Goal: Task Accomplishment & Management: Use online tool/utility

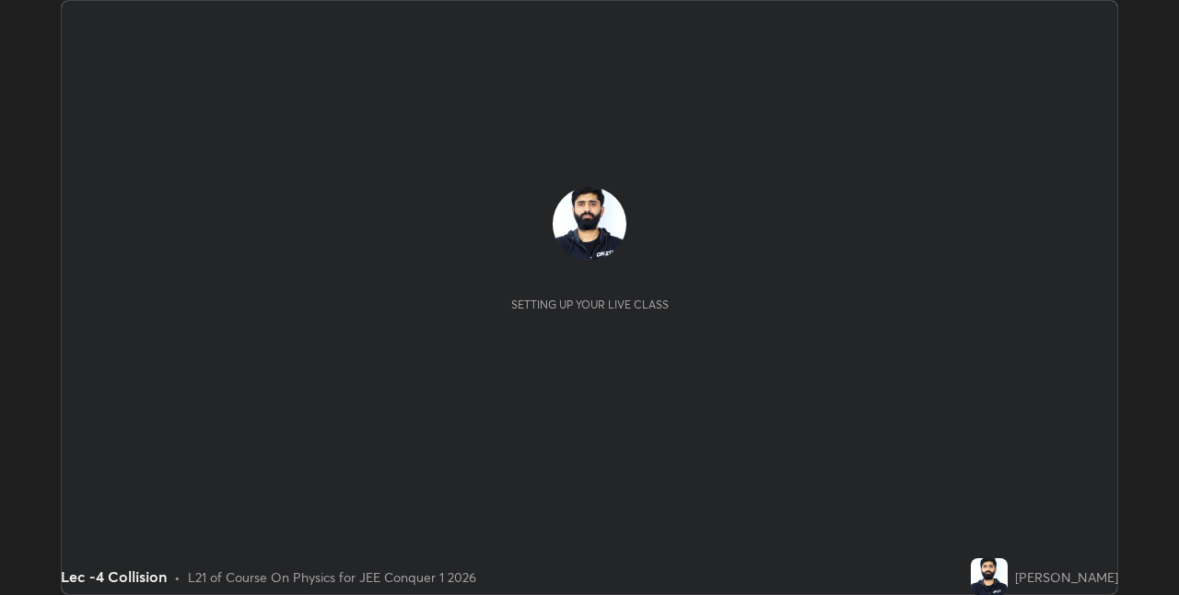
scroll to position [595, 1178]
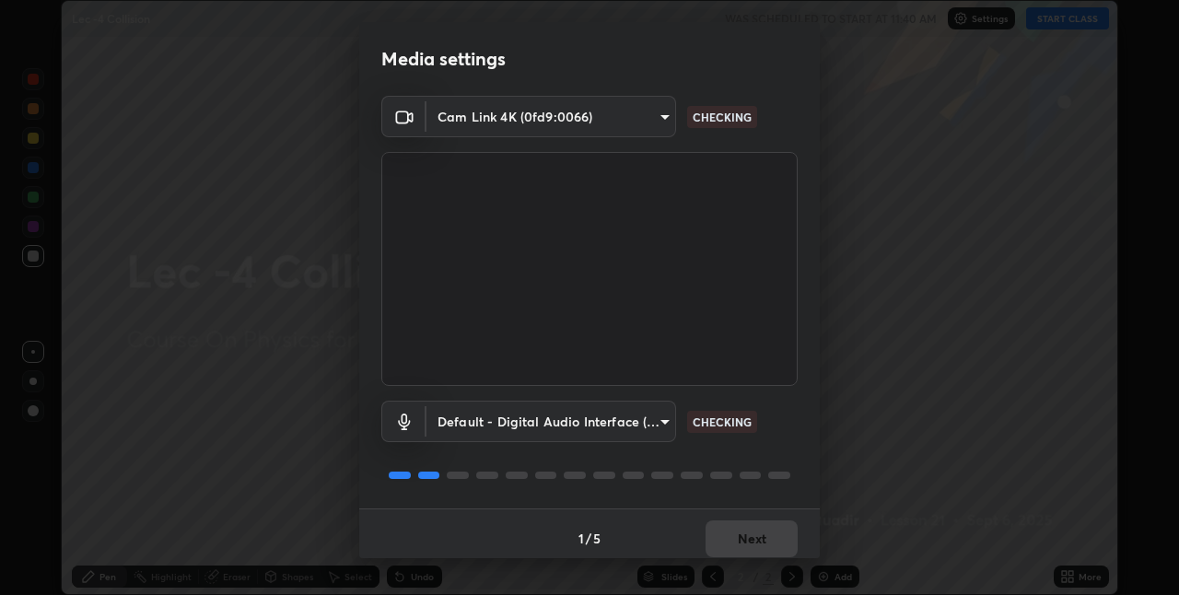
click at [753, 543] on div "1 / 5 Next" at bounding box center [589, 537] width 460 height 59
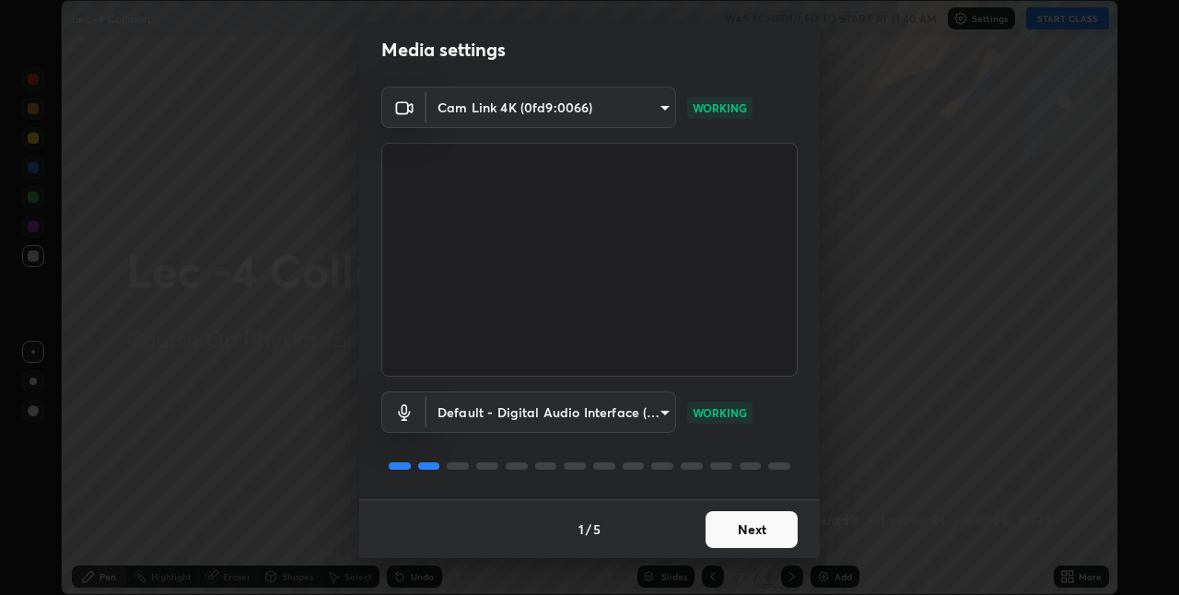
click at [750, 534] on button "Next" at bounding box center [751, 529] width 92 height 37
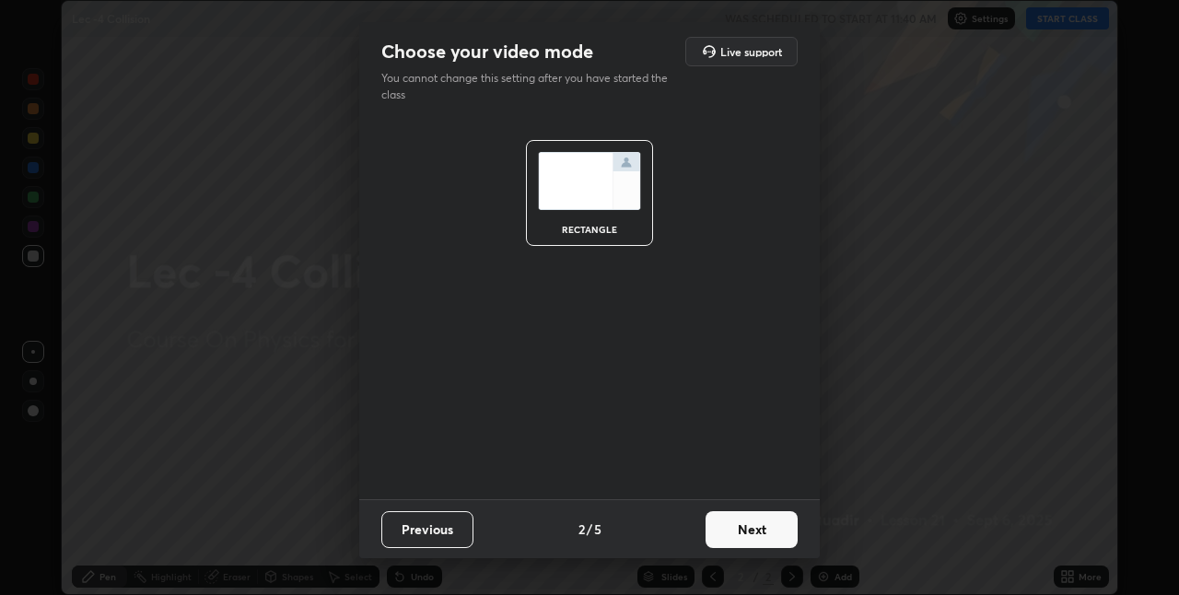
click at [745, 537] on button "Next" at bounding box center [751, 529] width 92 height 37
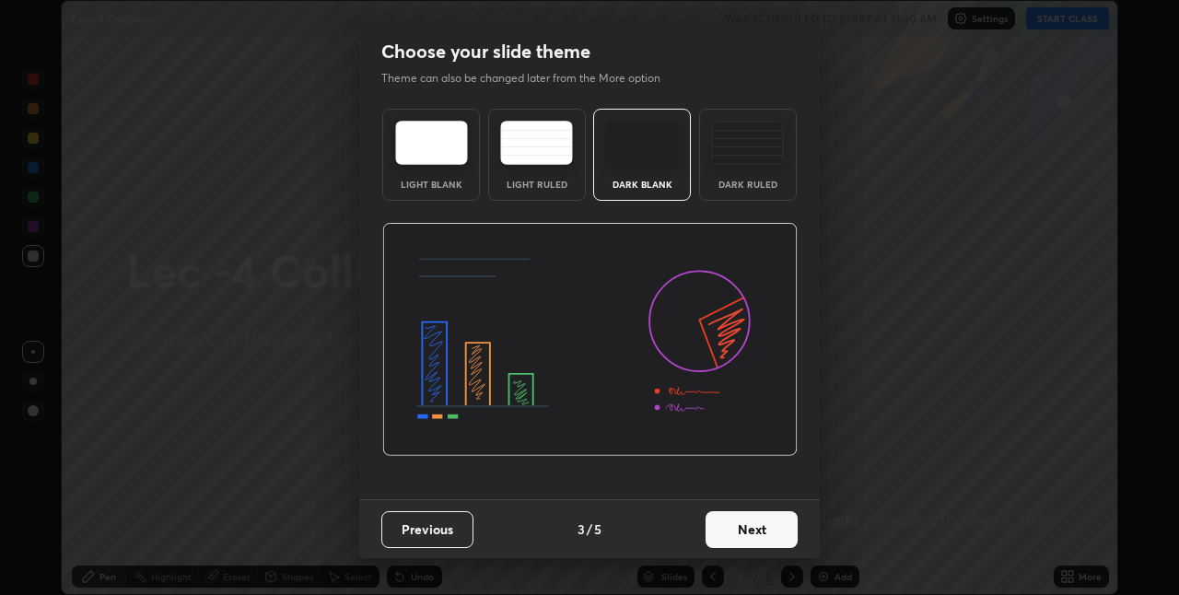
click at [744, 528] on button "Next" at bounding box center [751, 529] width 92 height 37
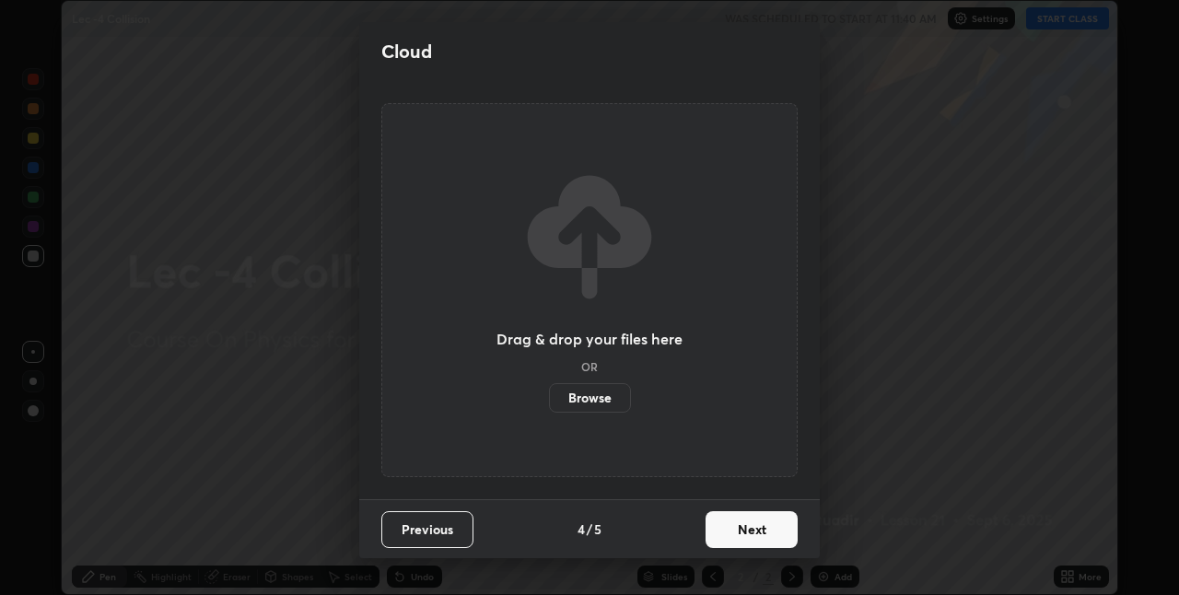
click at [739, 527] on button "Next" at bounding box center [751, 529] width 92 height 37
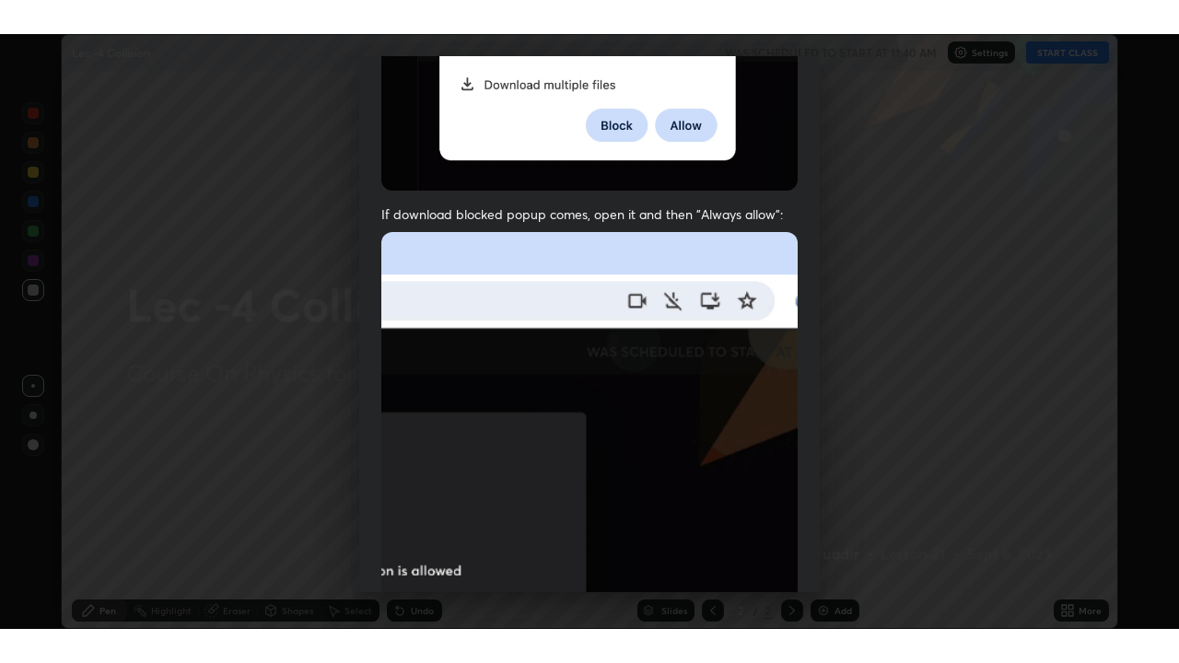
scroll to position [385, 0]
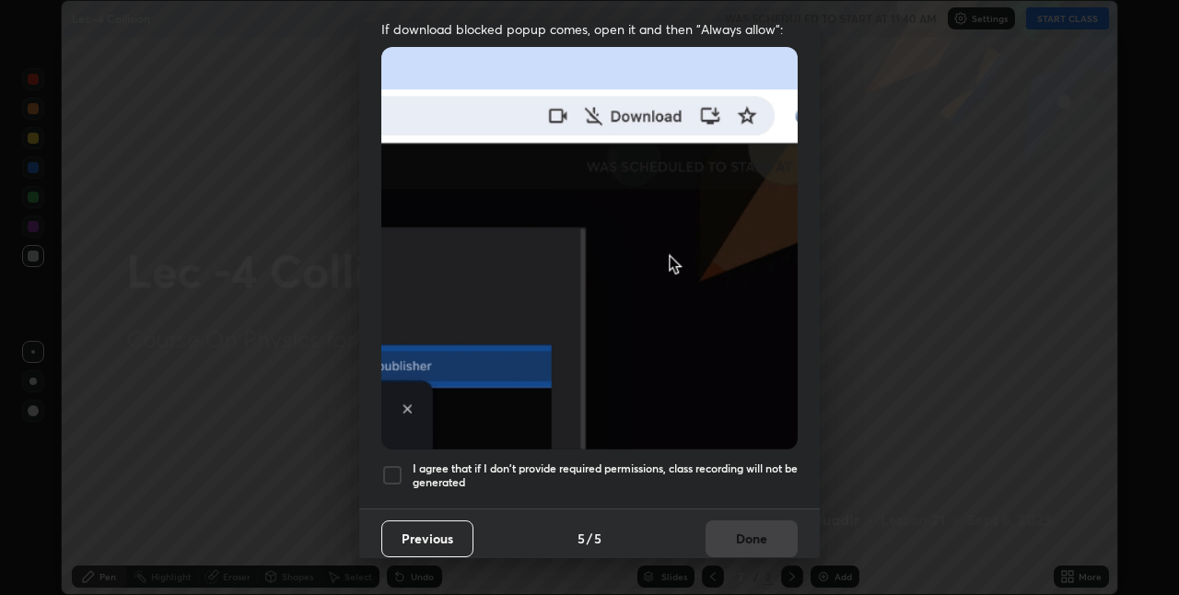
click at [399, 464] on div at bounding box center [392, 475] width 22 height 22
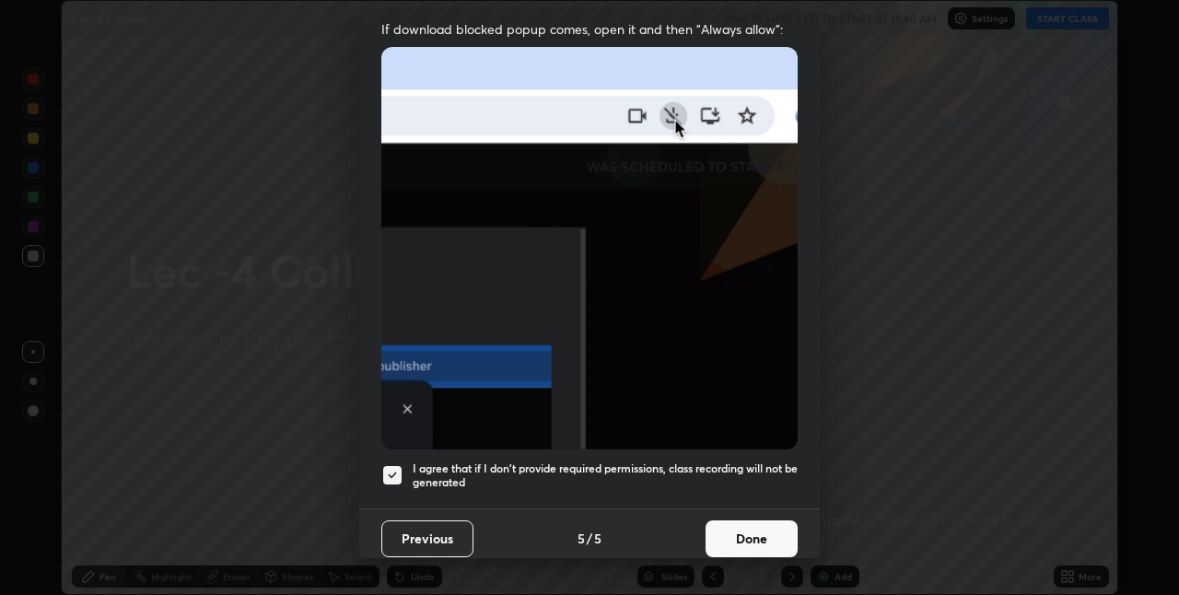
click at [761, 535] on button "Done" at bounding box center [751, 538] width 92 height 37
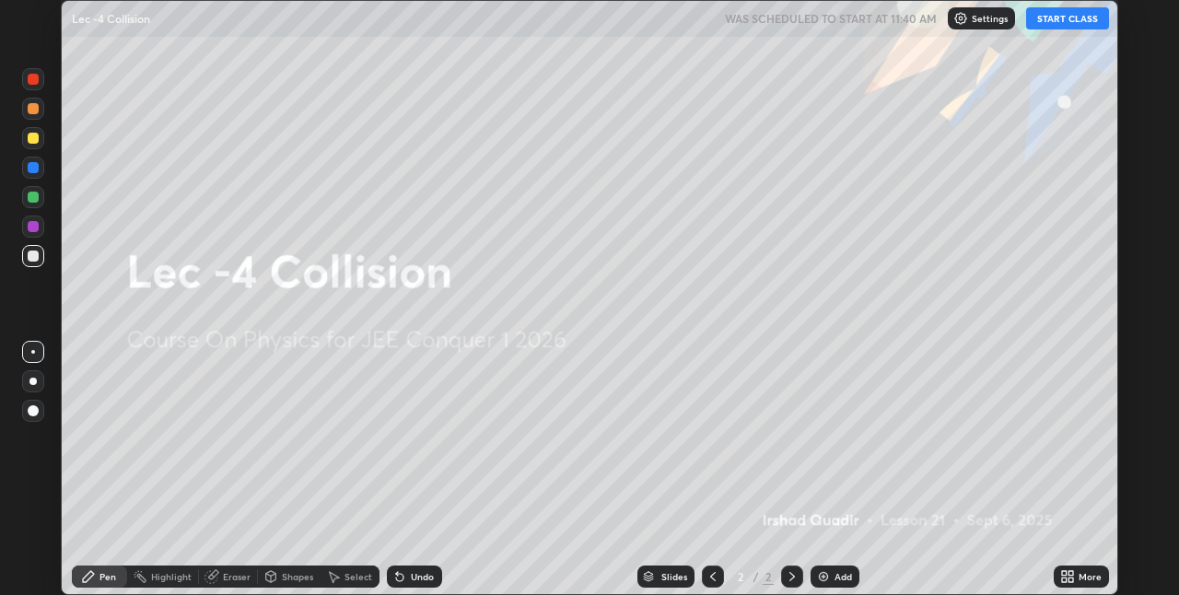
click at [1066, 24] on button "START CLASS" at bounding box center [1067, 18] width 83 height 22
click at [1074, 575] on icon at bounding box center [1067, 576] width 15 height 15
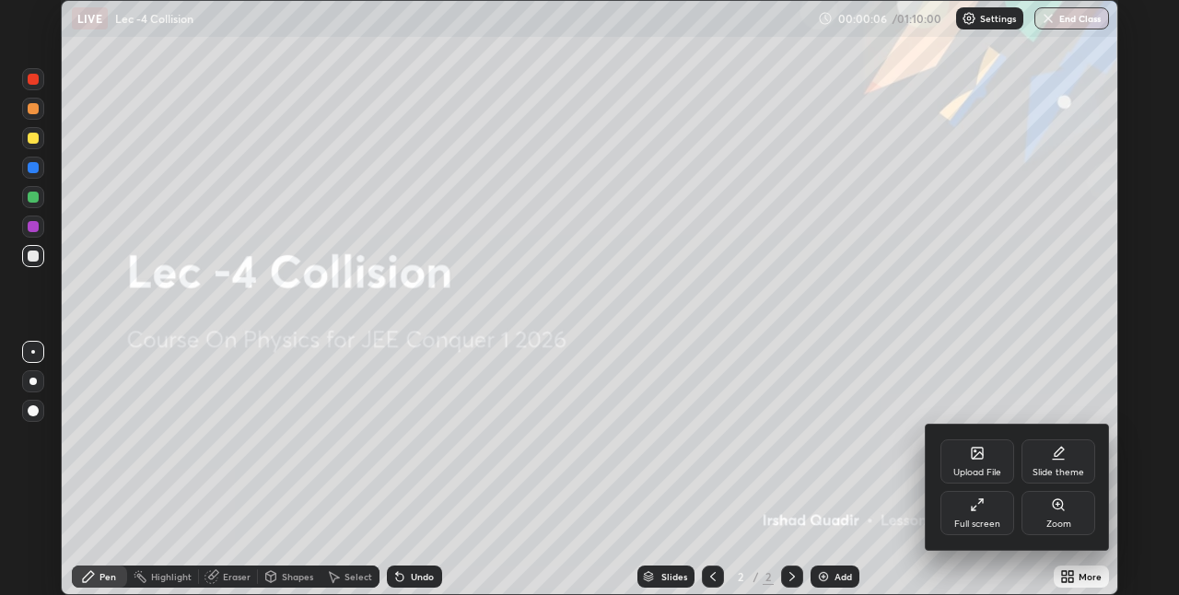
click at [1064, 465] on div "Slide theme" at bounding box center [1058, 461] width 74 height 44
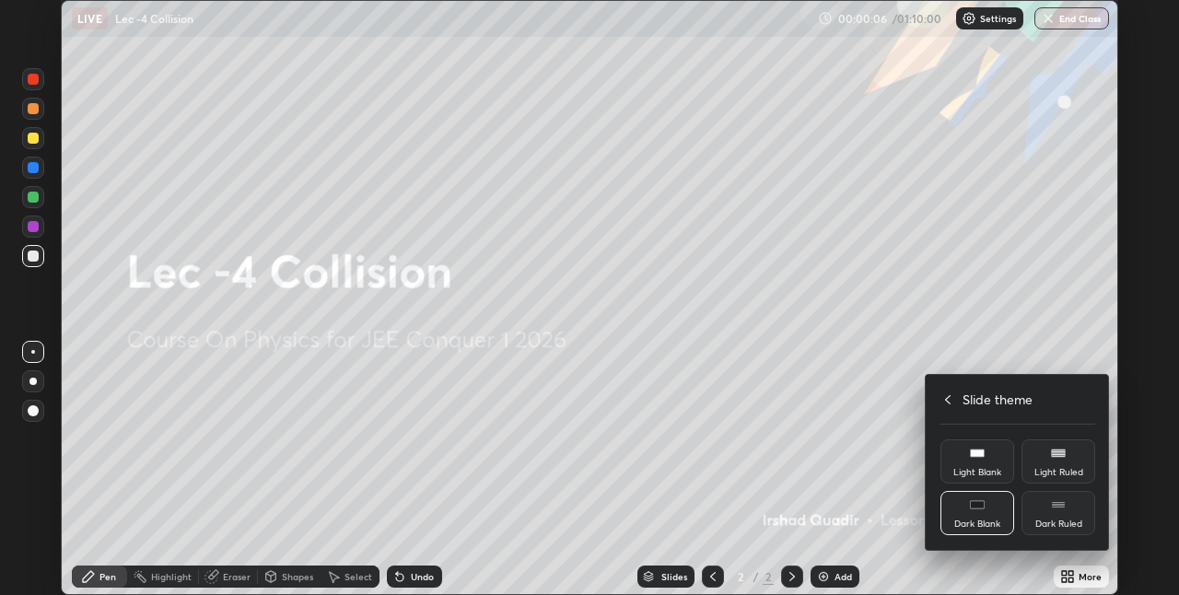
click at [1058, 504] on rect at bounding box center [1058, 504] width 13 height 1
click at [896, 468] on div at bounding box center [589, 297] width 1179 height 595
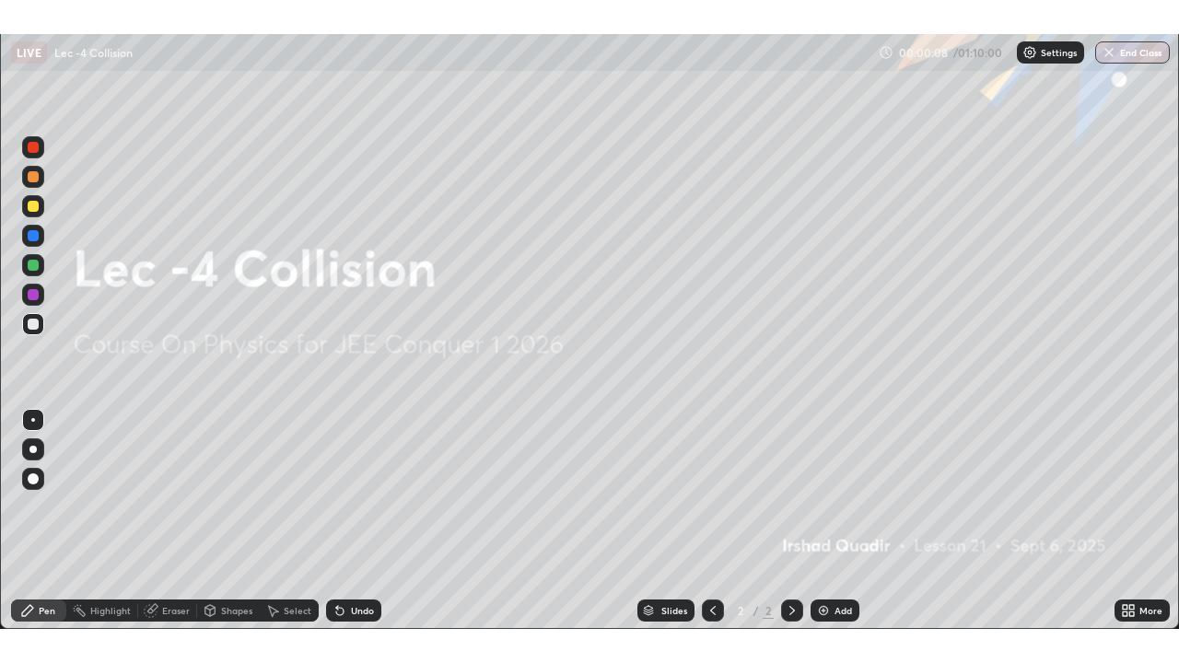
scroll to position [663, 1179]
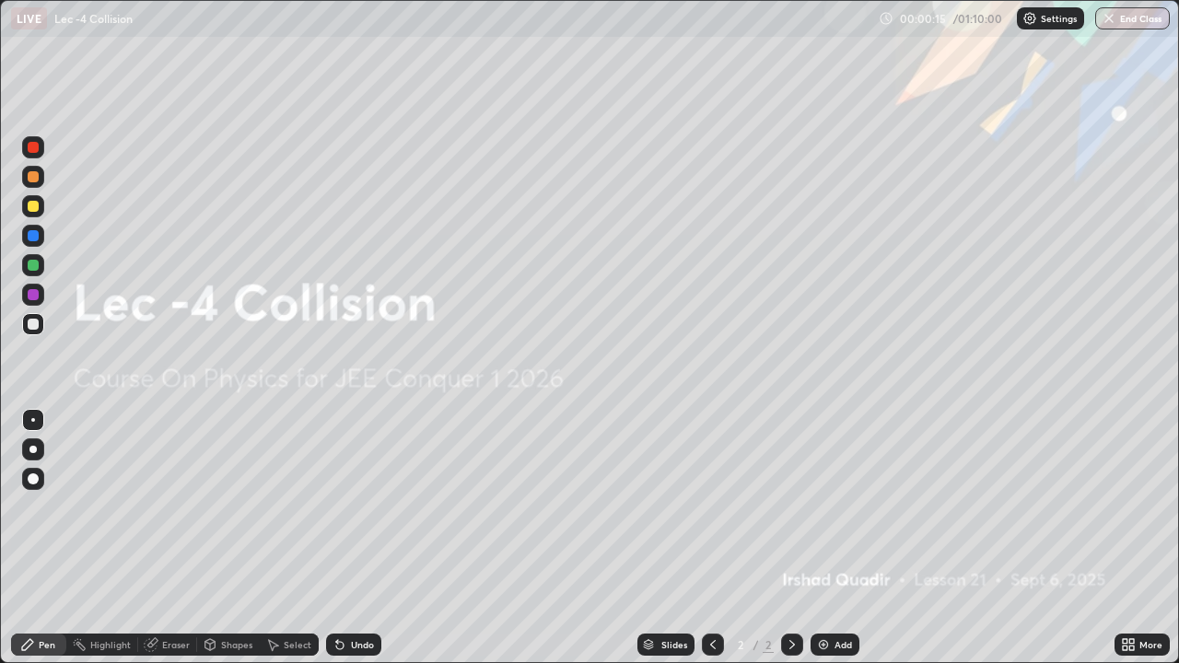
click at [791, 594] on icon at bounding box center [792, 644] width 6 height 9
click at [831, 594] on div "Add" at bounding box center [834, 645] width 49 height 22
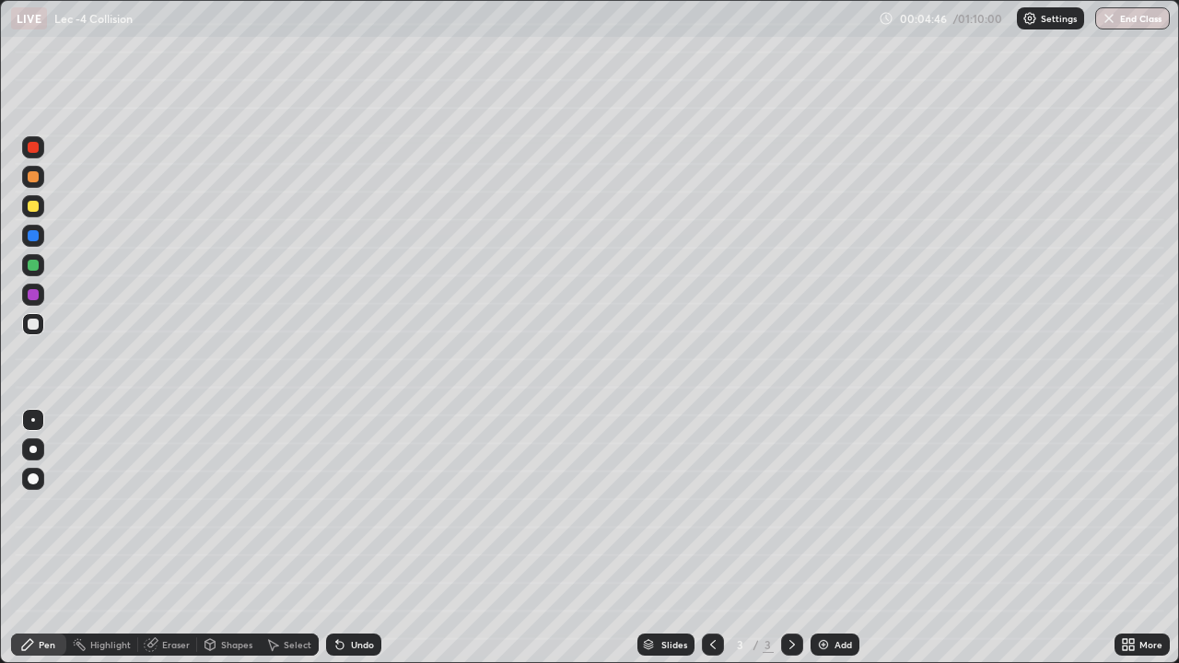
click at [834, 594] on div "Add" at bounding box center [842, 644] width 17 height 9
click at [34, 177] on div at bounding box center [33, 176] width 11 height 11
click at [35, 263] on div at bounding box center [33, 265] width 11 height 11
click at [169, 594] on div "Eraser" at bounding box center [176, 644] width 28 height 9
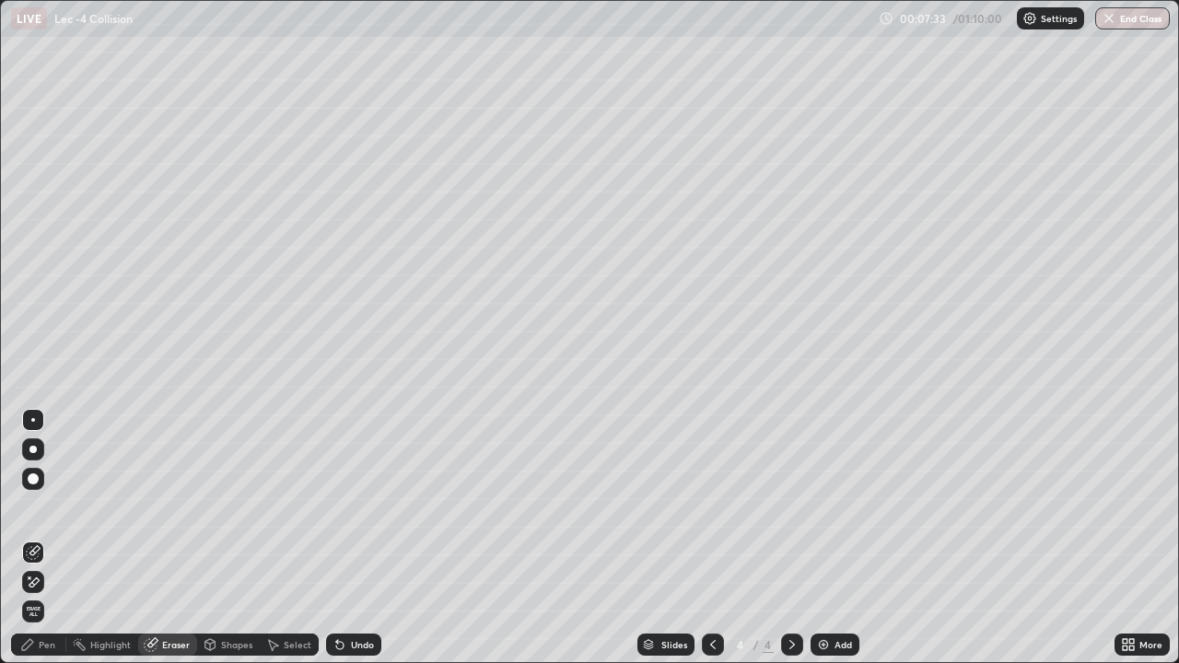
click at [48, 594] on div "Pen" at bounding box center [47, 644] width 17 height 9
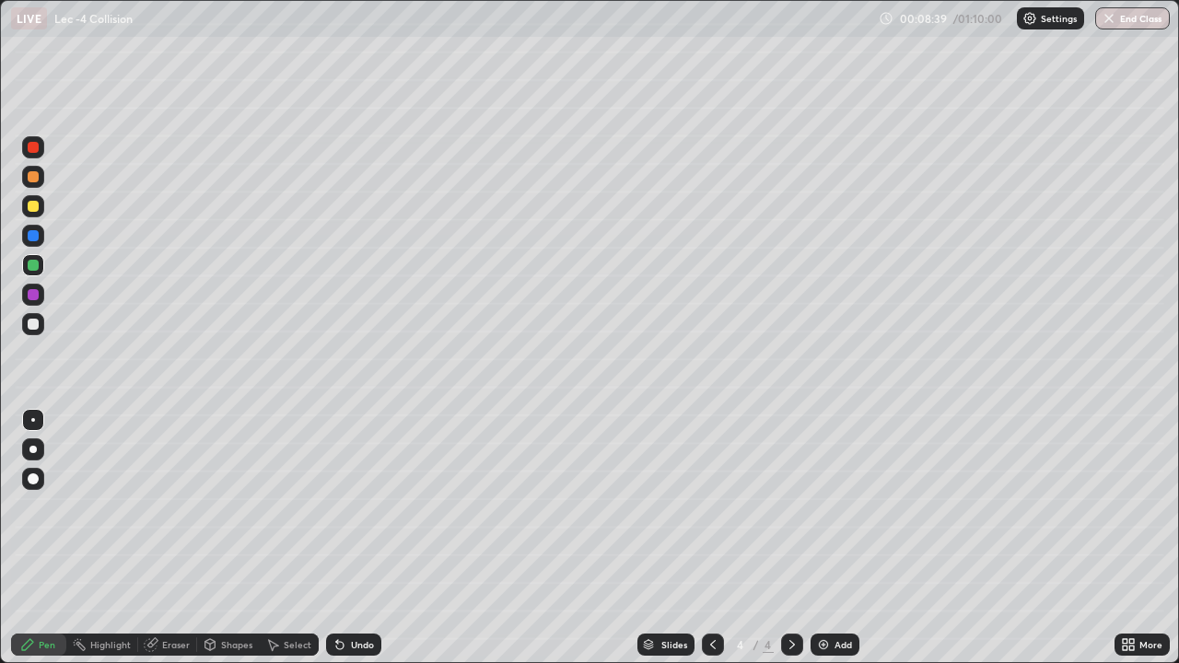
click at [35, 299] on div at bounding box center [33, 294] width 11 height 11
click at [236, 594] on div "Shapes" at bounding box center [236, 644] width 31 height 9
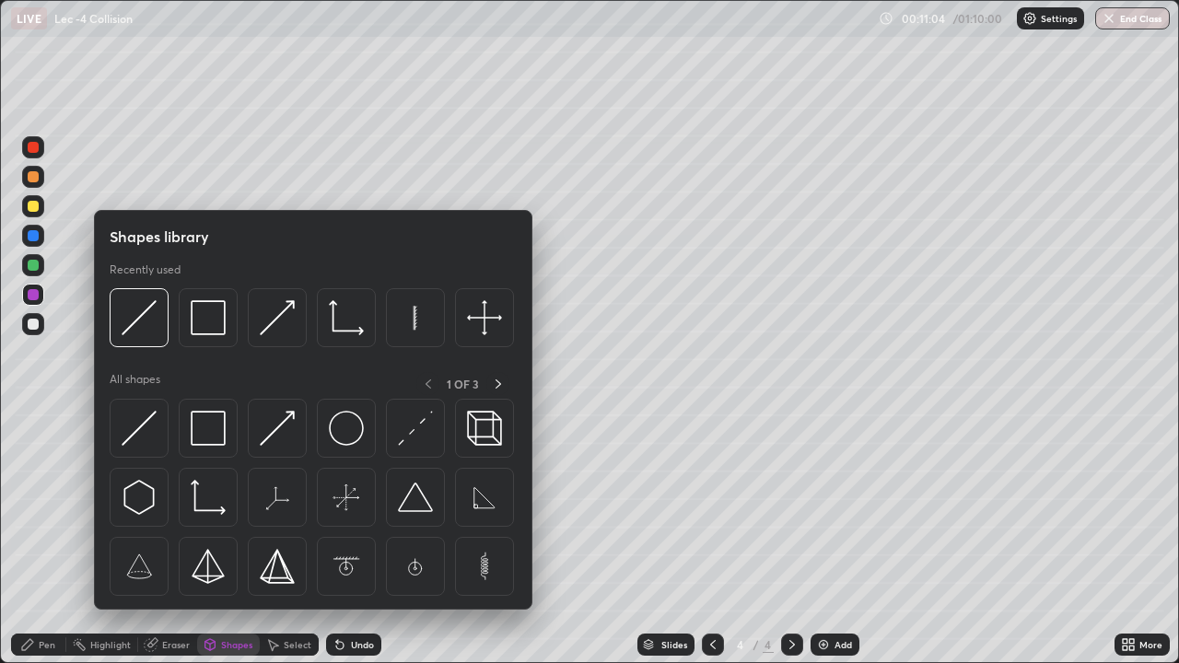
click at [147, 427] on img at bounding box center [139, 428] width 35 height 35
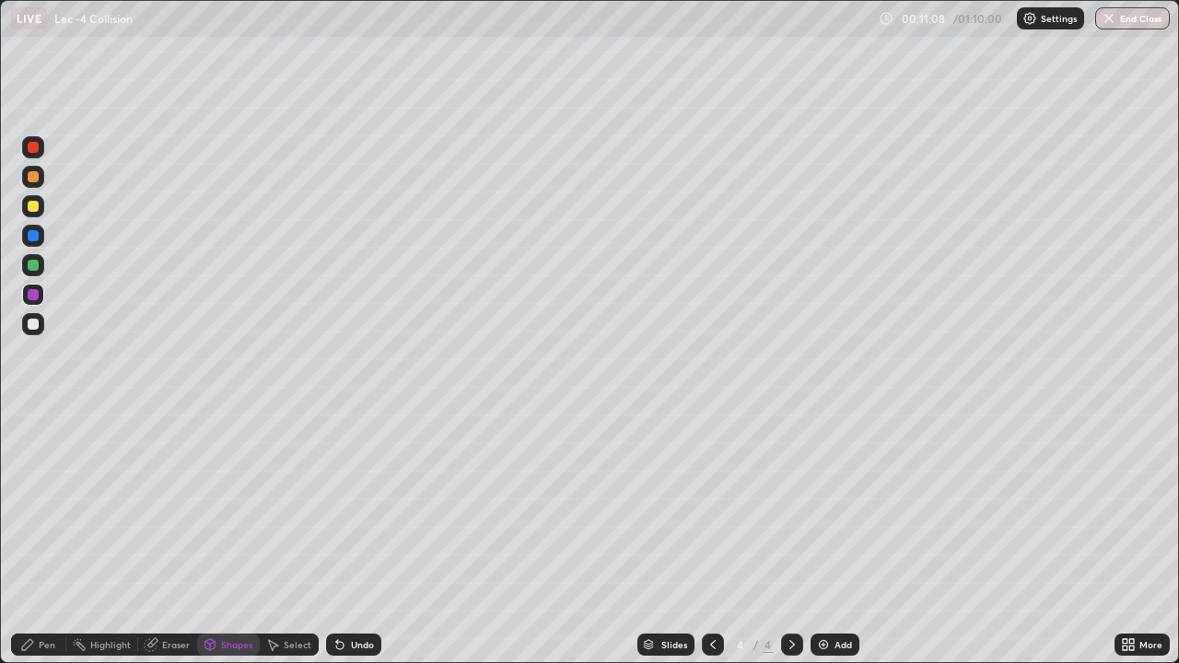
click at [41, 212] on div at bounding box center [33, 206] width 22 height 22
click at [55, 594] on div "Pen" at bounding box center [38, 645] width 55 height 22
click at [191, 594] on div "Eraser" at bounding box center [167, 645] width 59 height 22
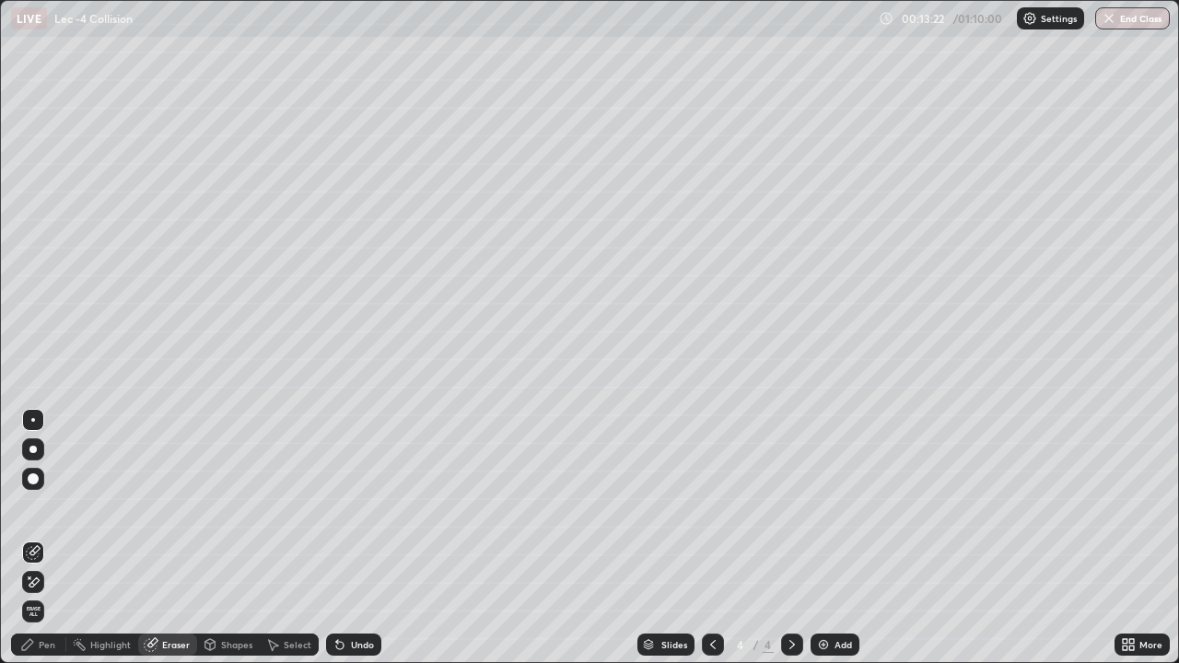
click at [63, 594] on div "Pen" at bounding box center [38, 645] width 55 height 22
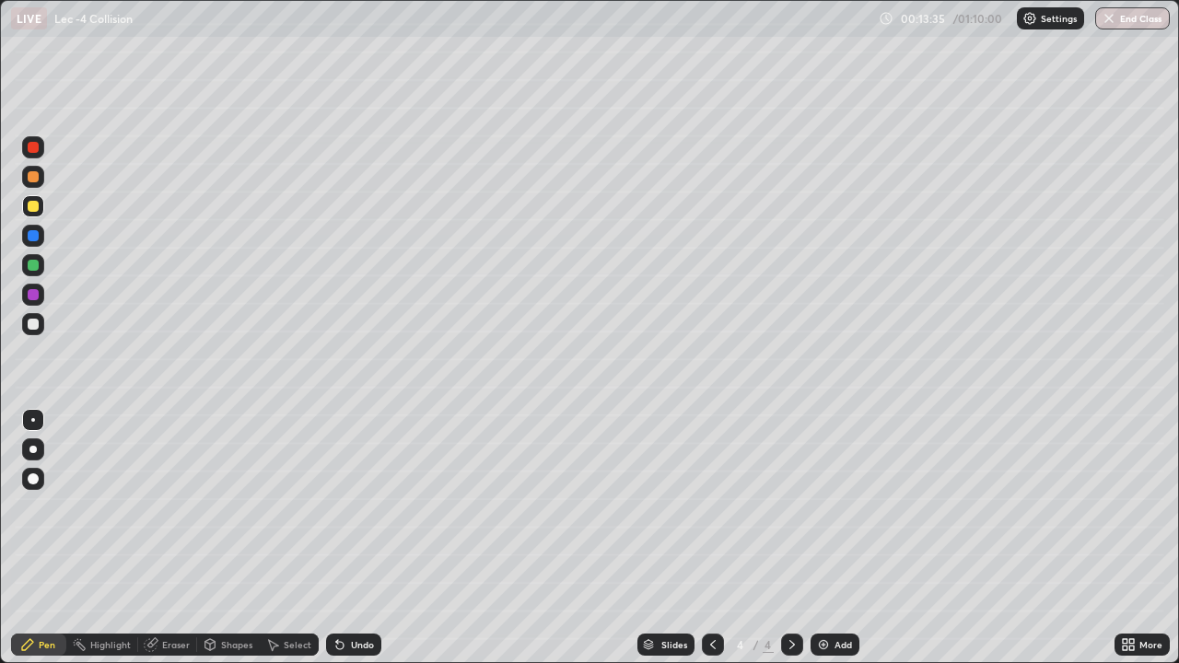
click at [183, 594] on div "Eraser" at bounding box center [176, 644] width 28 height 9
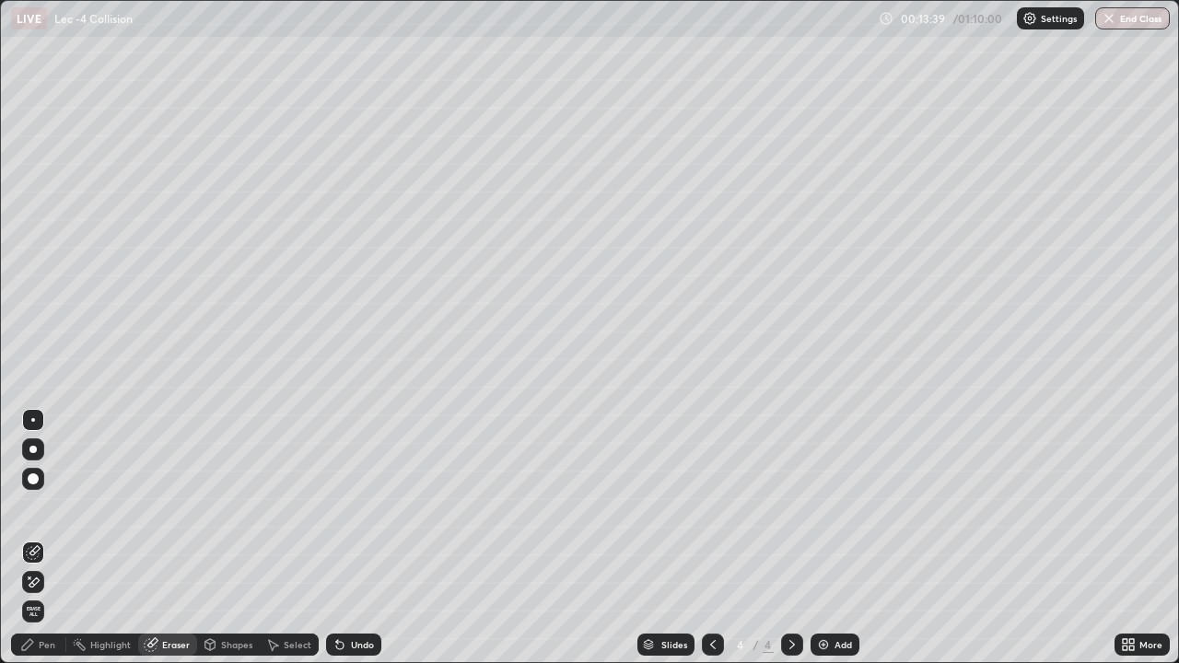
click at [49, 594] on div "Pen" at bounding box center [47, 644] width 17 height 9
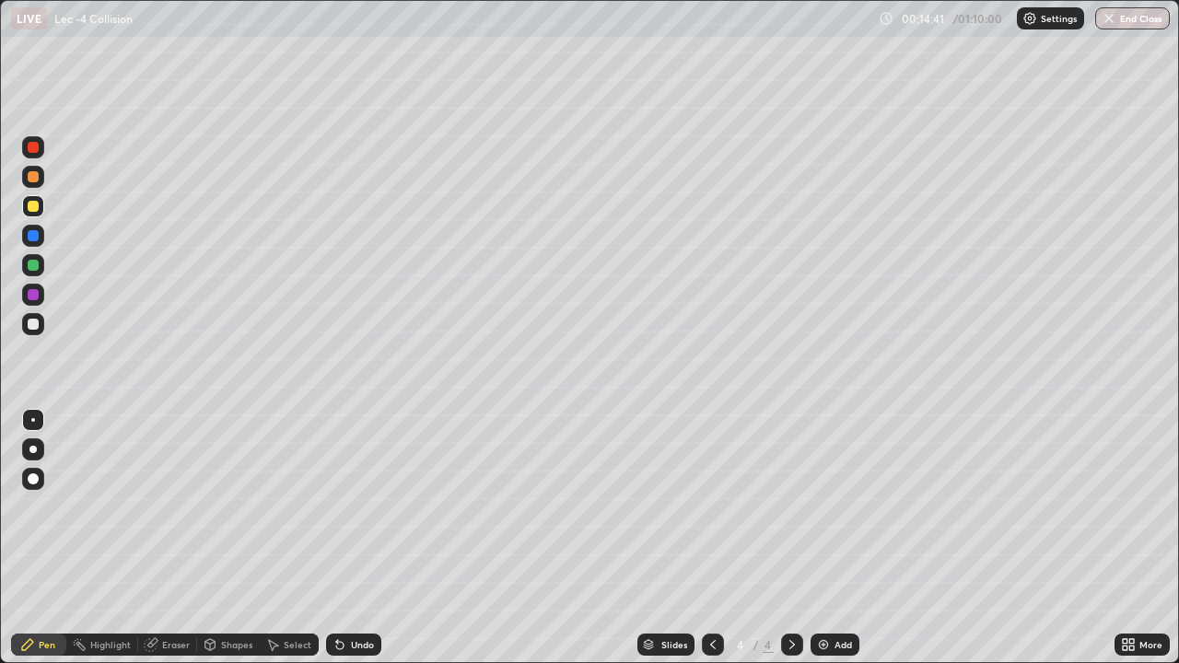
click at [361, 594] on div "Undo" at bounding box center [362, 644] width 23 height 9
click at [357, 594] on div "Undo" at bounding box center [362, 644] width 23 height 9
click at [362, 594] on div "Undo" at bounding box center [362, 644] width 23 height 9
click at [365, 594] on div "Undo" at bounding box center [353, 645] width 55 height 22
click at [366, 594] on div "Undo" at bounding box center [362, 644] width 23 height 9
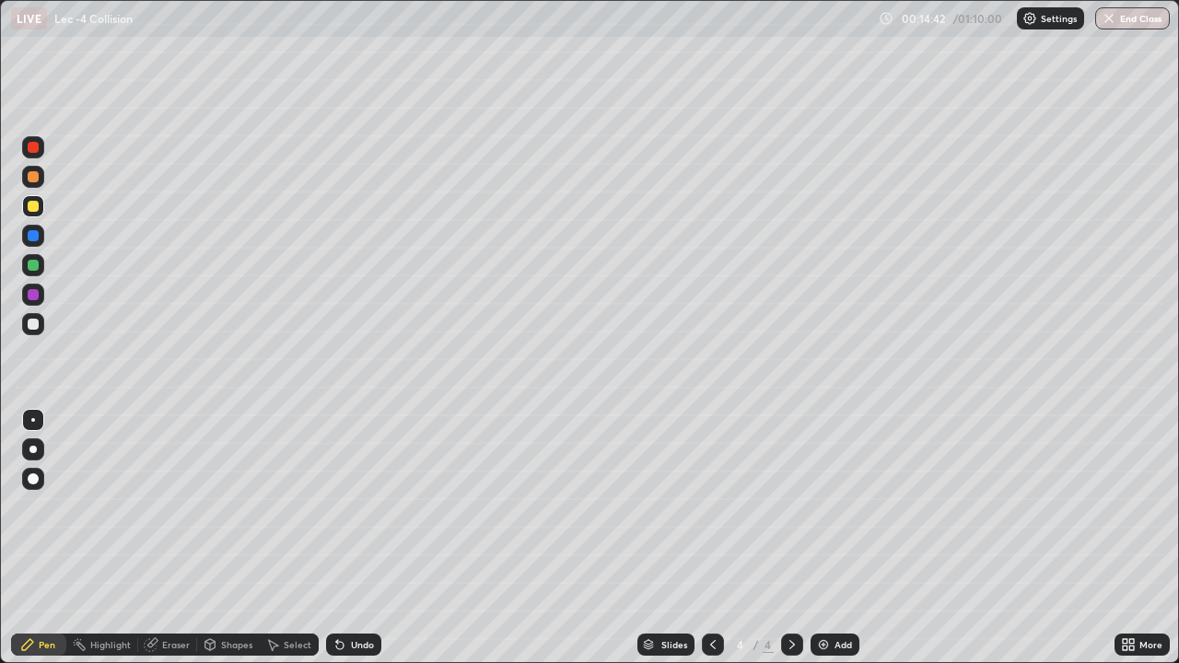
click at [368, 594] on div "Undo" at bounding box center [362, 644] width 23 height 9
click at [371, 594] on div "Undo" at bounding box center [362, 644] width 23 height 9
click at [374, 594] on div "Undo" at bounding box center [353, 645] width 55 height 22
click at [373, 594] on div "Undo" at bounding box center [353, 645] width 55 height 22
click at [366, 594] on div "Undo" at bounding box center [362, 644] width 23 height 9
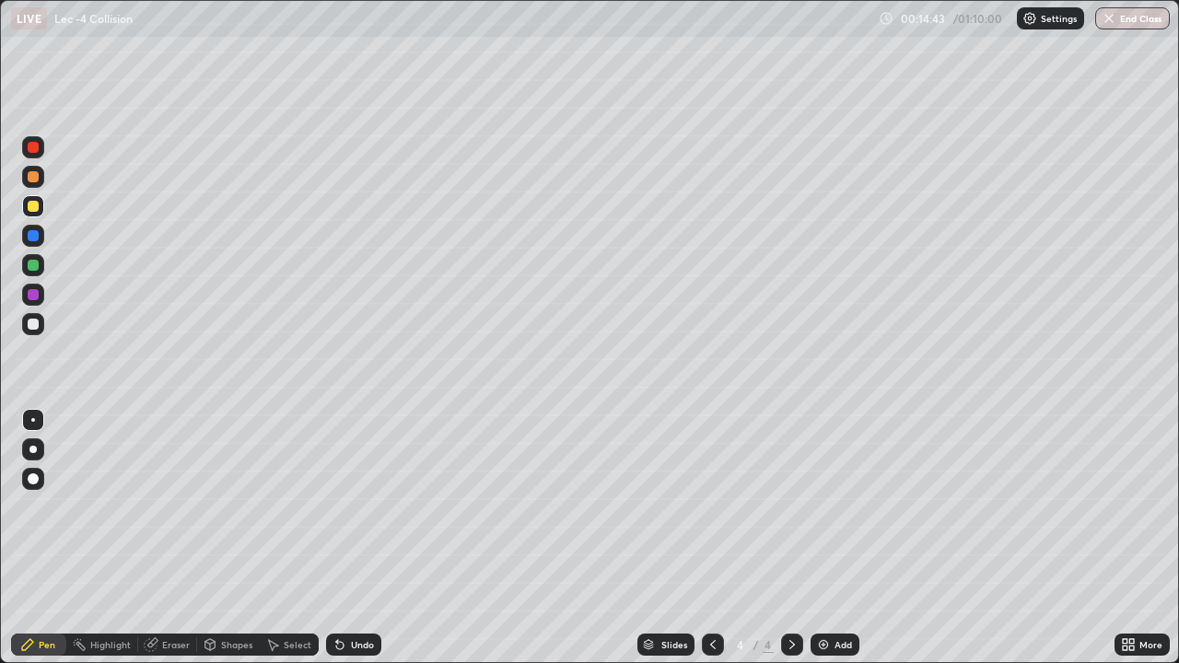
click at [364, 594] on div "Undo" at bounding box center [362, 644] width 23 height 9
click at [366, 594] on div "Undo" at bounding box center [353, 645] width 55 height 22
click at [366, 594] on div "Undo" at bounding box center [362, 644] width 23 height 9
click at [363, 594] on div "Undo" at bounding box center [353, 645] width 55 height 22
click at [367, 594] on div "Undo" at bounding box center [362, 644] width 23 height 9
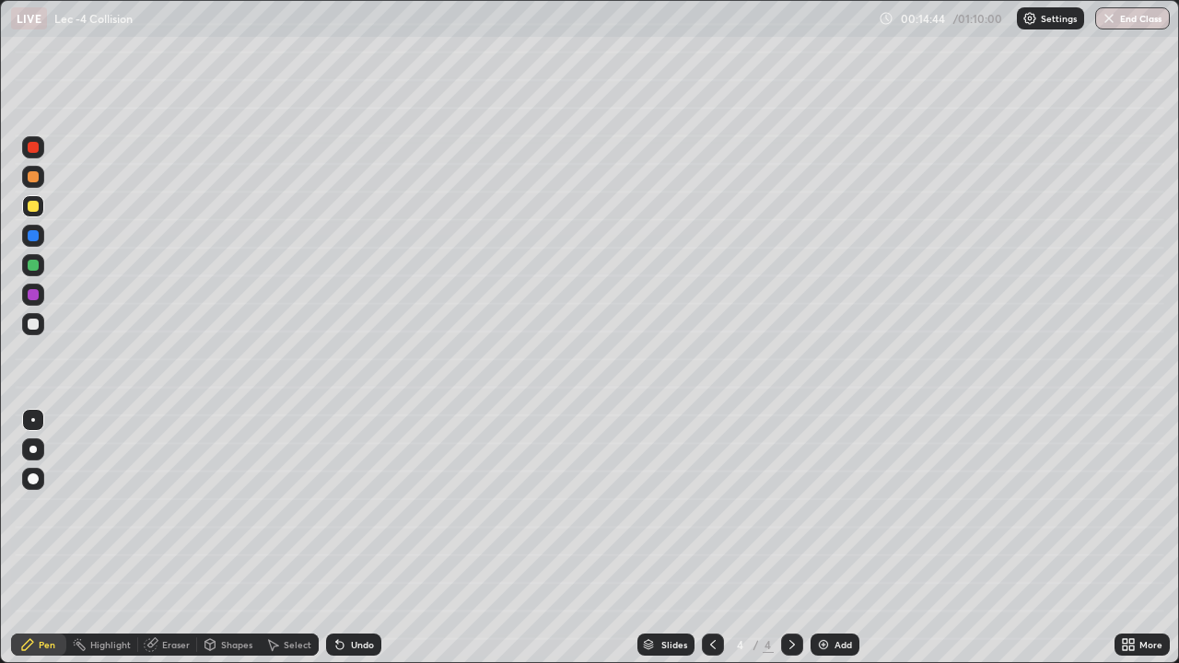
click at [376, 594] on div "Undo" at bounding box center [353, 645] width 55 height 22
click at [369, 594] on div "Undo" at bounding box center [362, 644] width 23 height 9
click at [372, 594] on div "Undo" at bounding box center [353, 645] width 55 height 22
click at [368, 594] on div "Undo" at bounding box center [362, 644] width 23 height 9
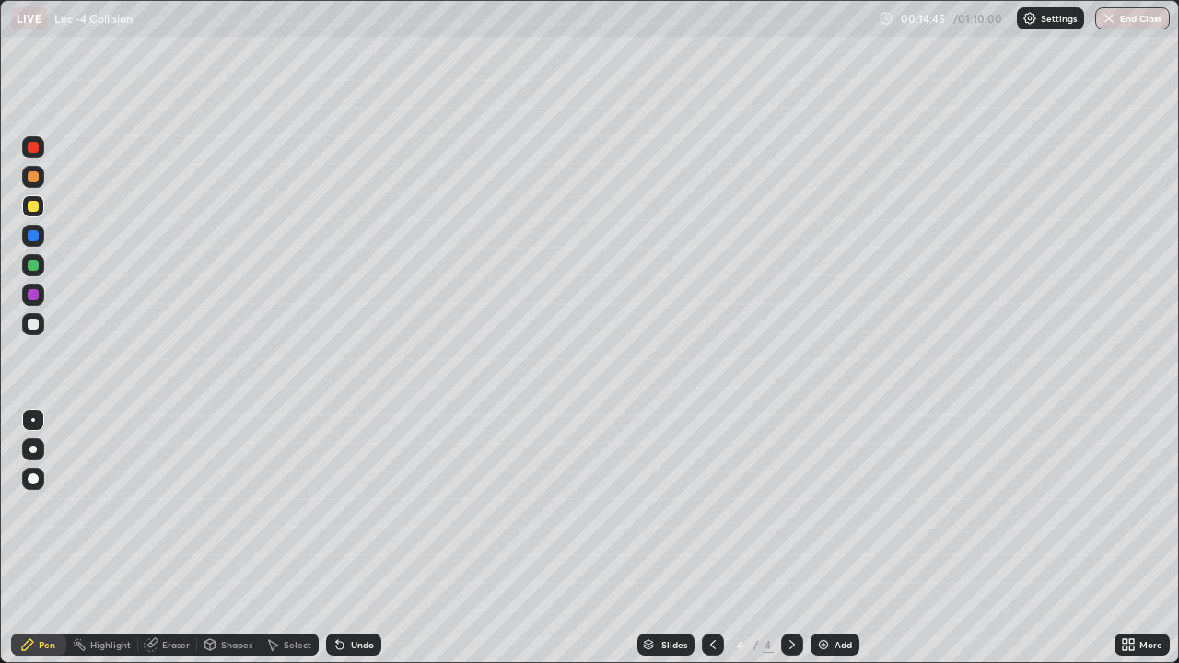
click at [366, 594] on div "Undo" at bounding box center [362, 644] width 23 height 9
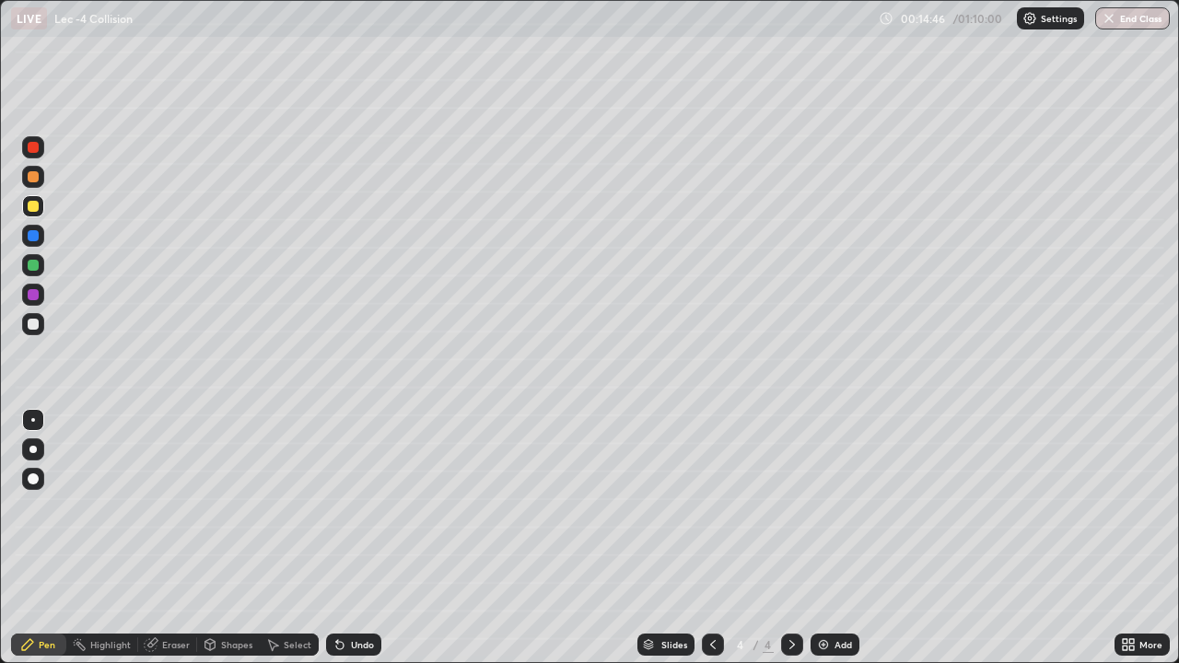
click at [369, 594] on div "Undo" at bounding box center [362, 644] width 23 height 9
click at [371, 594] on div "Undo" at bounding box center [353, 645] width 55 height 22
click at [376, 594] on div "Undo" at bounding box center [353, 645] width 55 height 22
click at [378, 594] on div "Undo" at bounding box center [353, 645] width 55 height 22
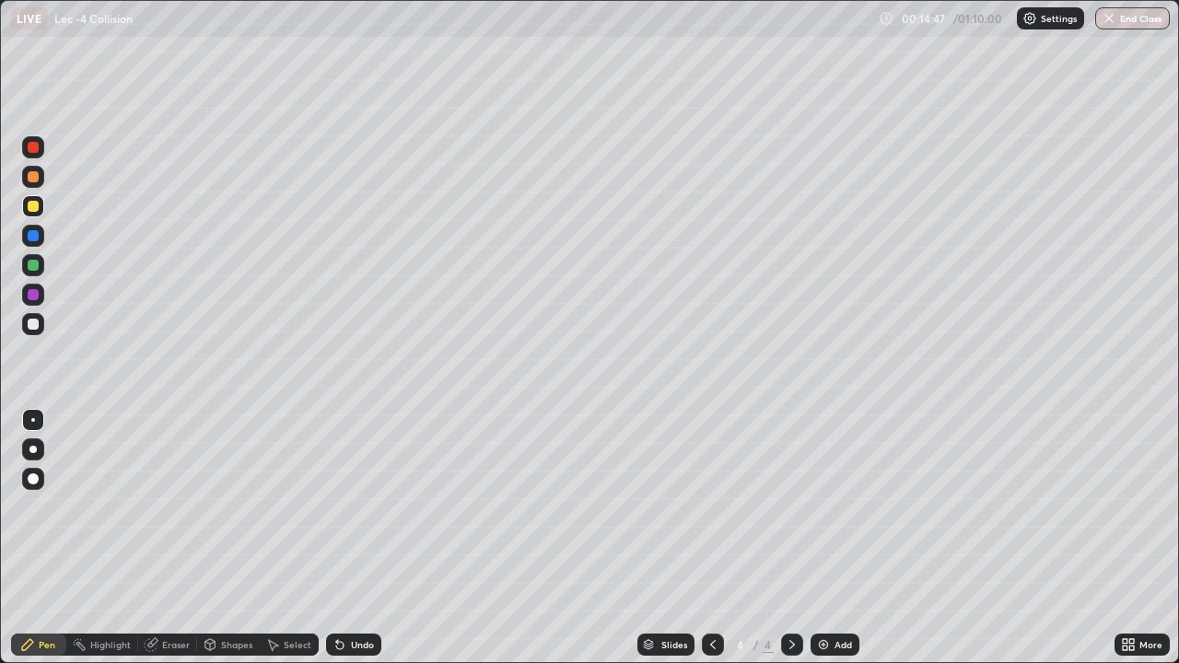
click at [372, 594] on div "Undo" at bounding box center [353, 645] width 55 height 22
click at [192, 594] on div "Eraser" at bounding box center [167, 645] width 59 height 22
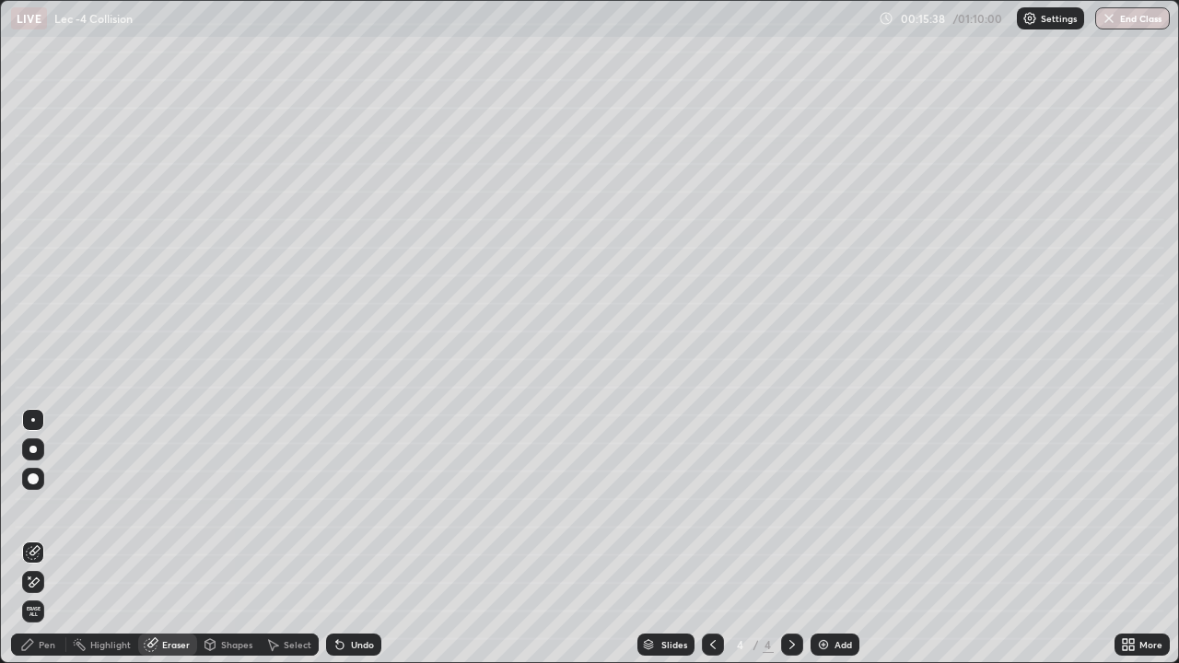
click at [57, 594] on div "Pen" at bounding box center [38, 645] width 55 height 22
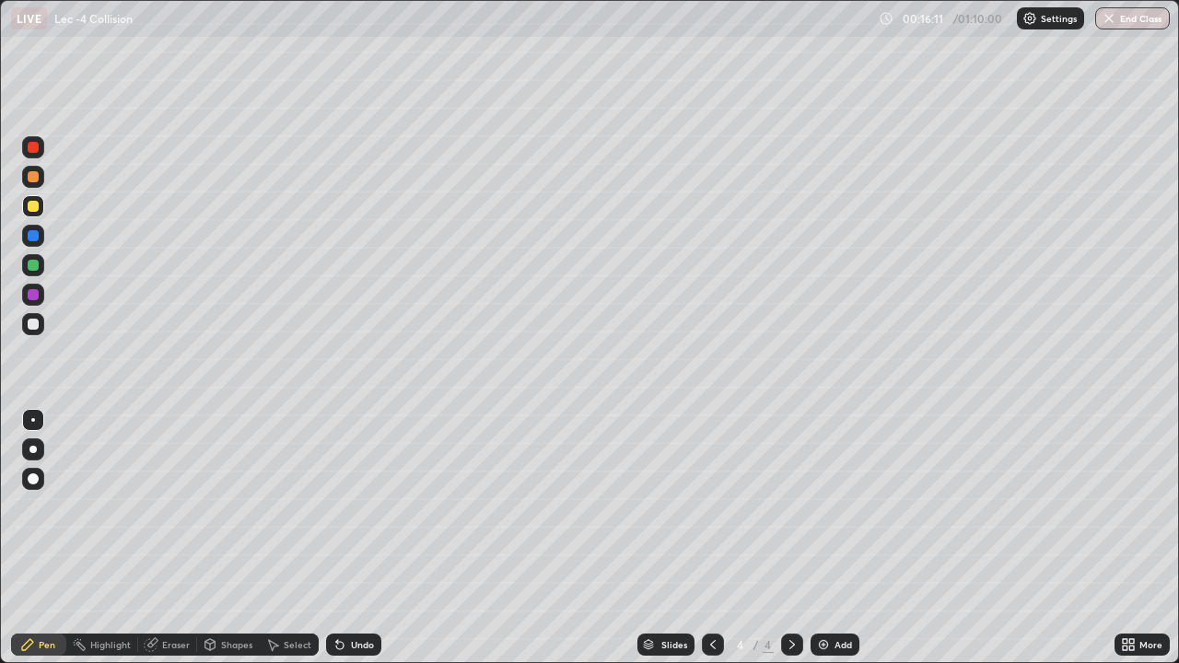
click at [178, 594] on div "Eraser" at bounding box center [176, 644] width 28 height 9
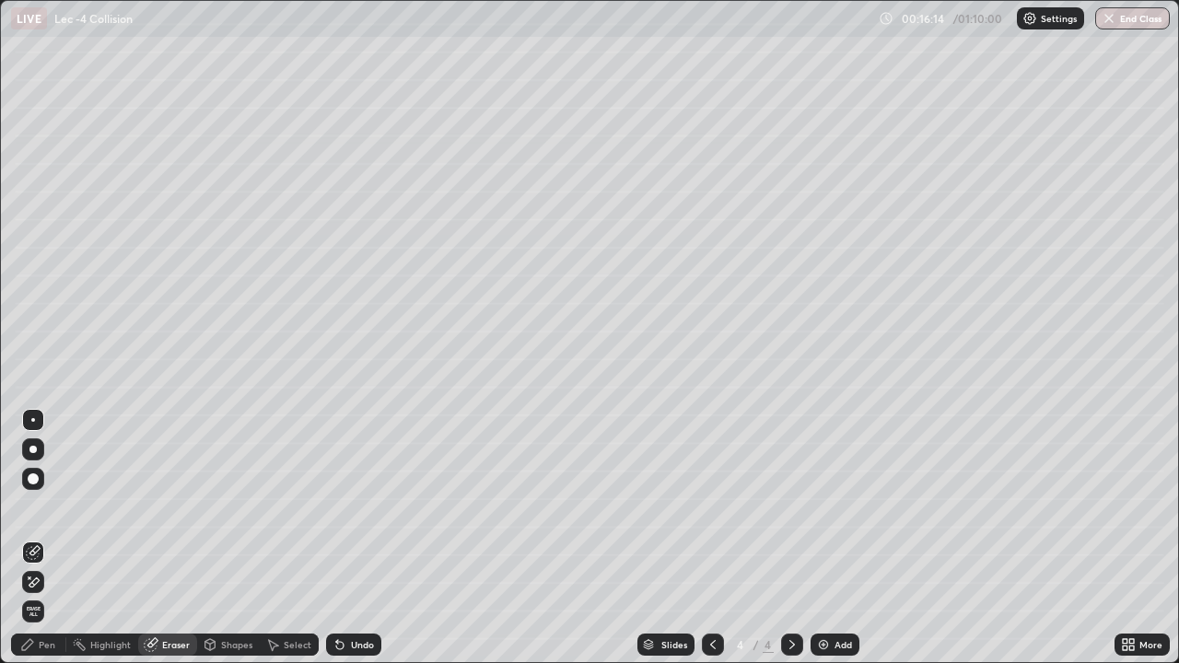
click at [58, 594] on div "Pen" at bounding box center [38, 645] width 55 height 22
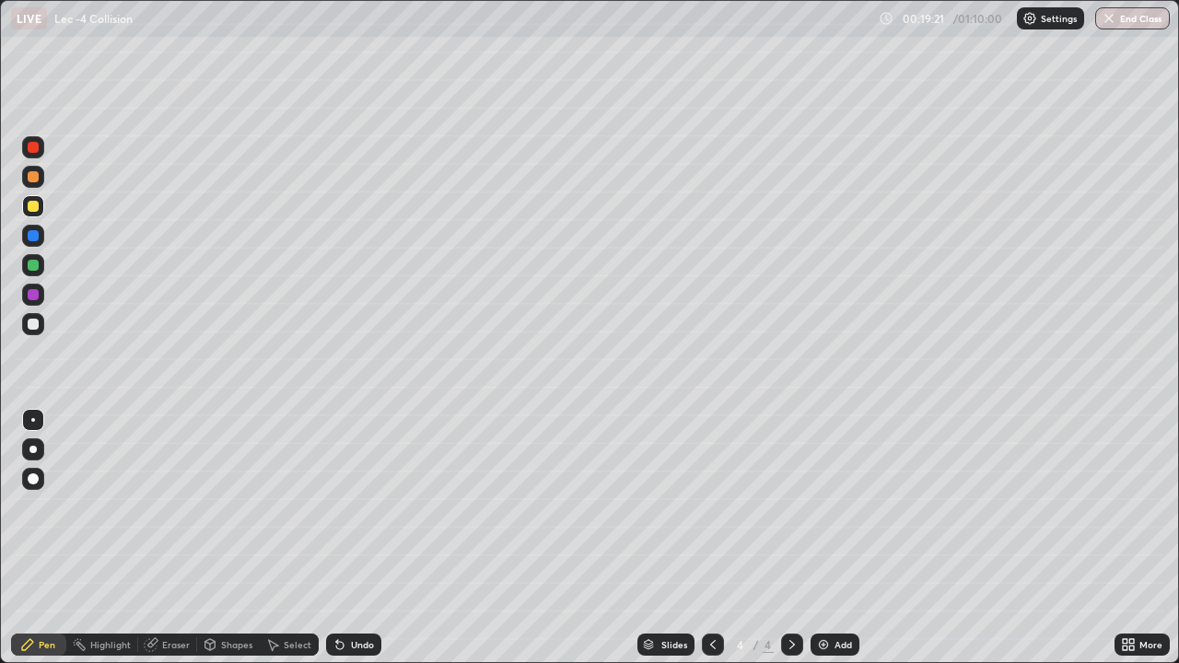
click at [818, 594] on div "Add" at bounding box center [834, 645] width 49 height 22
click at [790, 594] on icon at bounding box center [792, 644] width 15 height 15
click at [826, 594] on img at bounding box center [823, 644] width 15 height 15
click at [36, 156] on div at bounding box center [33, 147] width 22 height 22
click at [246, 594] on div "Shapes" at bounding box center [236, 644] width 31 height 9
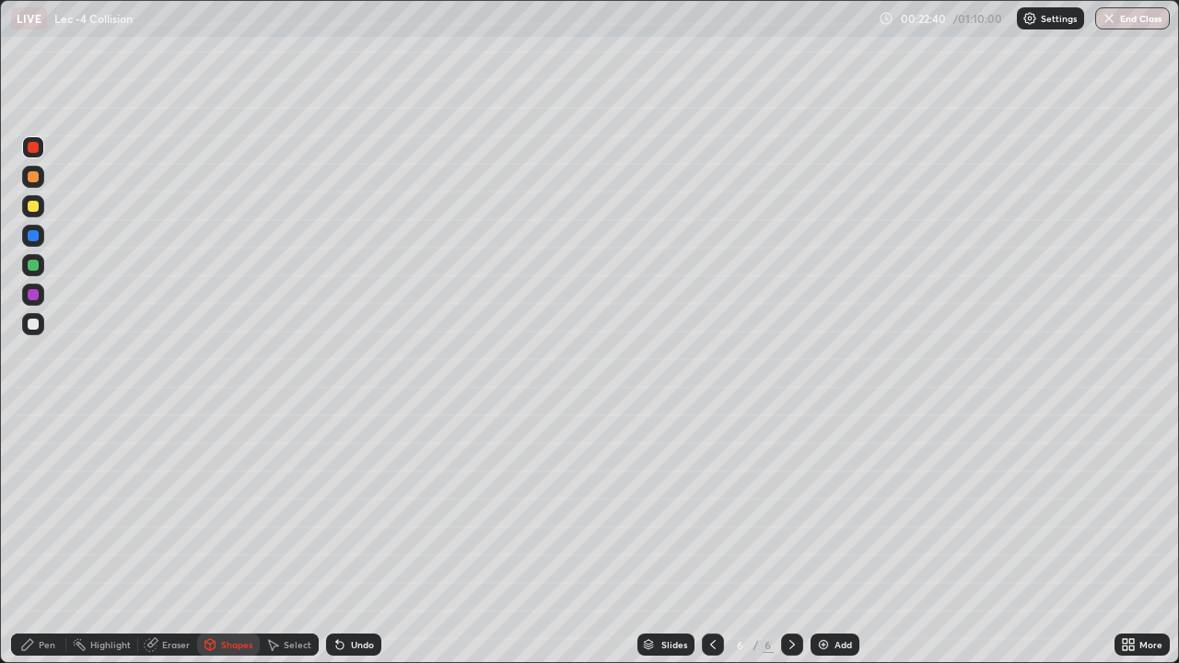
click at [106, 594] on div "Highlight" at bounding box center [110, 644] width 41 height 9
click at [41, 594] on div "Pen" at bounding box center [47, 644] width 17 height 9
click at [35, 266] on div at bounding box center [33, 265] width 11 height 11
click at [41, 594] on div "Pen" at bounding box center [47, 644] width 17 height 9
click at [248, 594] on div "Shapes" at bounding box center [236, 644] width 31 height 9
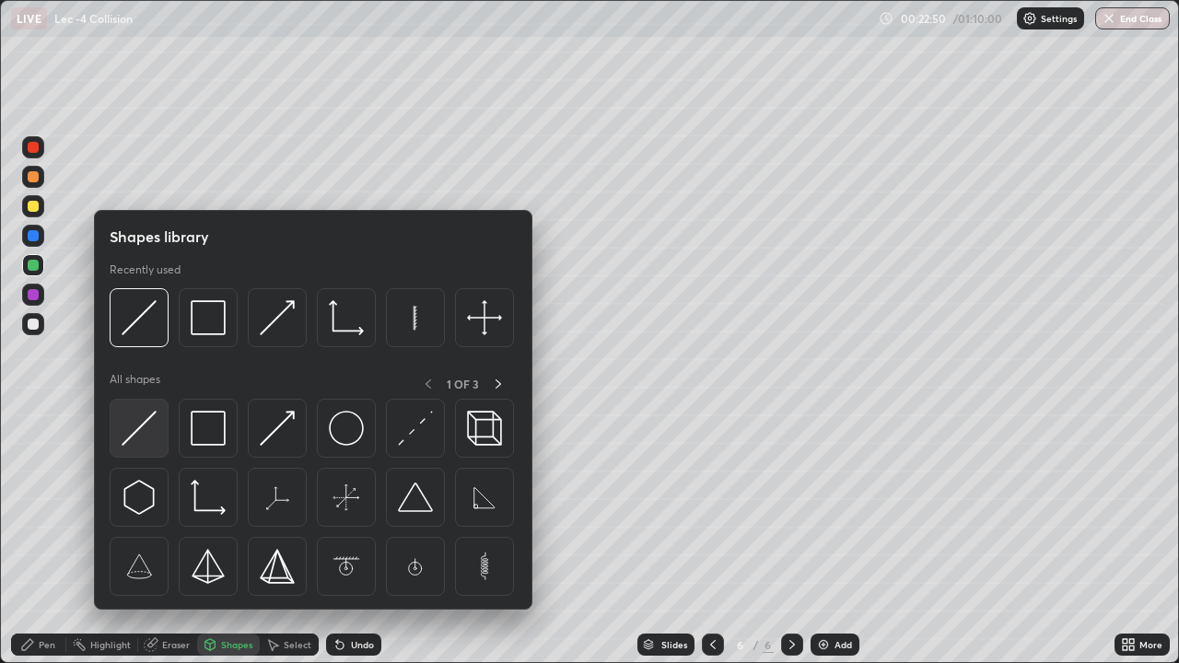
click at [142, 434] on img at bounding box center [139, 428] width 35 height 35
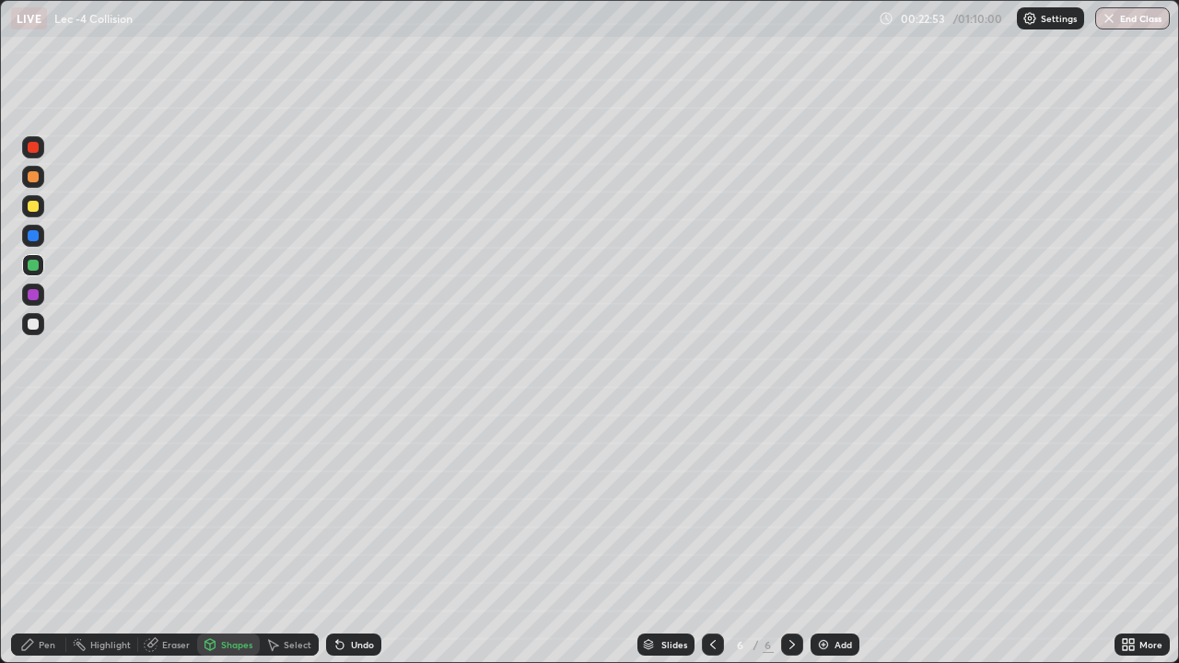
click at [52, 594] on div "Pen" at bounding box center [47, 644] width 17 height 9
click at [846, 594] on div "Add" at bounding box center [834, 645] width 49 height 22
click at [713, 594] on icon at bounding box center [712, 644] width 15 height 15
click at [834, 594] on div "Add" at bounding box center [842, 644] width 17 height 9
click at [711, 594] on icon at bounding box center [712, 644] width 15 height 15
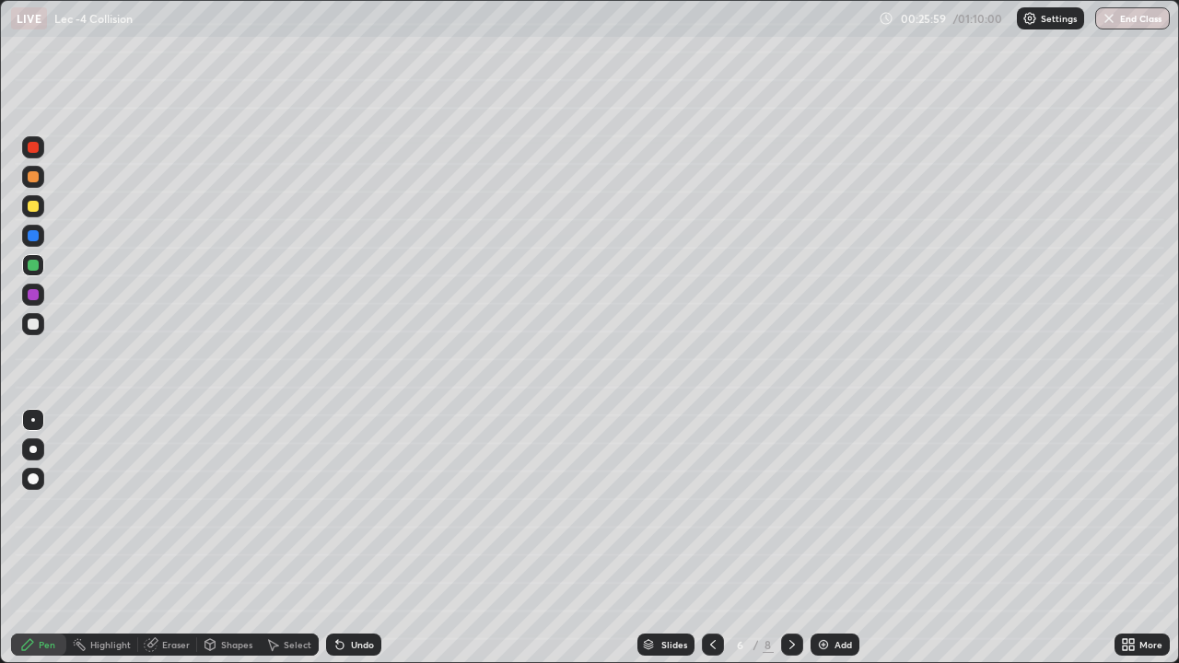
click at [791, 594] on icon at bounding box center [792, 644] width 15 height 15
click at [790, 594] on icon at bounding box center [792, 644] width 15 height 15
click at [711, 594] on icon at bounding box center [712, 644] width 15 height 15
click at [171, 594] on div "Eraser" at bounding box center [176, 644] width 28 height 9
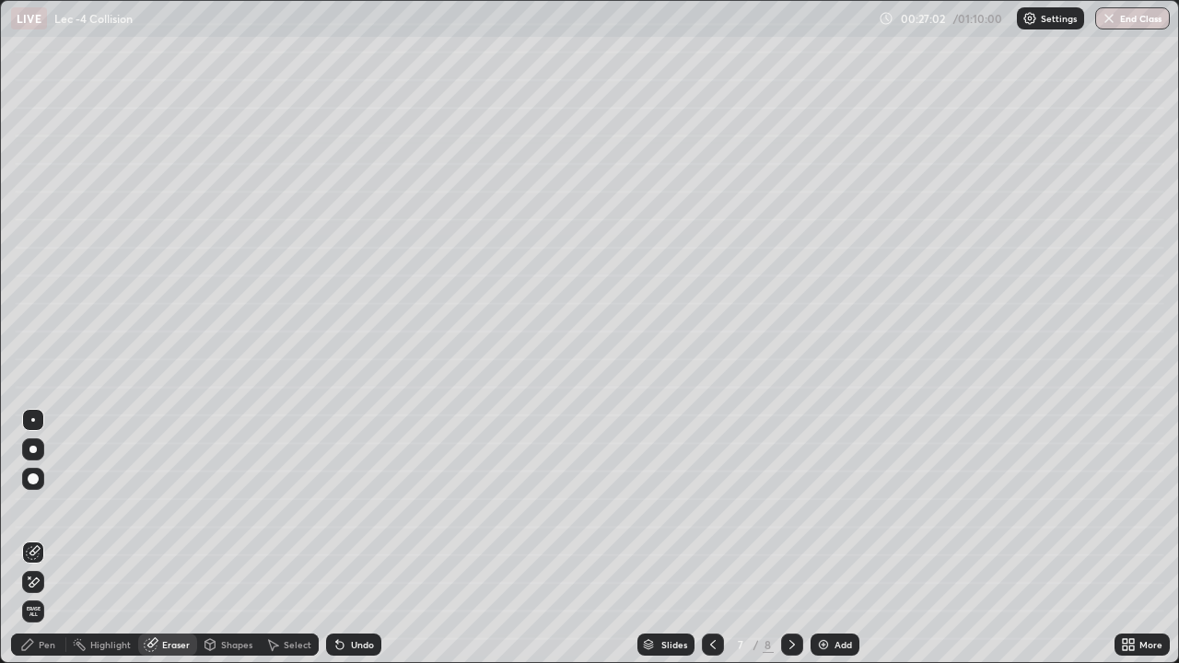
click at [36, 594] on div "Pen" at bounding box center [38, 645] width 55 height 22
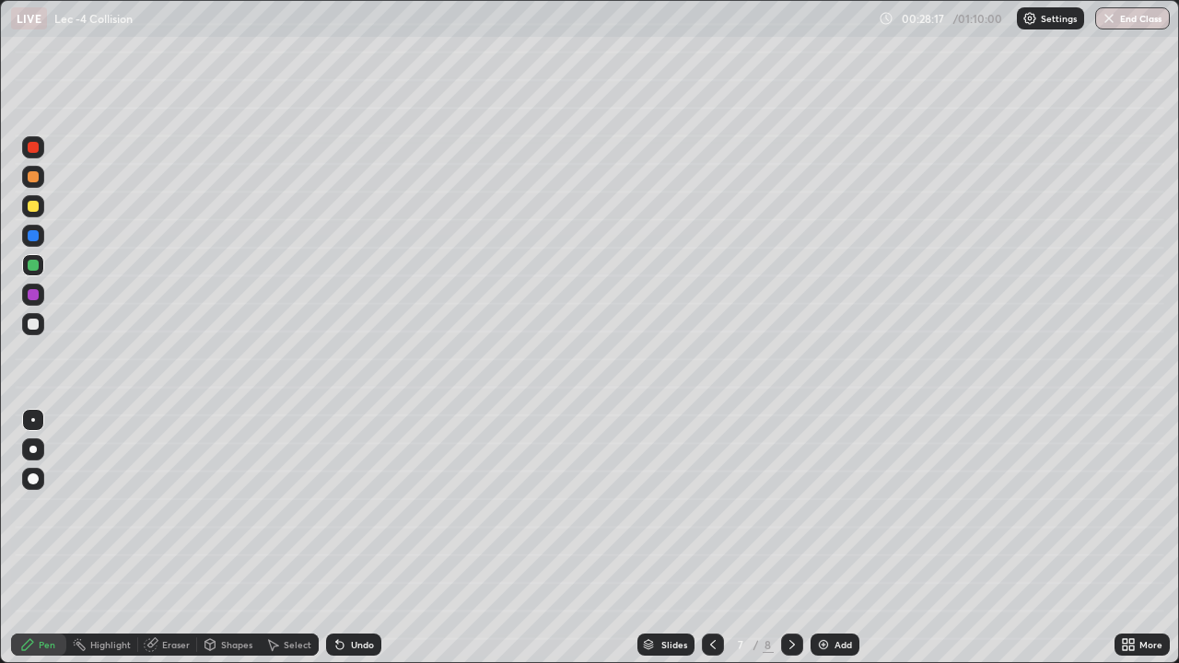
click at [710, 594] on icon at bounding box center [712, 644] width 15 height 15
click at [788, 594] on icon at bounding box center [792, 644] width 15 height 15
click at [711, 594] on icon at bounding box center [712, 644] width 15 height 15
click at [790, 594] on icon at bounding box center [792, 644] width 15 height 15
click at [32, 207] on div at bounding box center [33, 206] width 11 height 11
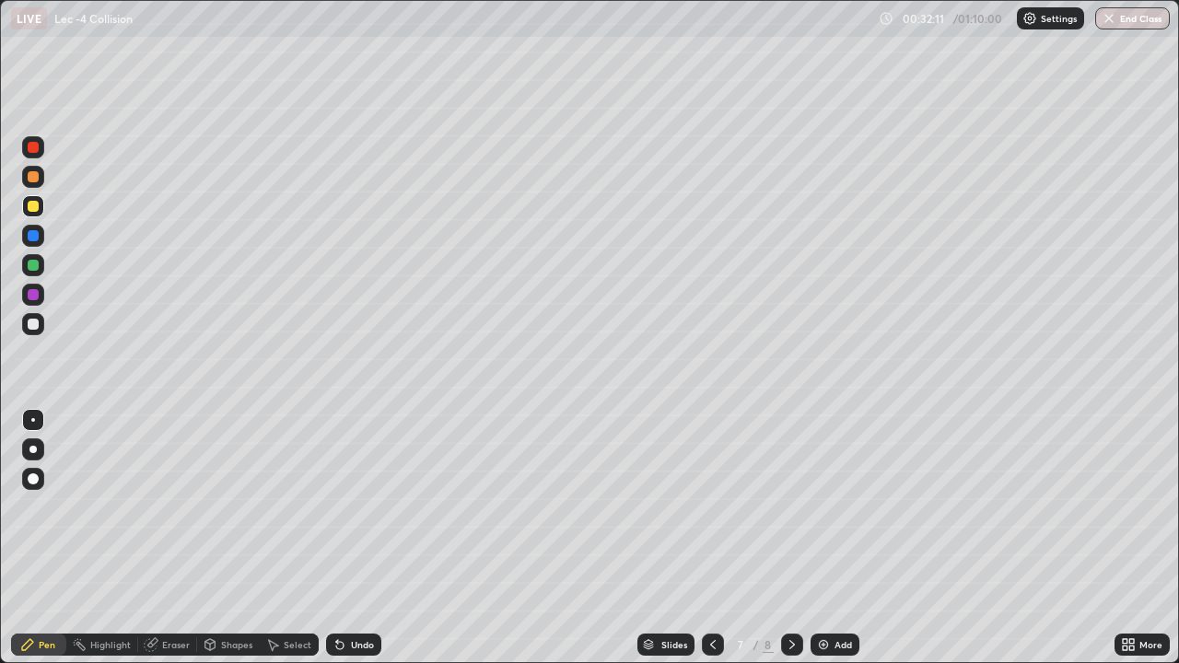
click at [715, 594] on icon at bounding box center [712, 644] width 15 height 15
click at [834, 594] on div "Add" at bounding box center [842, 644] width 17 height 9
click at [792, 594] on icon at bounding box center [792, 644] width 15 height 15
click at [790, 594] on icon at bounding box center [792, 644] width 15 height 15
click at [791, 594] on div at bounding box center [792, 644] width 22 height 37
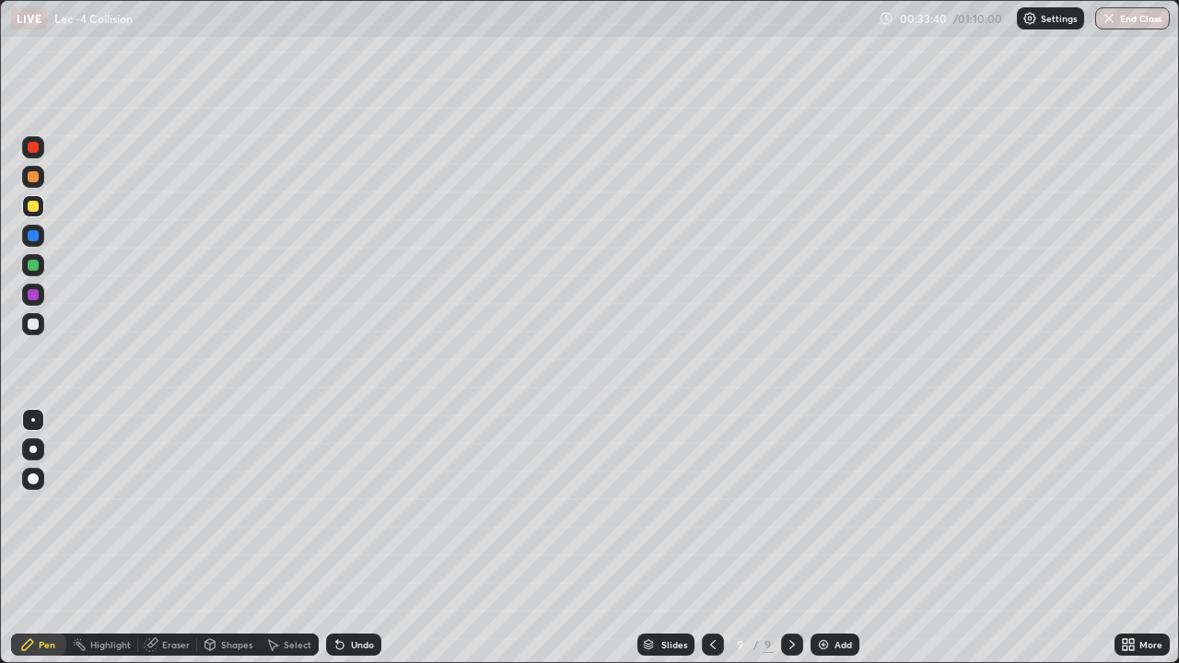
click at [789, 594] on icon at bounding box center [792, 644] width 15 height 15
click at [790, 594] on icon at bounding box center [792, 644] width 15 height 15
click at [784, 594] on div at bounding box center [792, 644] width 22 height 37
click at [834, 594] on div "Add" at bounding box center [842, 644] width 17 height 9
click at [173, 594] on div "Eraser" at bounding box center [176, 644] width 28 height 9
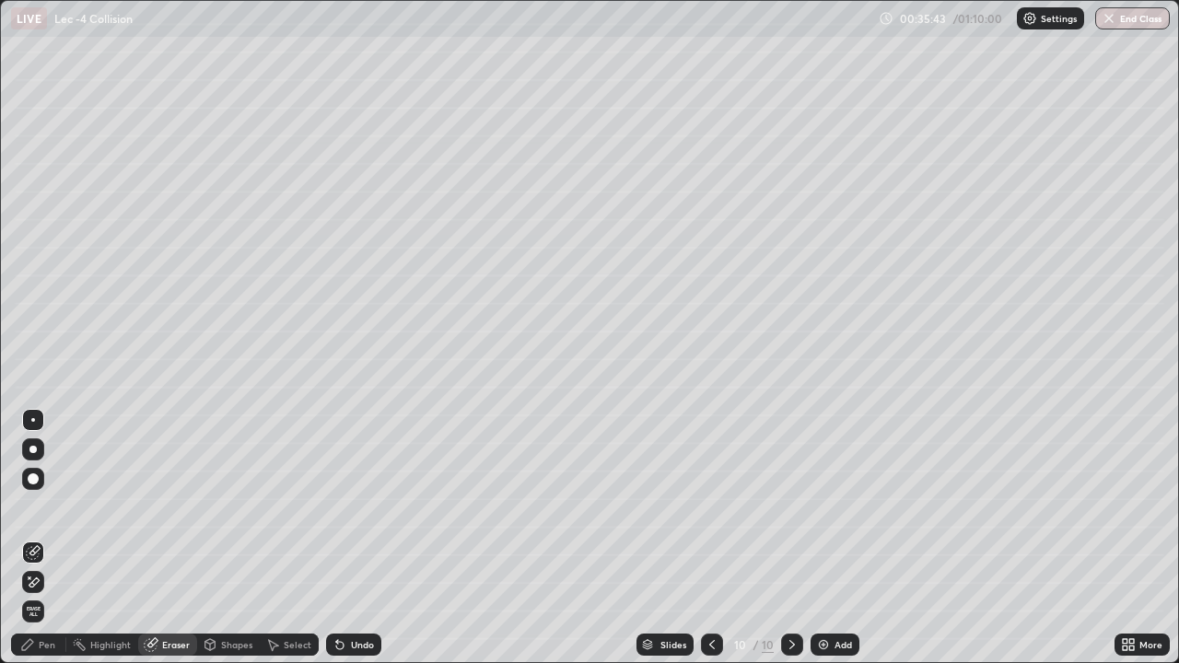
click at [45, 594] on div "Pen" at bounding box center [47, 644] width 17 height 9
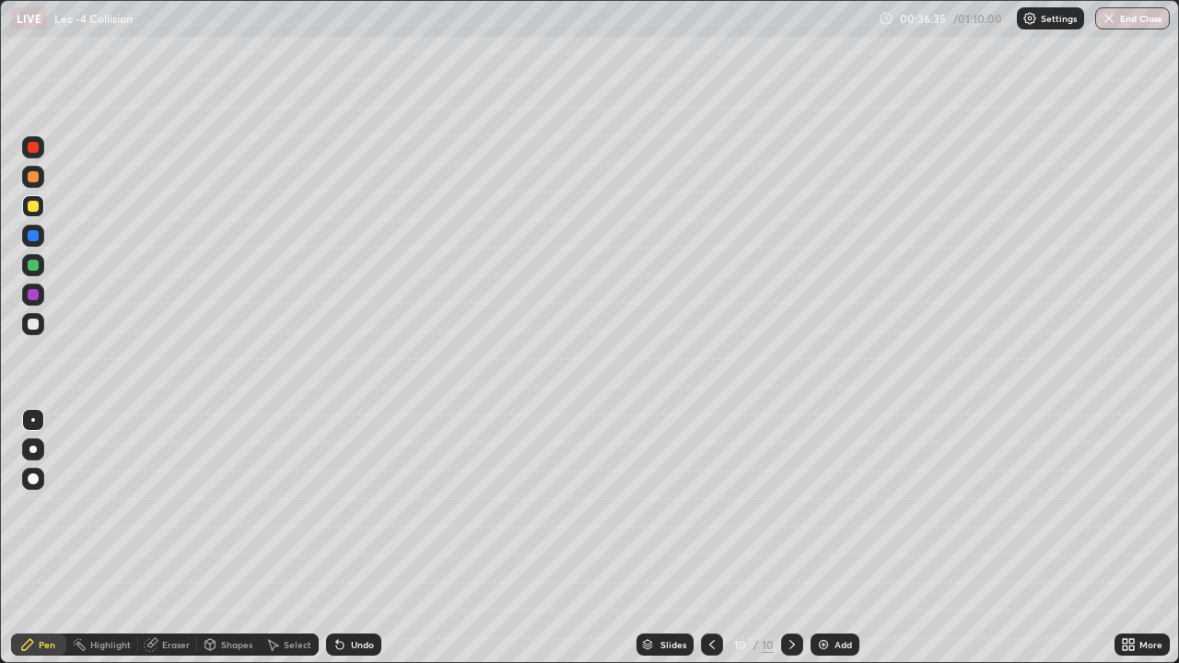
click at [29, 270] on div at bounding box center [33, 265] width 11 height 11
click at [215, 594] on icon at bounding box center [210, 644] width 15 height 15
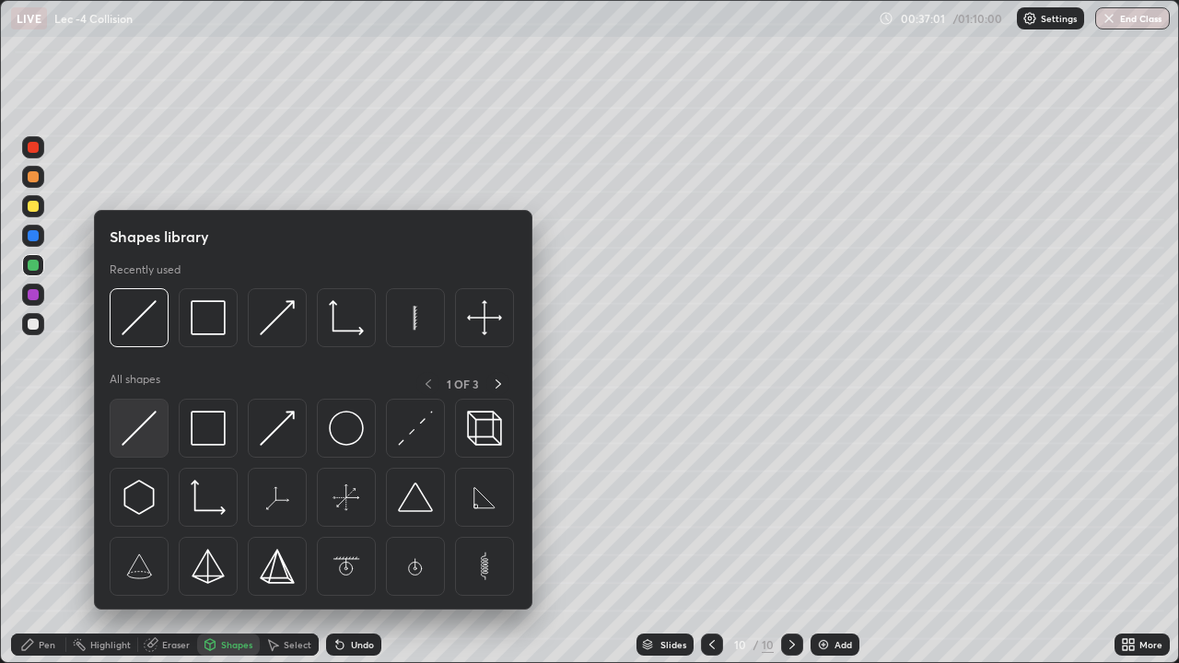
click at [135, 424] on img at bounding box center [139, 428] width 35 height 35
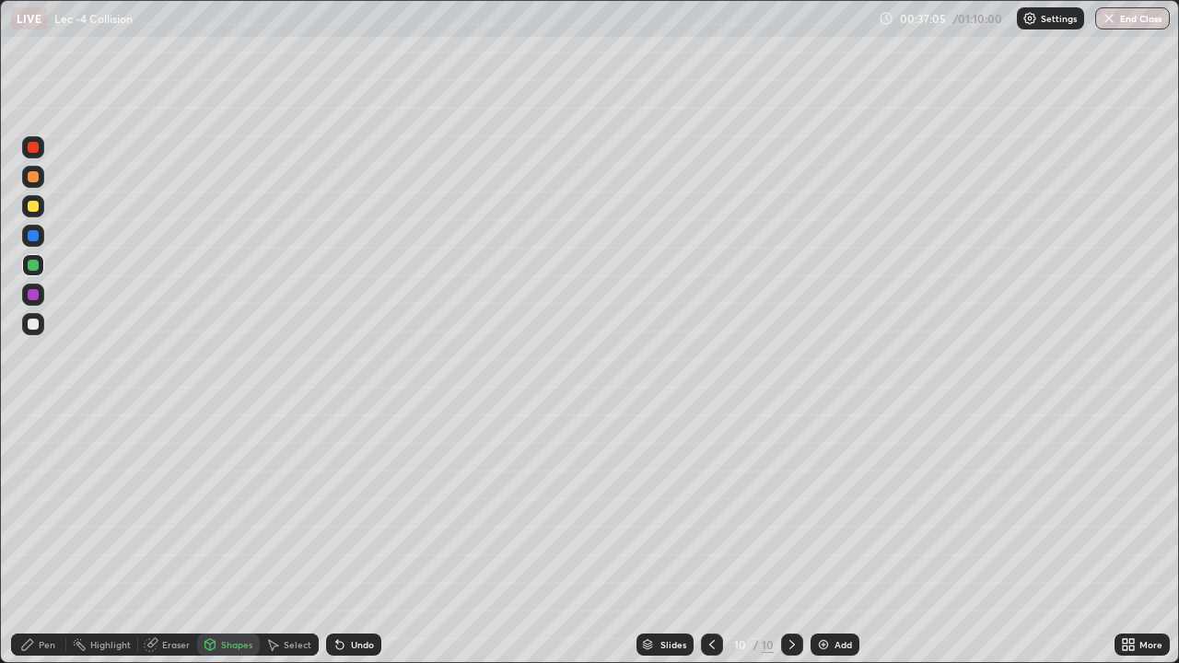
click at [34, 594] on icon at bounding box center [27, 644] width 15 height 15
click at [827, 594] on img at bounding box center [823, 644] width 15 height 15
click at [351, 594] on div "Undo" at bounding box center [362, 644] width 23 height 9
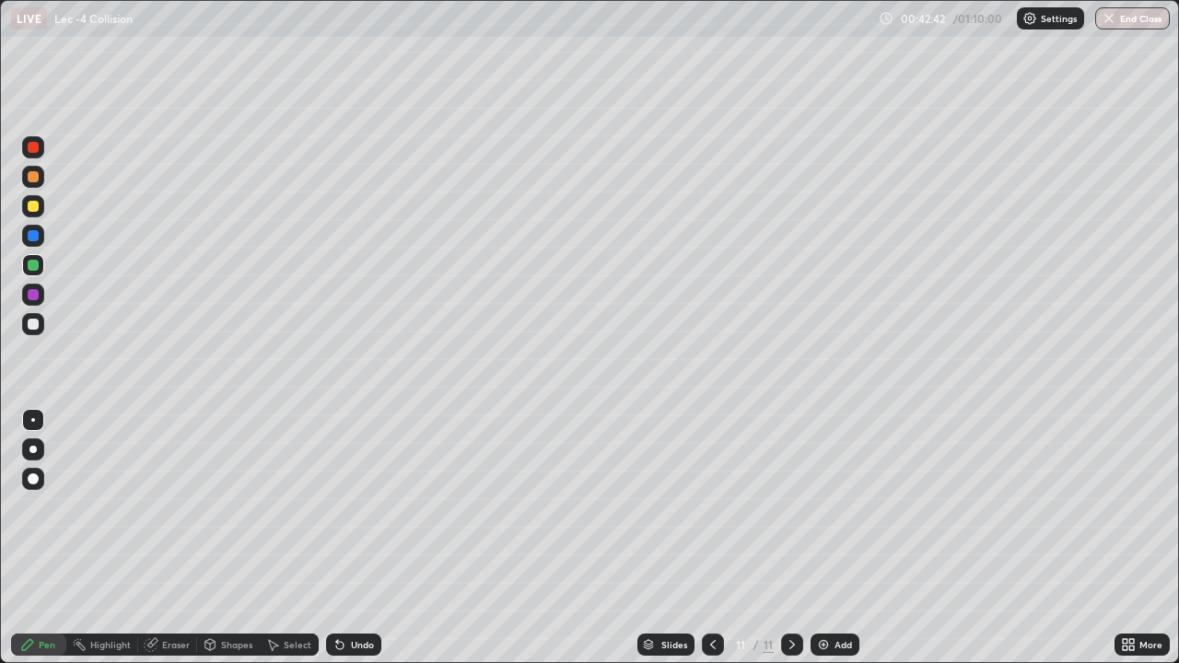
click at [352, 594] on div "Undo" at bounding box center [362, 644] width 23 height 9
click at [354, 594] on div "Undo" at bounding box center [362, 644] width 23 height 9
click at [354, 594] on div "Undo" at bounding box center [353, 645] width 55 height 22
click at [355, 594] on div "Undo" at bounding box center [353, 645] width 55 height 22
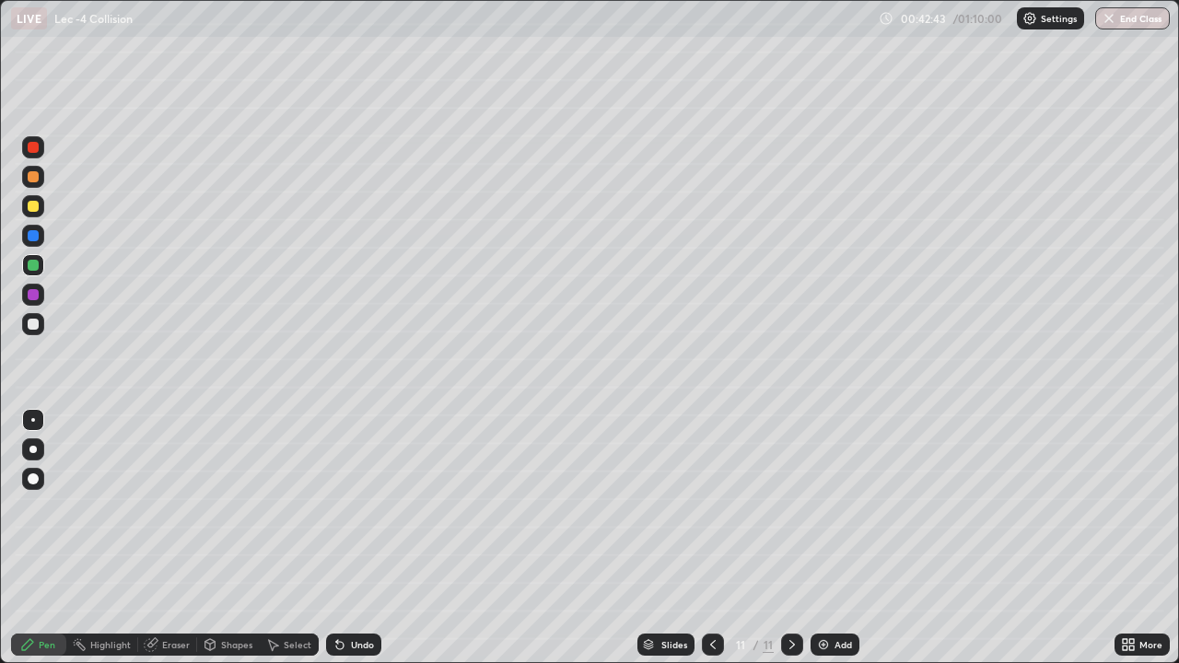
click at [356, 594] on div "Undo" at bounding box center [350, 644] width 63 height 37
click at [355, 594] on div "Undo" at bounding box center [353, 645] width 55 height 22
click at [48, 594] on div "Pen" at bounding box center [47, 644] width 17 height 9
click at [170, 594] on div "Eraser" at bounding box center [176, 644] width 28 height 9
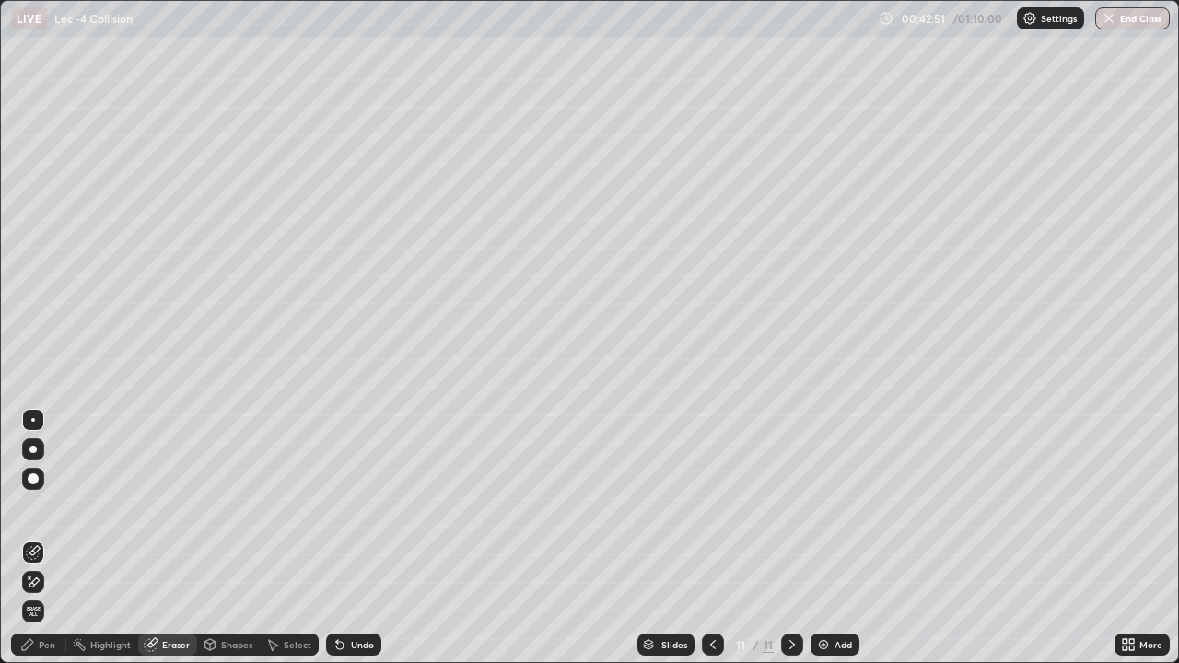
click at [46, 594] on div "Pen" at bounding box center [47, 644] width 17 height 9
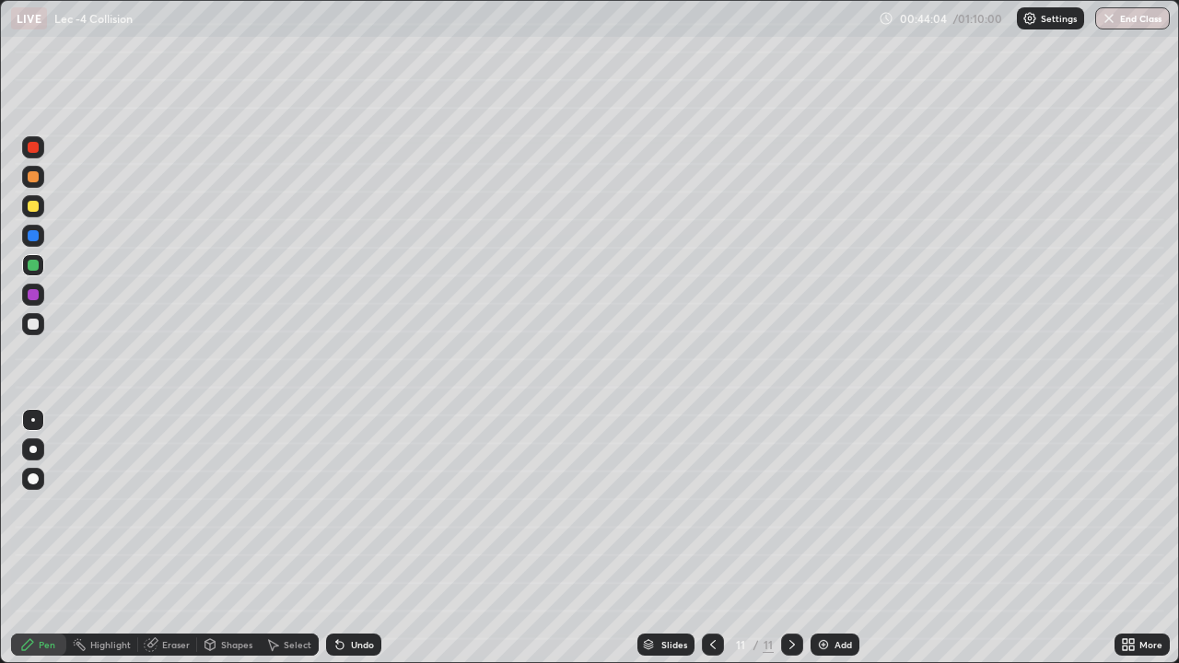
click at [711, 594] on icon at bounding box center [712, 644] width 15 height 15
click at [839, 594] on div "Add" at bounding box center [842, 644] width 17 height 9
click at [34, 147] on div at bounding box center [33, 147] width 11 height 11
click at [33, 266] on div at bounding box center [33, 265] width 11 height 11
click at [31, 208] on div at bounding box center [33, 206] width 11 height 11
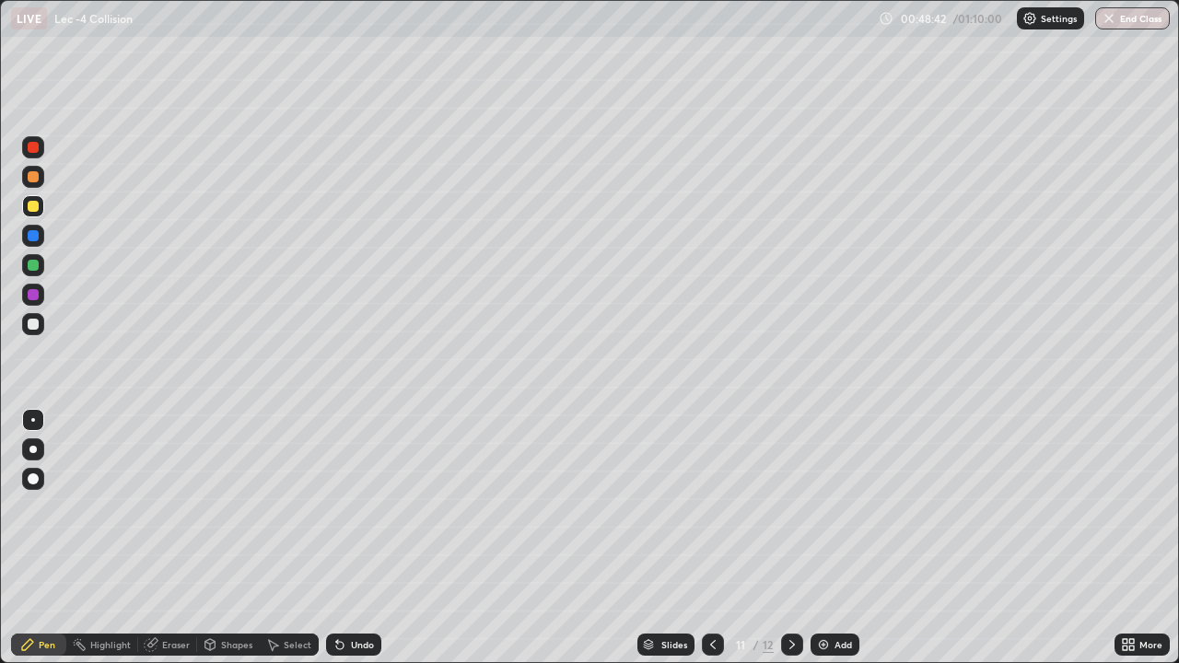
click at [223, 594] on div "Shapes" at bounding box center [236, 644] width 31 height 9
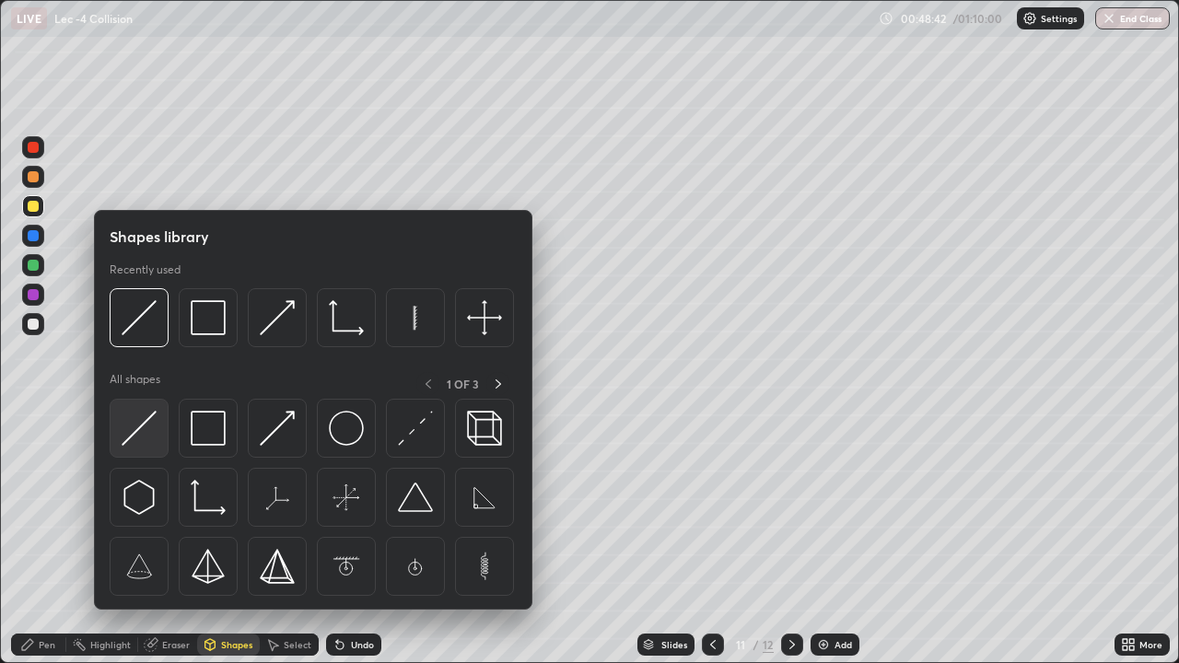
click at [142, 434] on img at bounding box center [139, 428] width 35 height 35
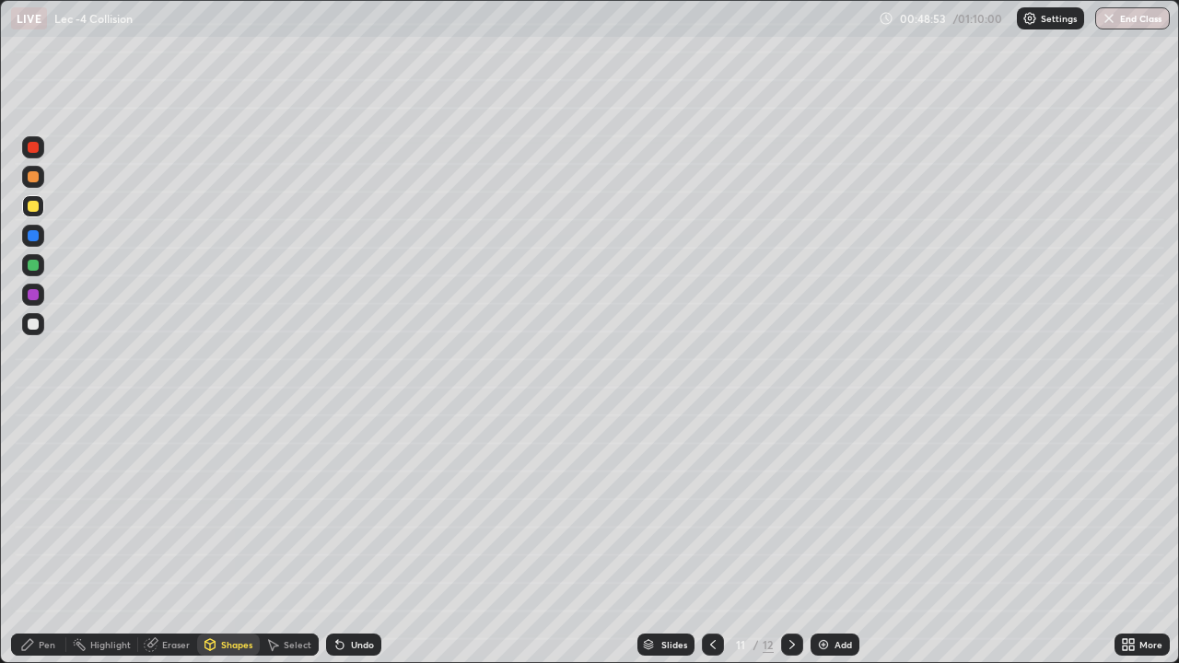
click at [176, 594] on div "Eraser" at bounding box center [167, 645] width 59 height 22
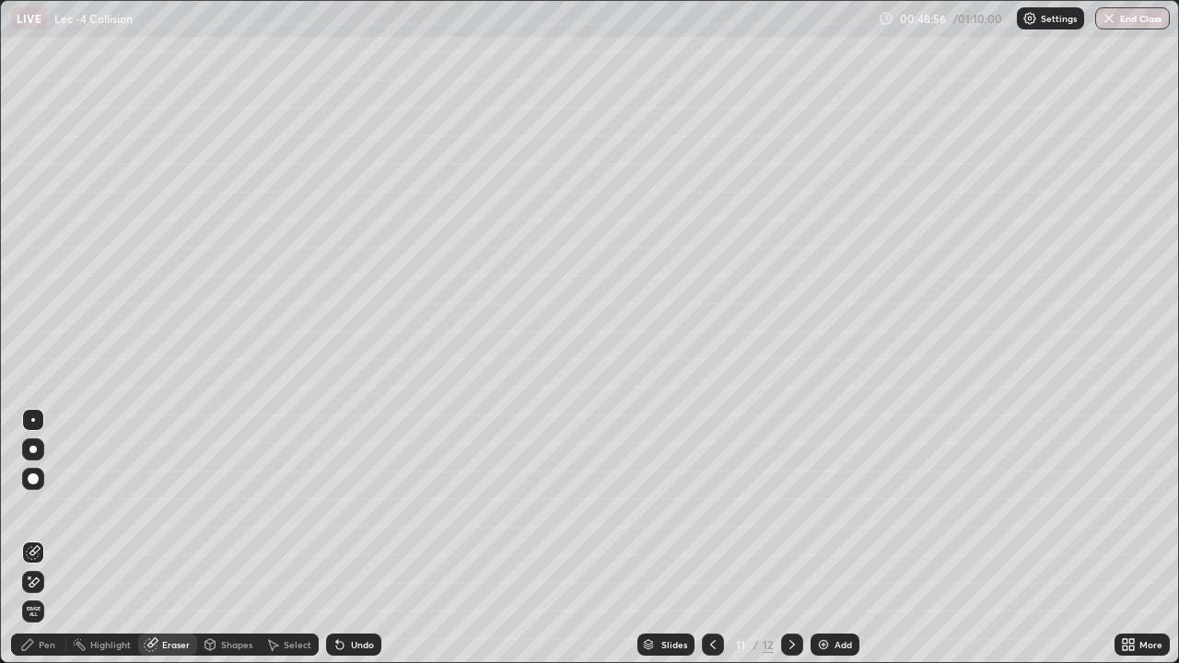
click at [52, 594] on div "Pen" at bounding box center [47, 644] width 17 height 9
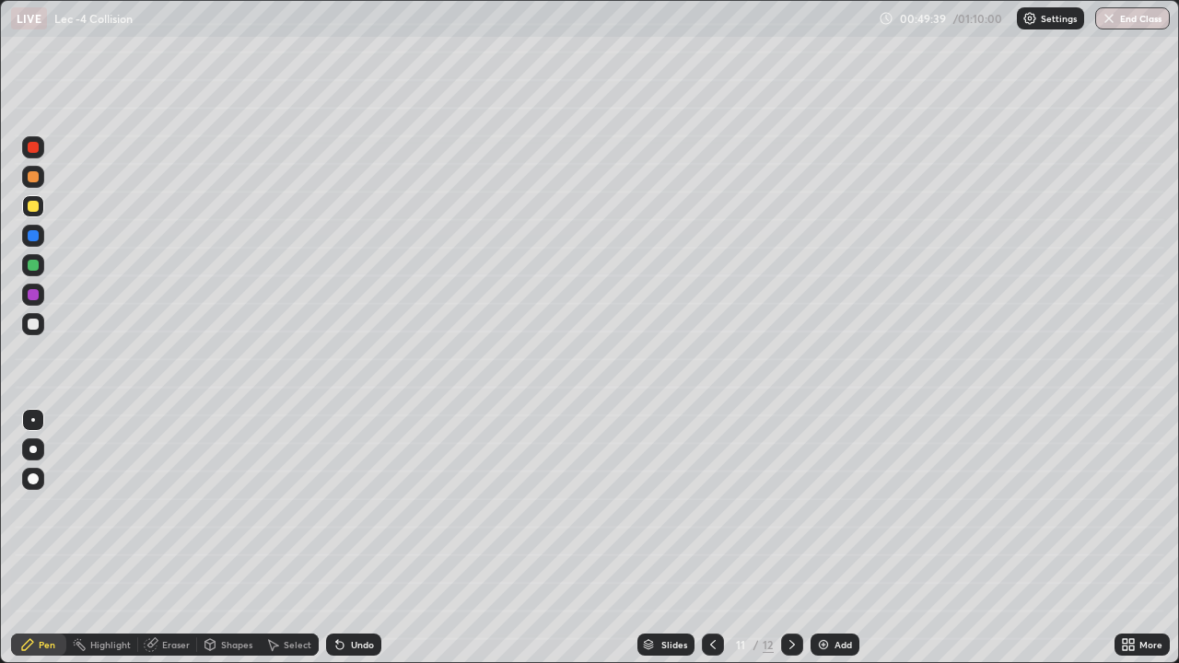
click at [224, 594] on div "Shapes" at bounding box center [236, 644] width 31 height 9
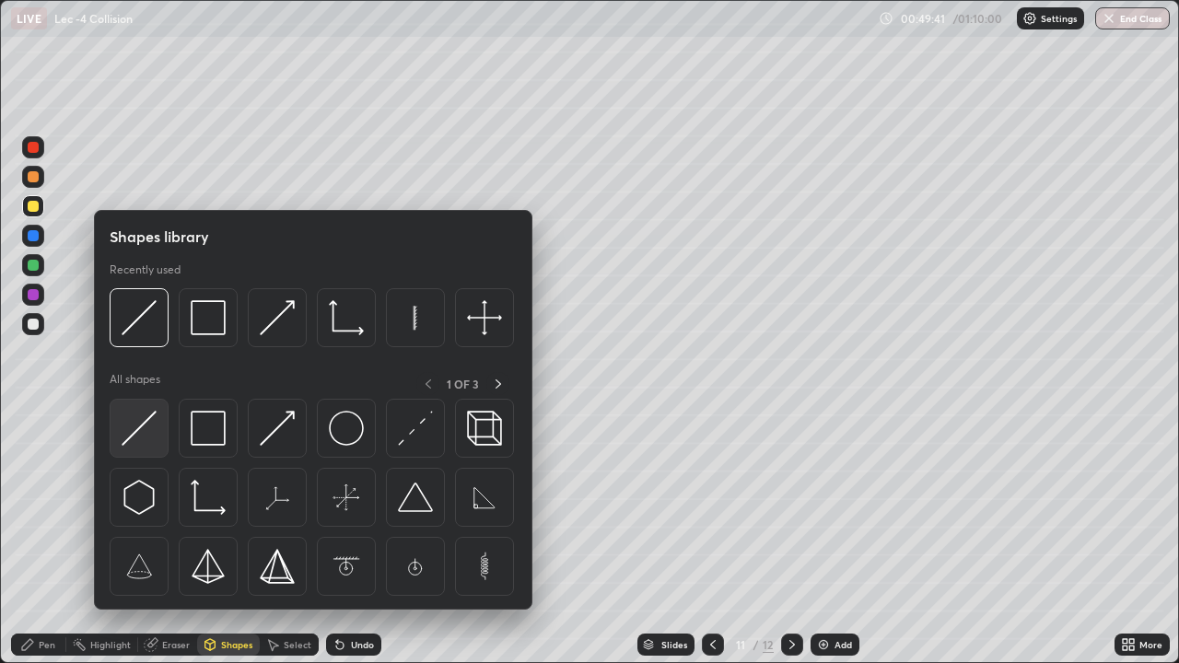
click at [152, 421] on img at bounding box center [139, 428] width 35 height 35
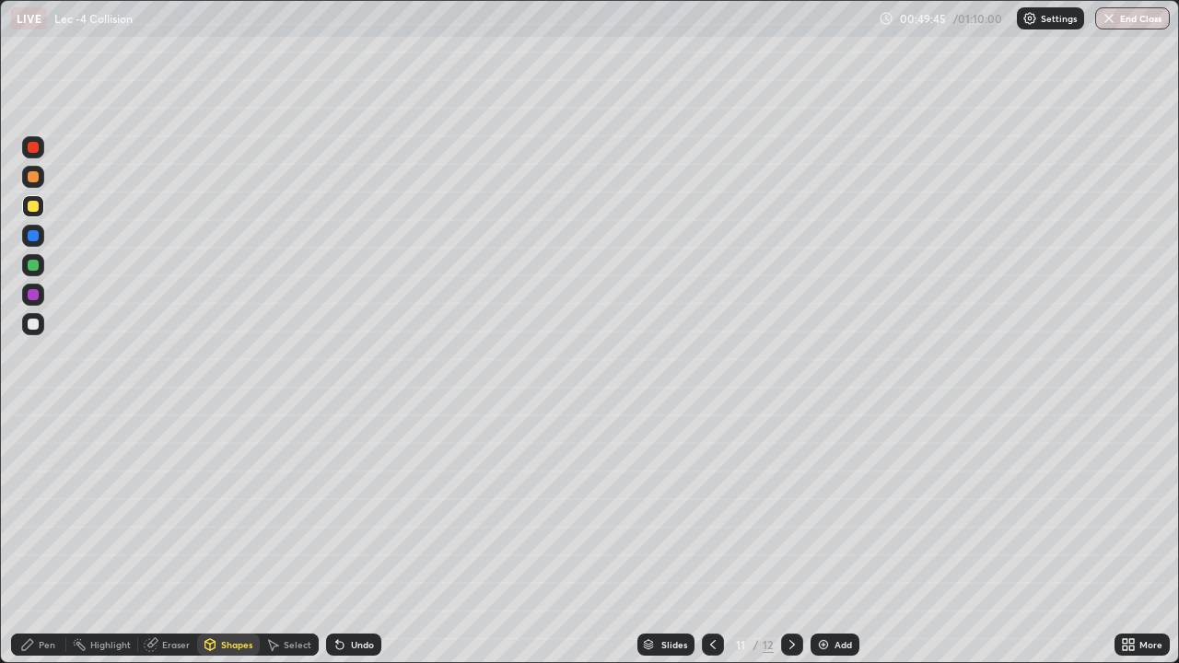
click at [47, 594] on div "Pen" at bounding box center [47, 644] width 17 height 9
click at [169, 594] on div "Eraser" at bounding box center [176, 644] width 28 height 9
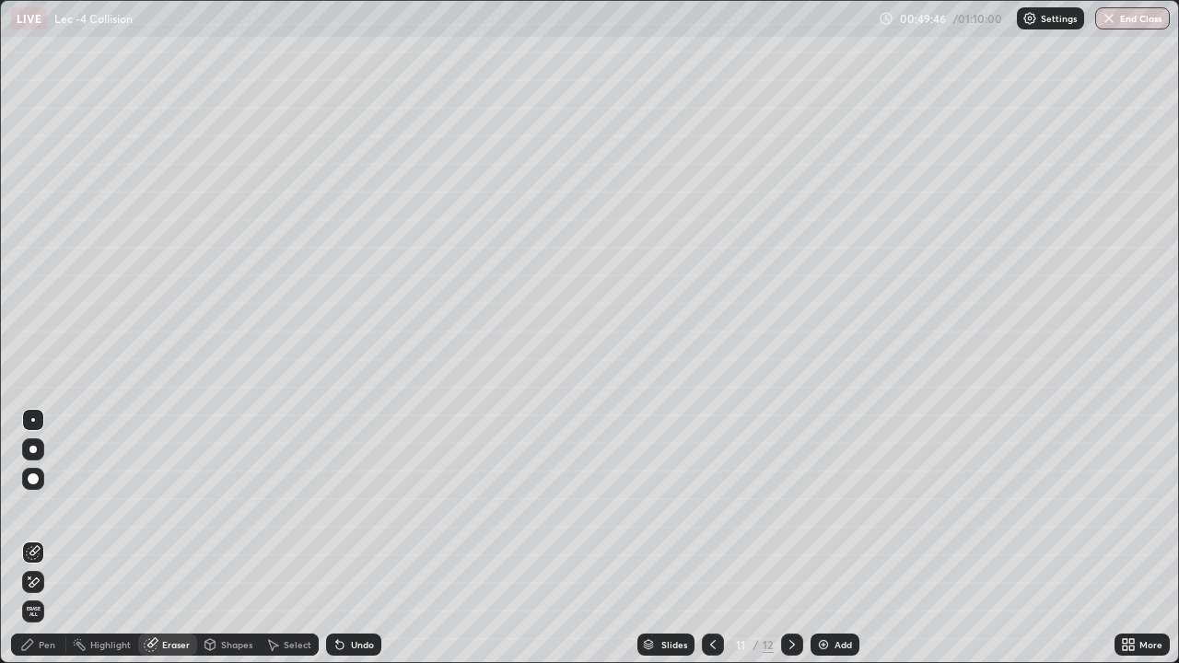
click at [226, 594] on div "Shapes" at bounding box center [236, 644] width 31 height 9
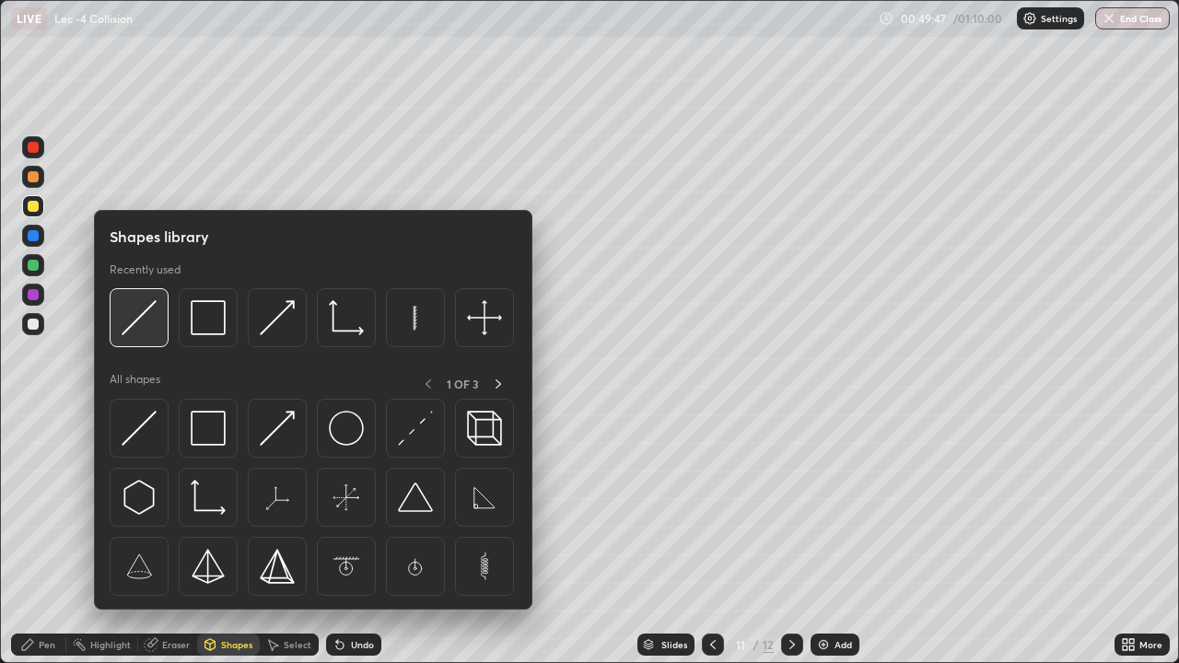
click at [145, 315] on img at bounding box center [139, 317] width 35 height 35
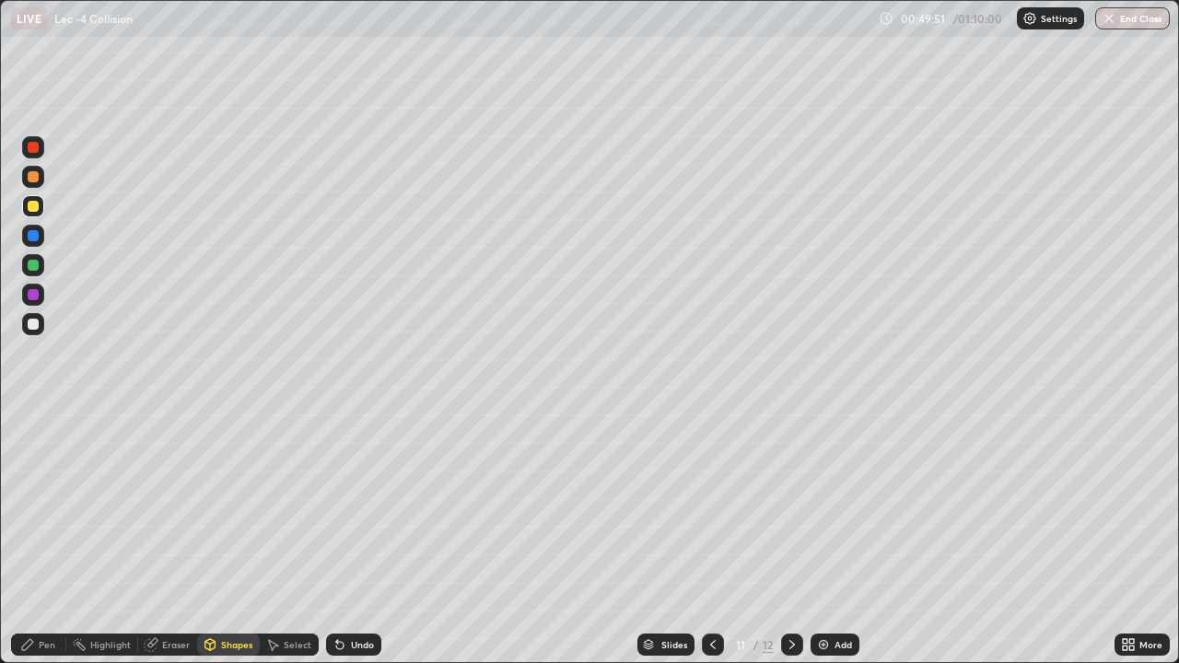
click at [50, 594] on div "Pen" at bounding box center [38, 645] width 55 height 22
click at [179, 594] on div "Eraser" at bounding box center [176, 644] width 28 height 9
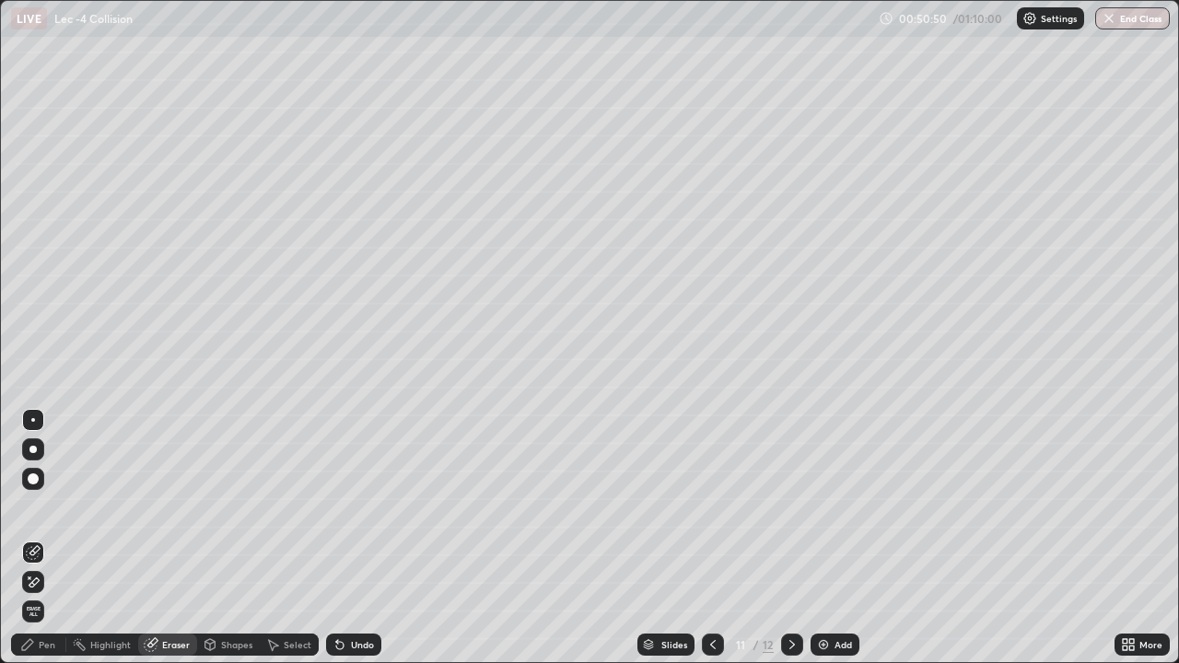
click at [59, 594] on div "Pen" at bounding box center [38, 645] width 55 height 22
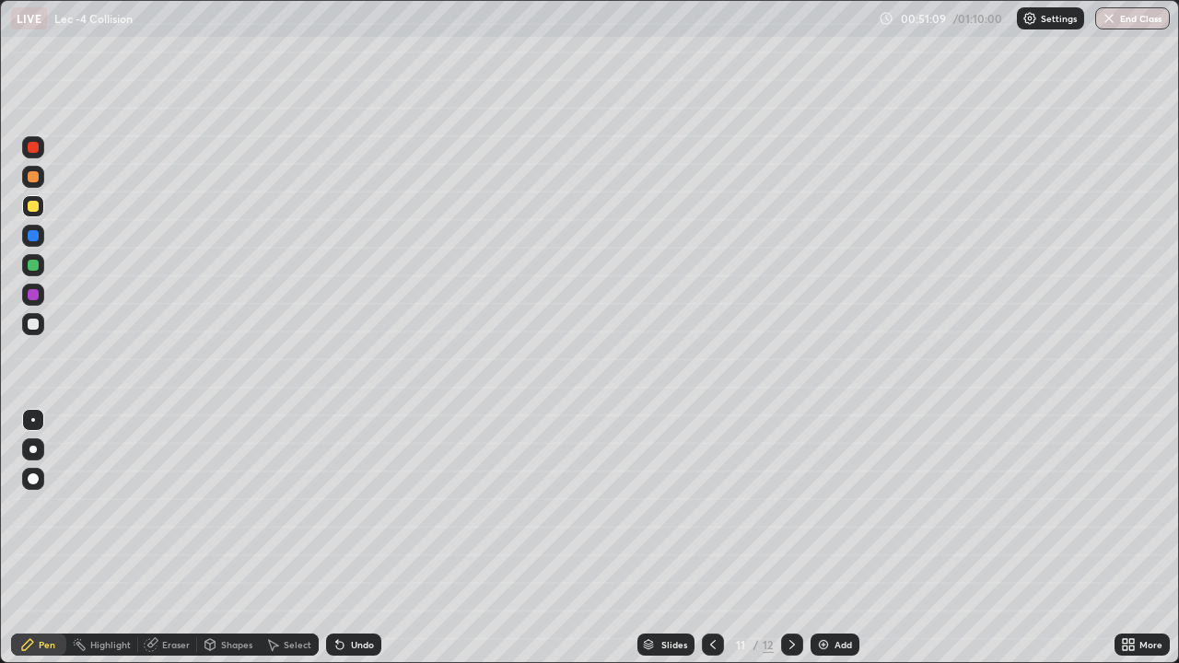
click at [234, 594] on div "Shapes" at bounding box center [236, 644] width 31 height 9
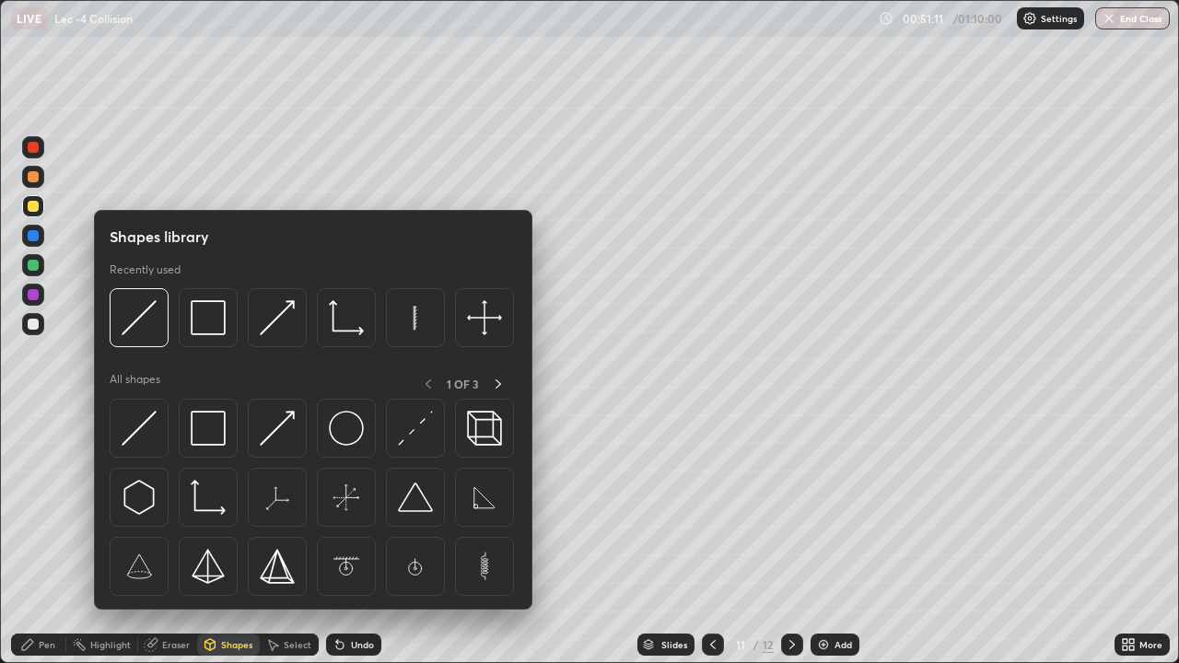
click at [58, 594] on div "Pen" at bounding box center [38, 645] width 55 height 22
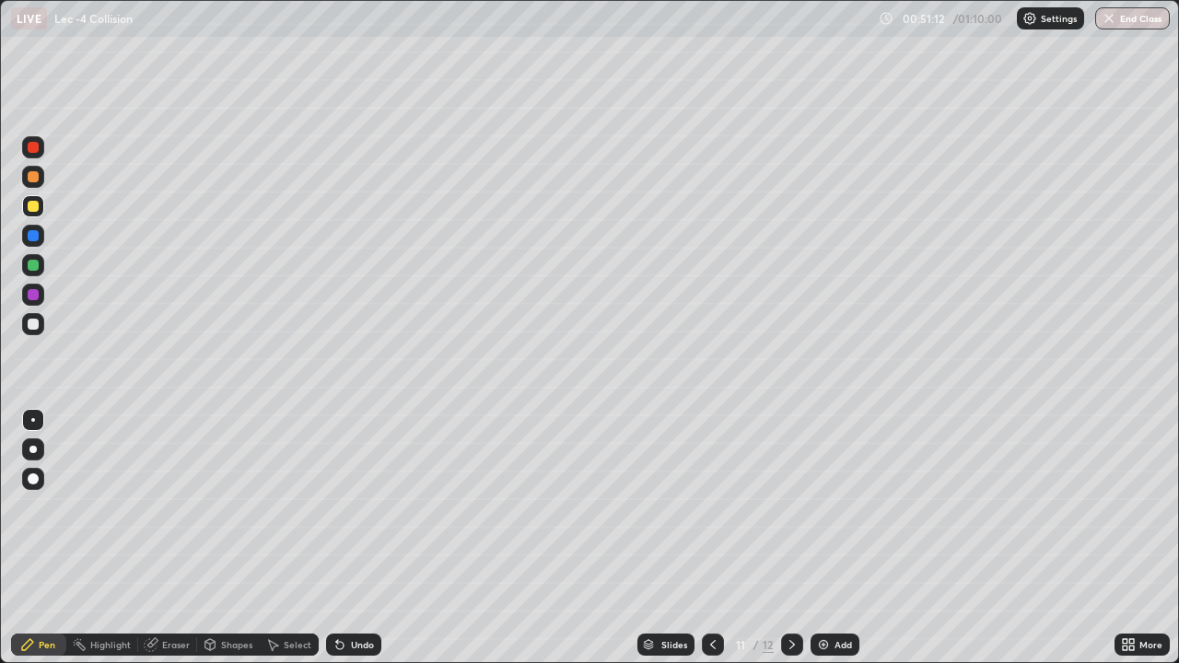
click at [33, 266] on div at bounding box center [33, 265] width 11 height 11
click at [179, 594] on div "Eraser" at bounding box center [176, 644] width 28 height 9
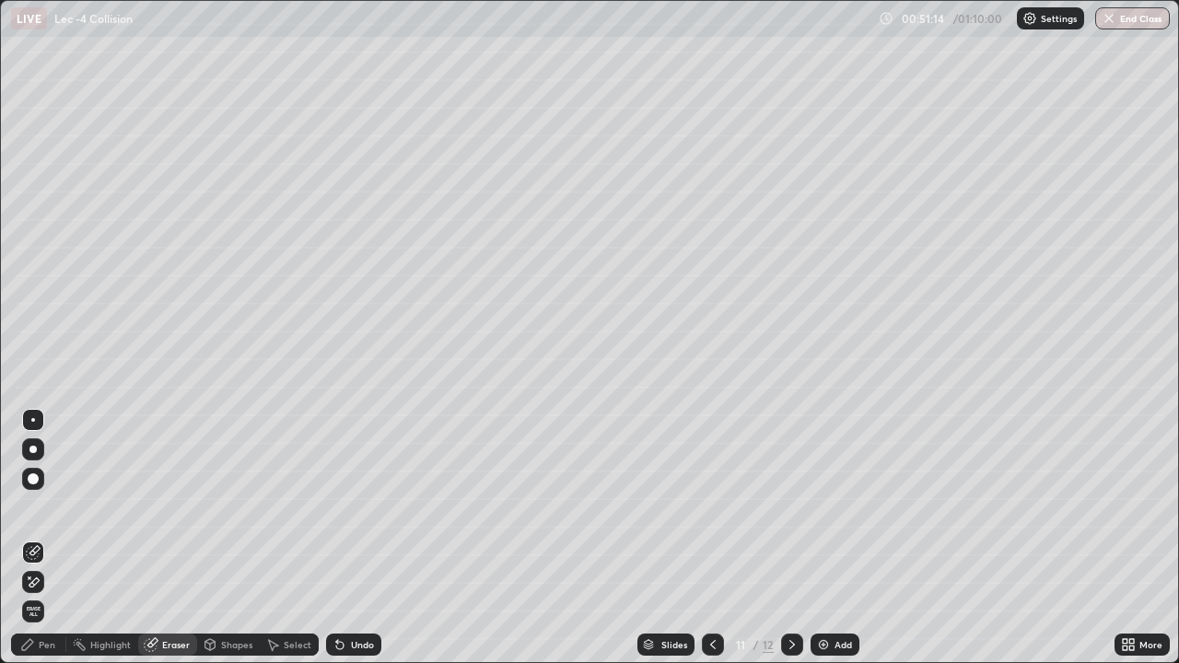
click at [180, 594] on div "Eraser" at bounding box center [176, 644] width 28 height 9
click at [229, 594] on div "Shapes" at bounding box center [236, 644] width 31 height 9
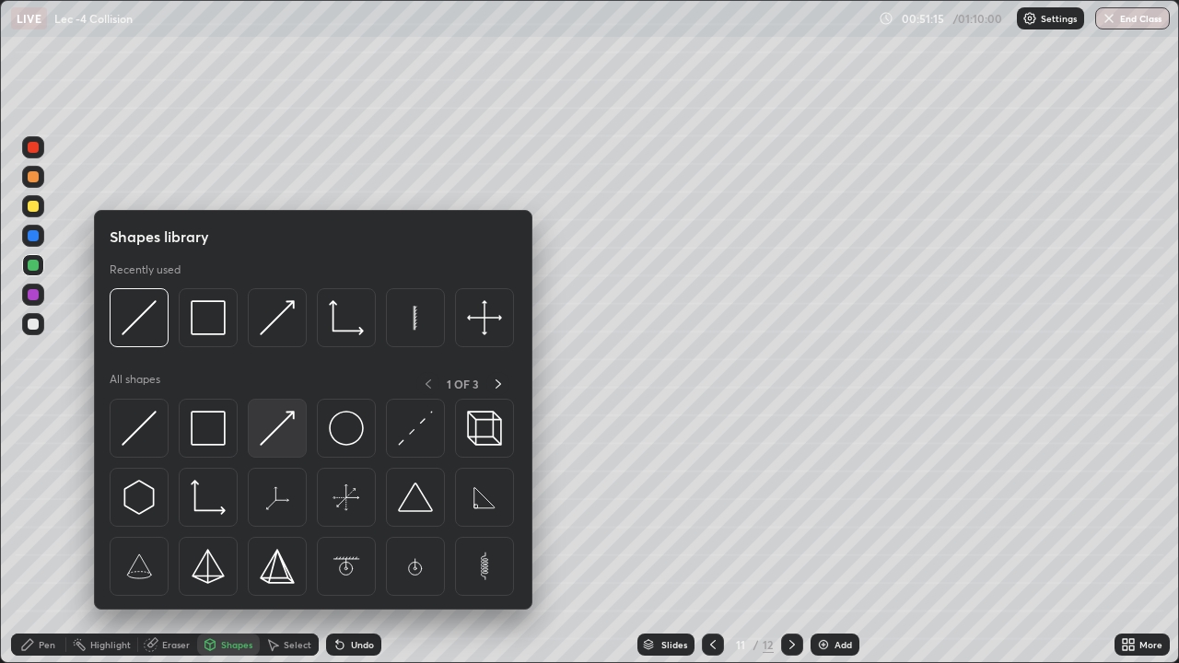
click at [266, 434] on img at bounding box center [277, 428] width 35 height 35
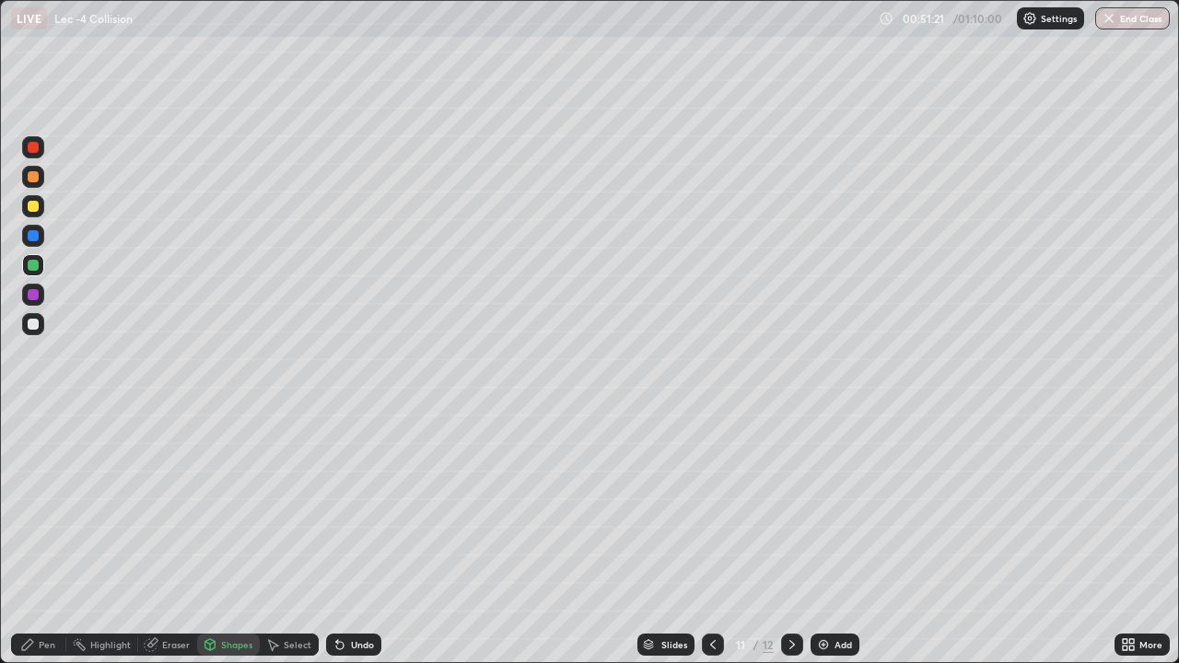
click at [47, 594] on div "Pen" at bounding box center [47, 644] width 17 height 9
click at [36, 261] on div at bounding box center [33, 265] width 11 height 11
click at [231, 594] on div "Shapes" at bounding box center [228, 645] width 63 height 22
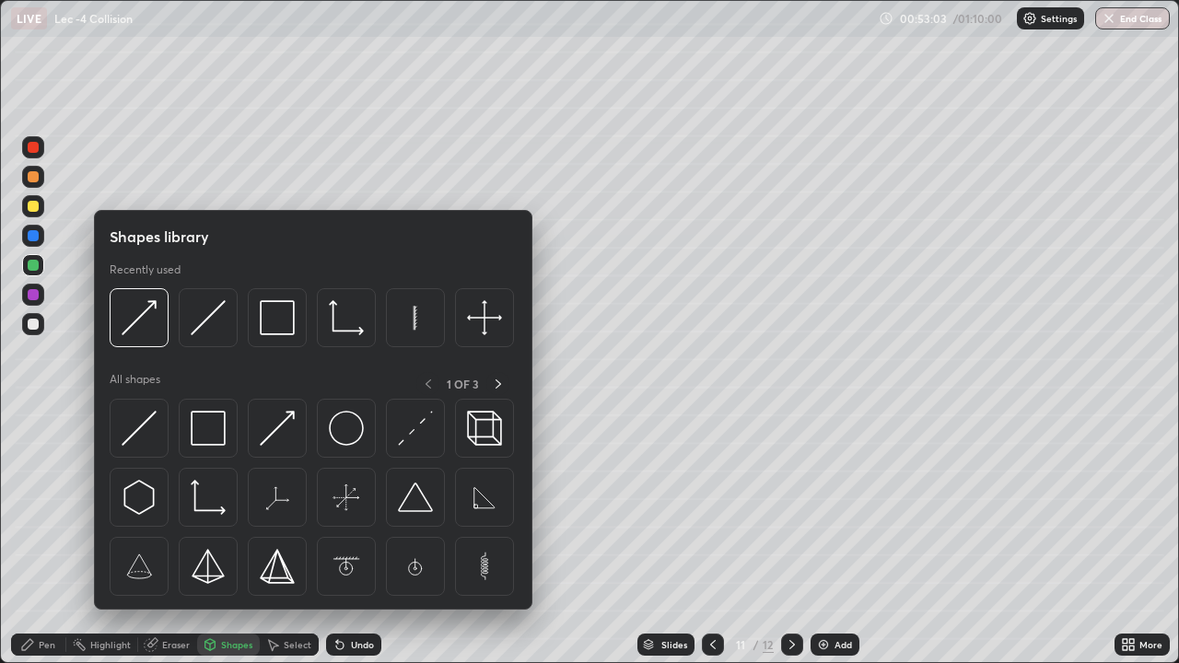
click at [215, 434] on img at bounding box center [208, 428] width 35 height 35
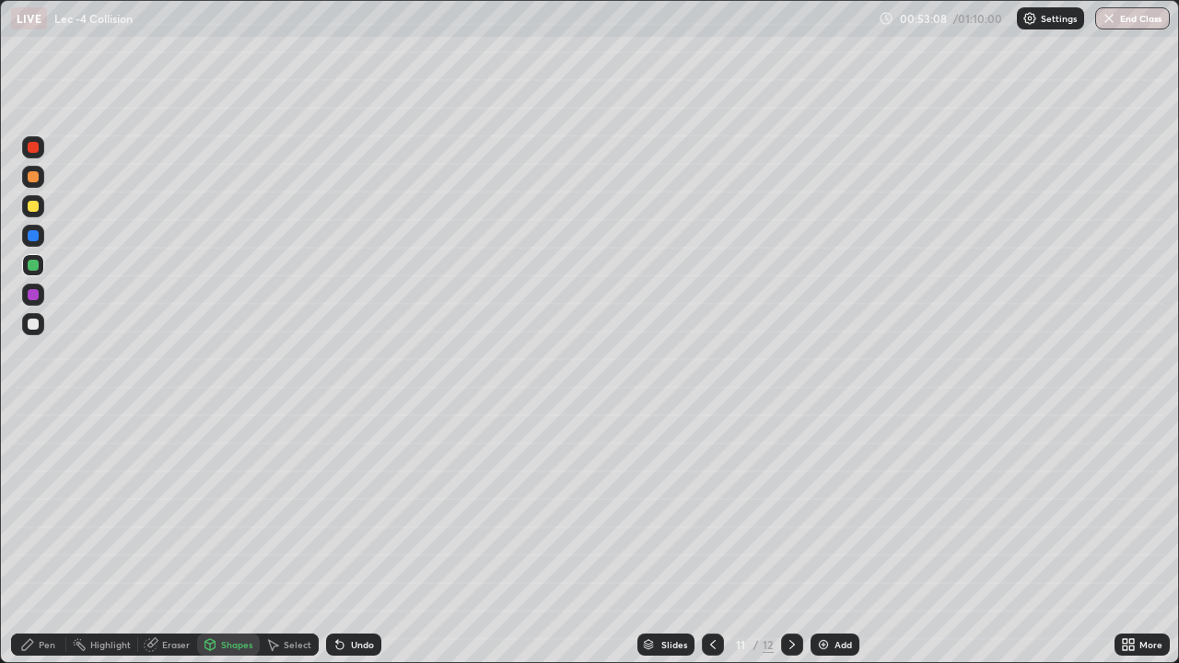
click at [54, 594] on div "Pen" at bounding box center [47, 644] width 17 height 9
click at [238, 594] on div "Shapes" at bounding box center [236, 644] width 31 height 9
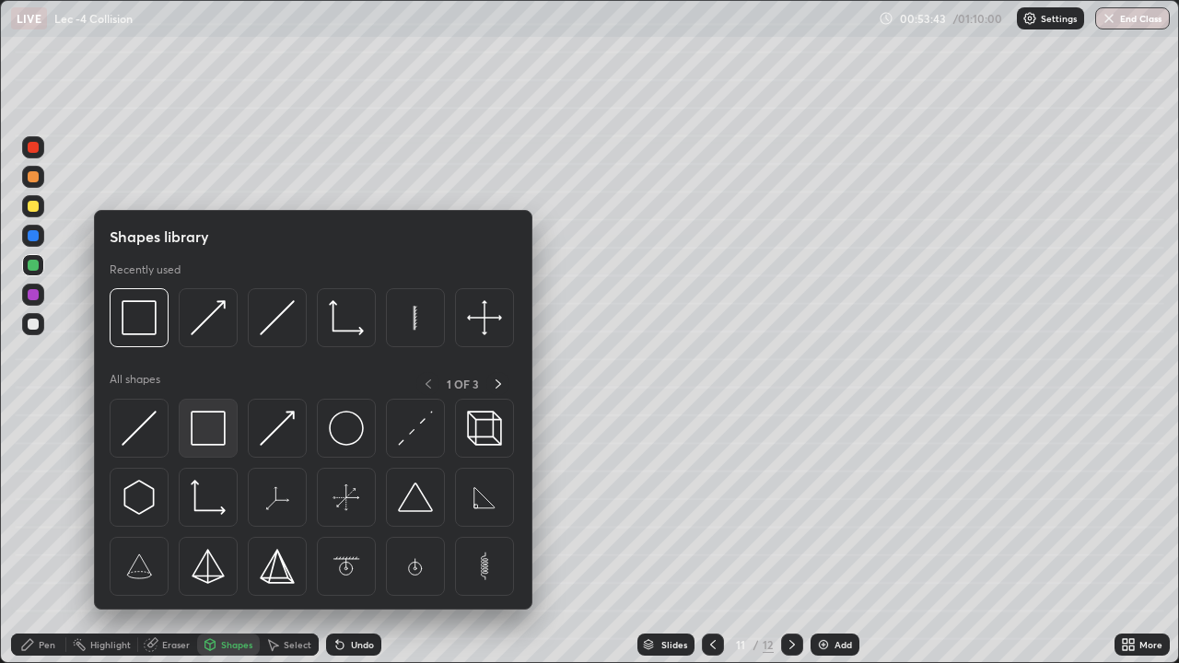
click at [212, 430] on img at bounding box center [208, 428] width 35 height 35
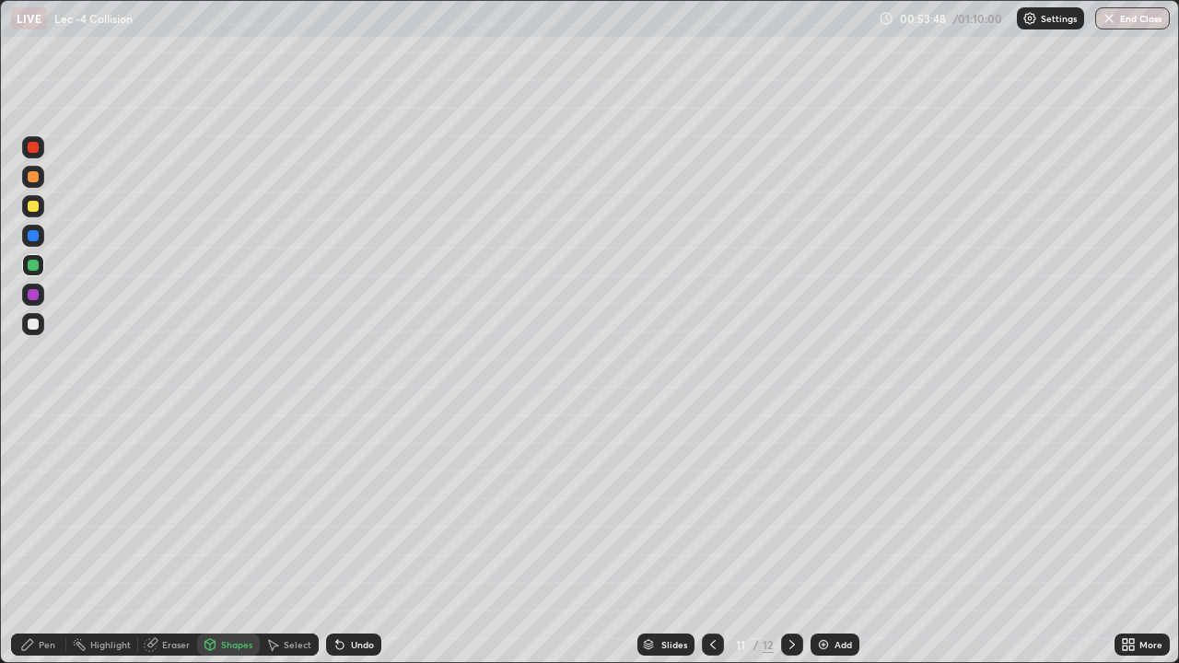
click at [359, 594] on div "Undo" at bounding box center [362, 644] width 23 height 9
click at [299, 594] on div "Select" at bounding box center [298, 644] width 28 height 9
click at [730, 547] on div "0 ° Undo Copy Duplicate Duplicate to new slide Delete" at bounding box center [589, 331] width 1177 height 661
click at [733, 548] on div "0 ° Undo Copy Duplicate Duplicate to new slide Delete" at bounding box center [589, 331] width 1177 height 661
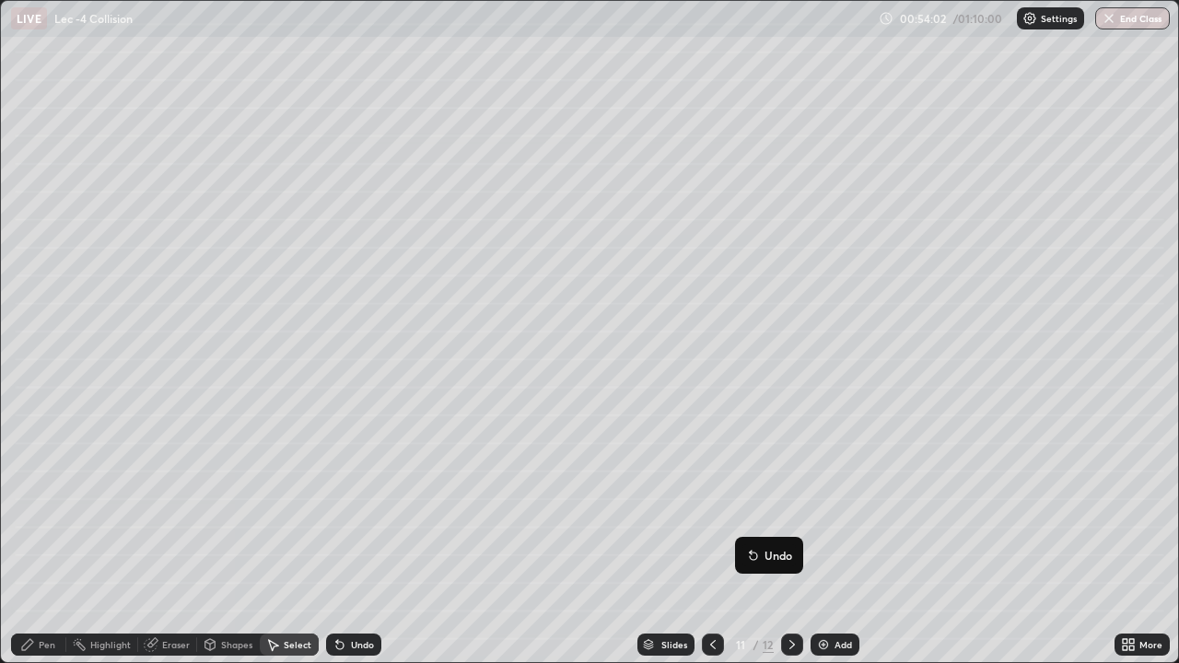
click at [29, 594] on icon at bounding box center [27, 644] width 11 height 11
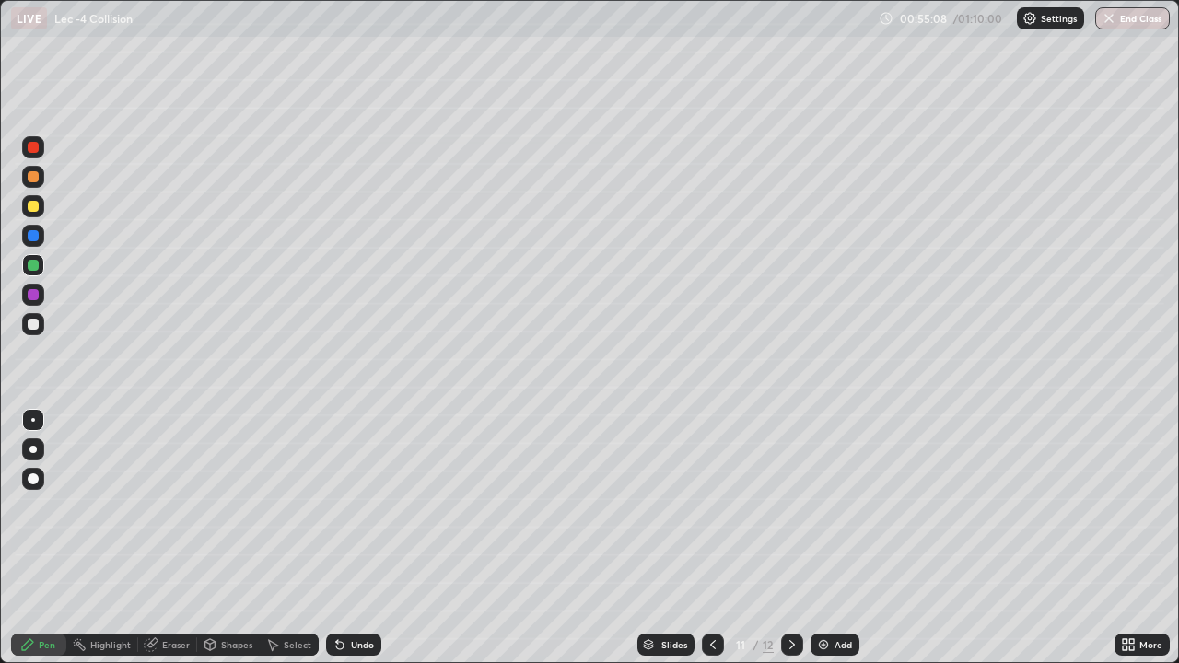
click at [826, 594] on img at bounding box center [823, 644] width 15 height 15
click at [233, 594] on div "Shapes" at bounding box center [236, 644] width 31 height 9
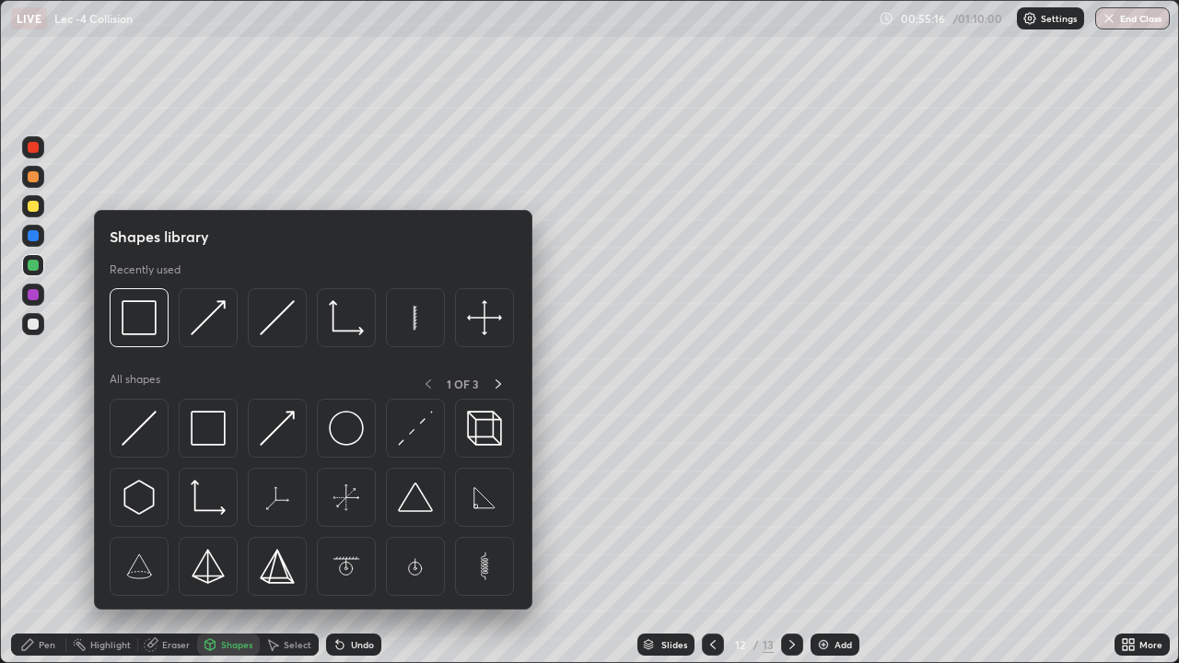
click at [51, 594] on div "Pen" at bounding box center [38, 645] width 55 height 22
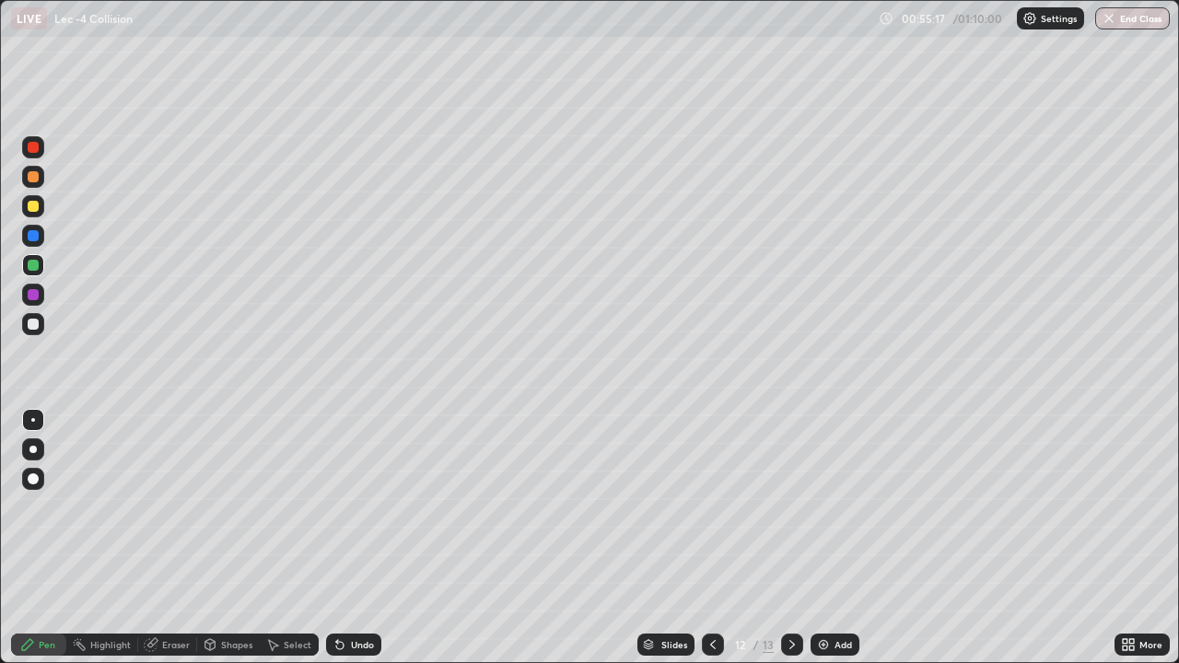
click at [346, 594] on div "Undo" at bounding box center [353, 645] width 55 height 22
click at [210, 594] on icon at bounding box center [210, 644] width 10 height 11
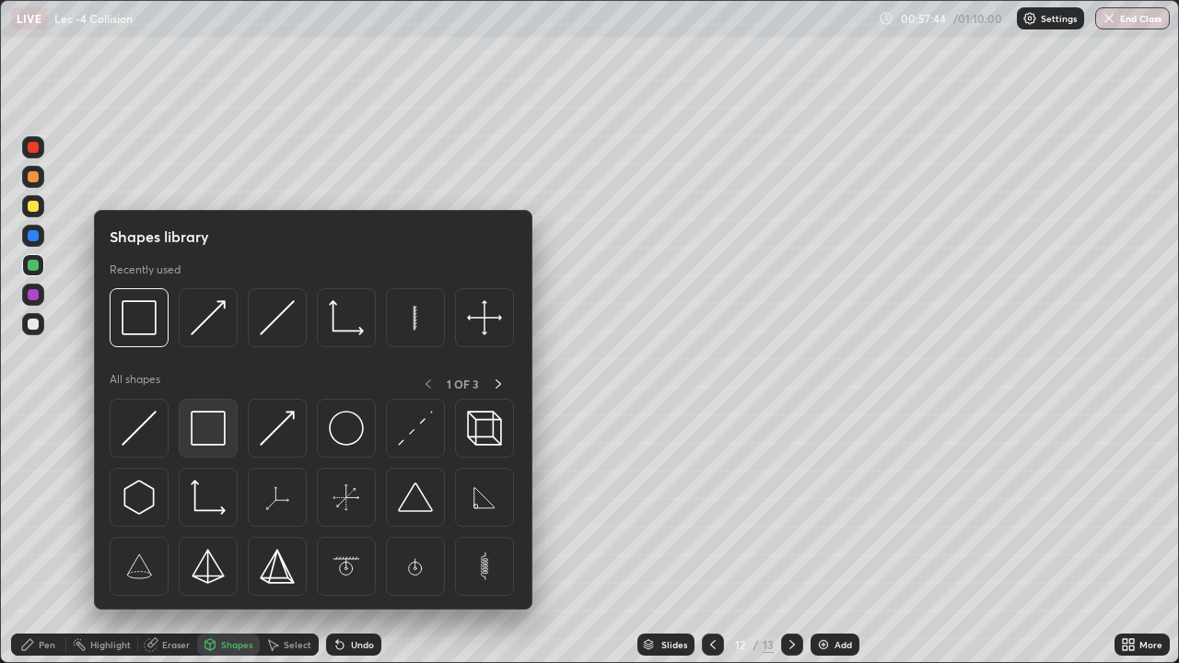
click at [196, 442] on img at bounding box center [208, 428] width 35 height 35
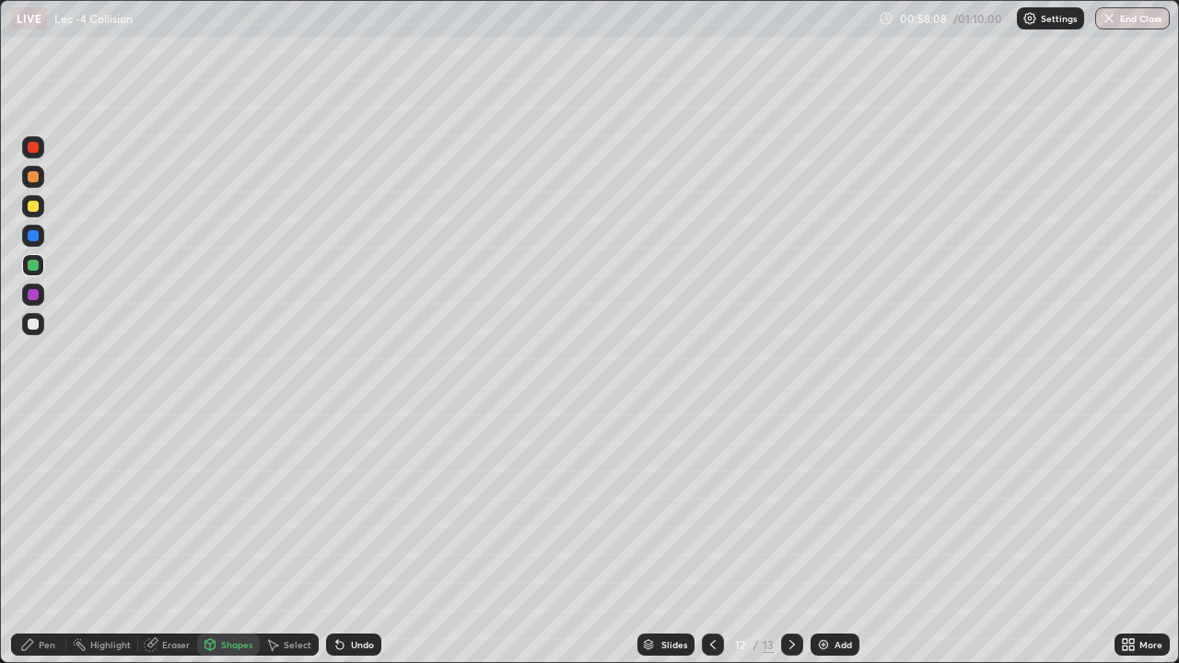
click at [43, 594] on div "Pen" at bounding box center [47, 644] width 17 height 9
click at [180, 594] on div "Eraser" at bounding box center [176, 644] width 28 height 9
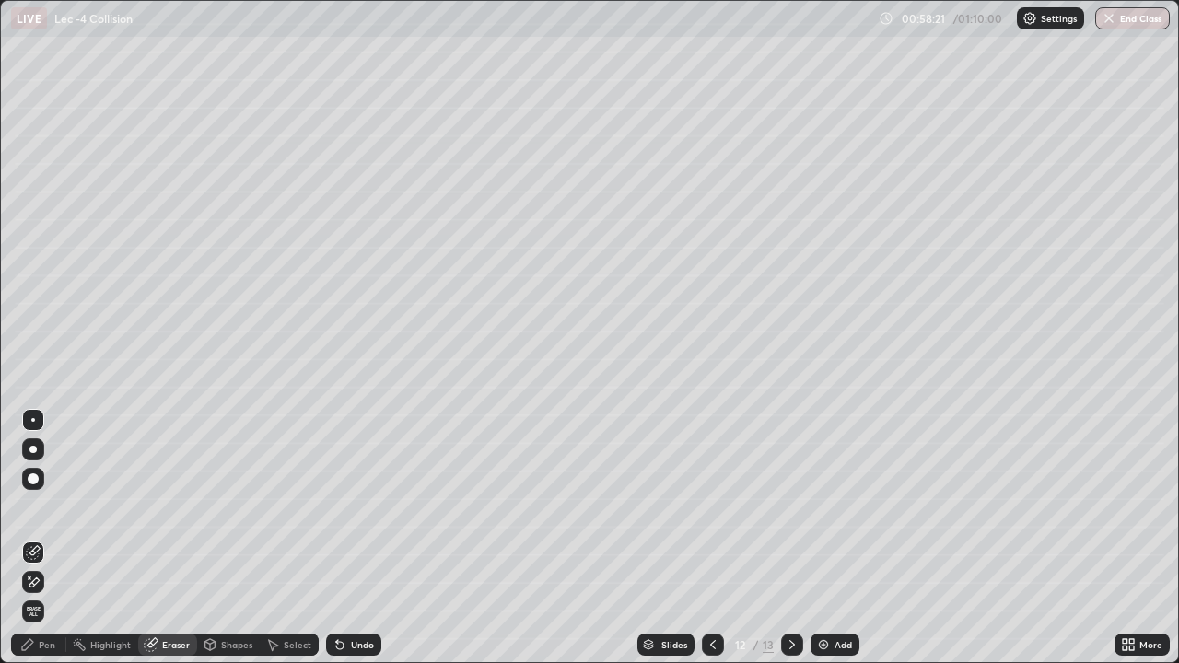
click at [59, 594] on div "Pen" at bounding box center [38, 645] width 55 height 22
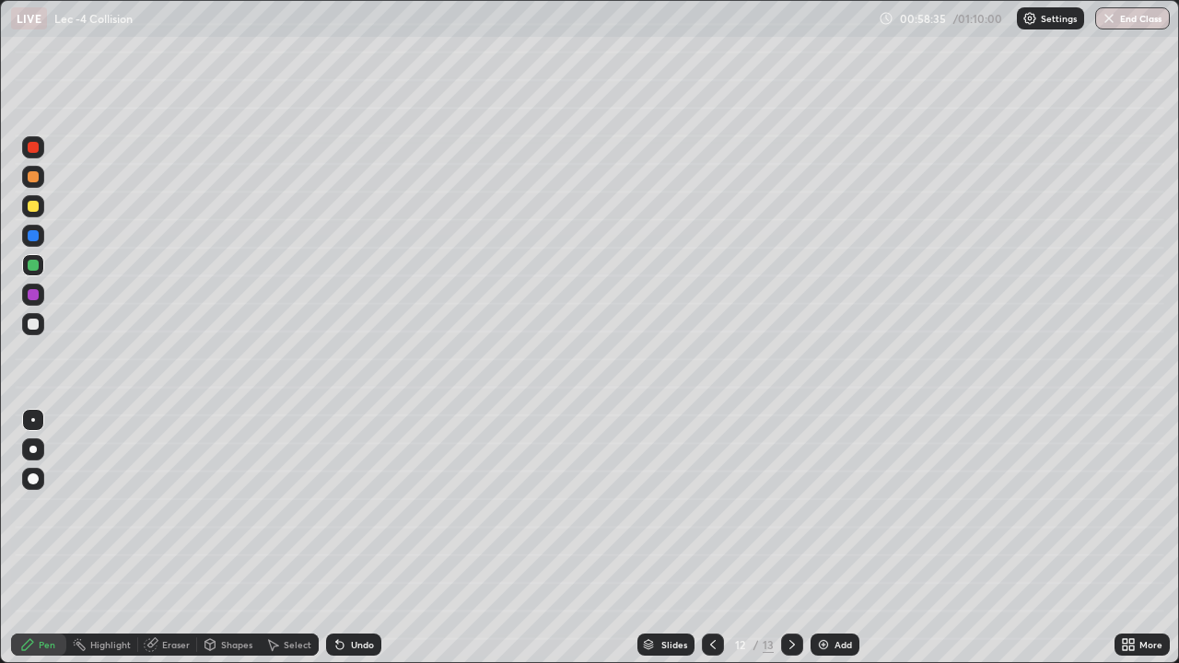
click at [238, 594] on div "Shapes" at bounding box center [236, 644] width 31 height 9
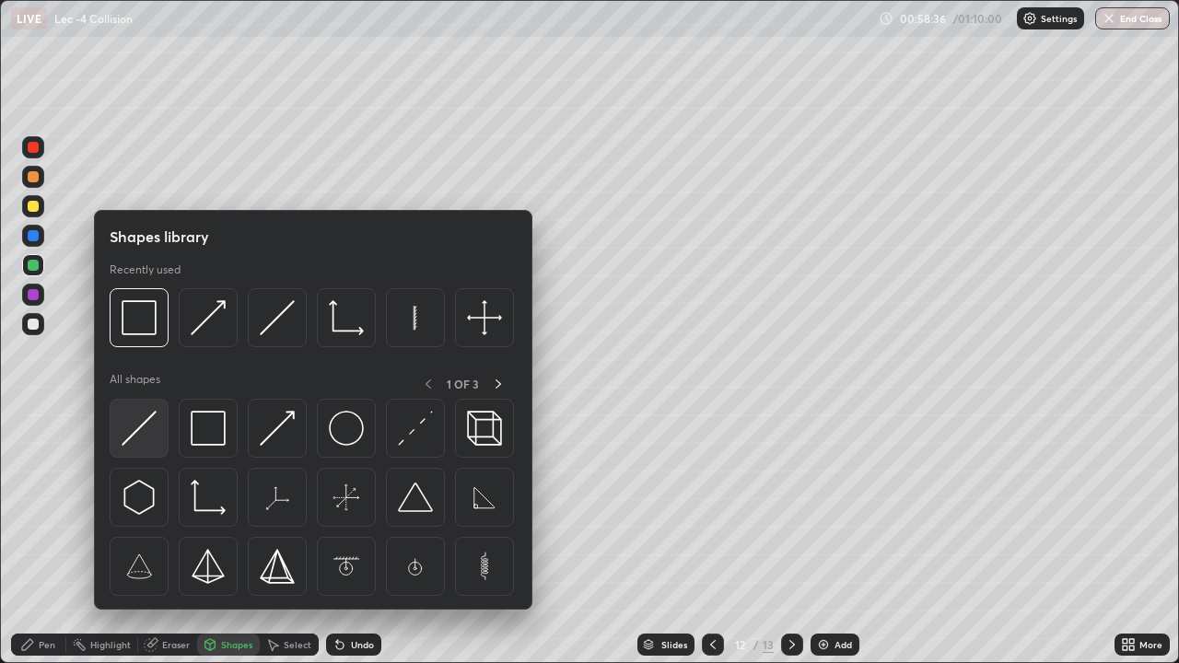
click at [146, 437] on img at bounding box center [139, 428] width 35 height 35
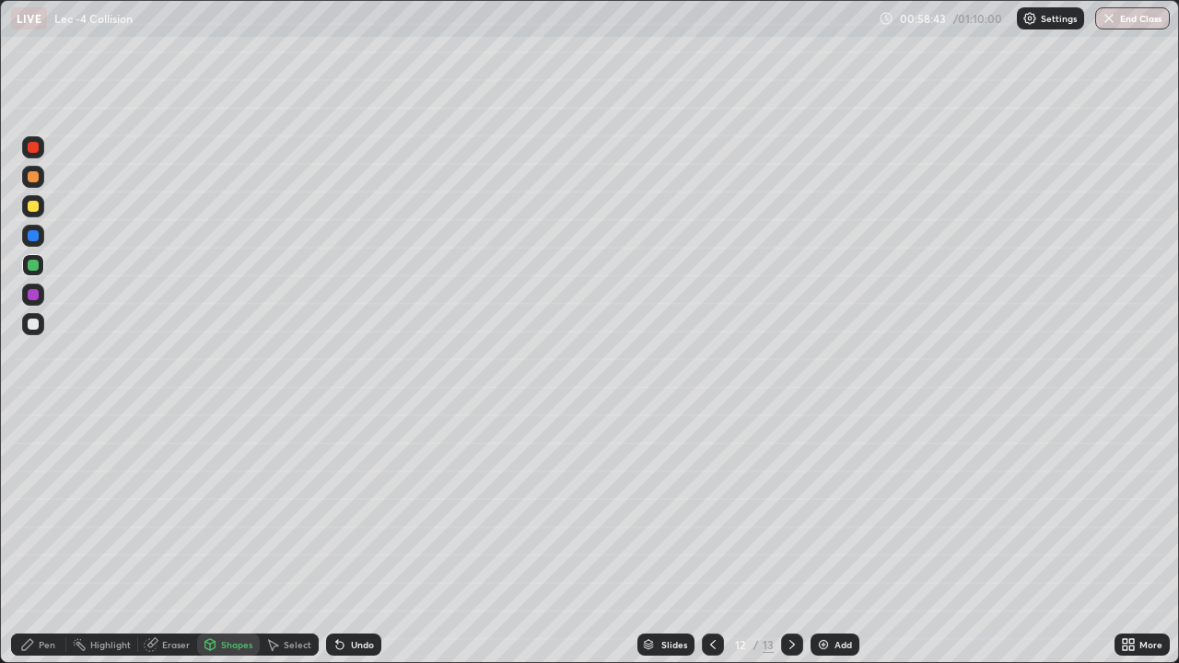
click at [61, 594] on div "Pen" at bounding box center [38, 645] width 55 height 22
click at [798, 594] on div at bounding box center [792, 645] width 22 height 22
click at [792, 594] on icon at bounding box center [792, 644] width 6 height 9
click at [798, 594] on div at bounding box center [792, 645] width 22 height 22
click at [842, 594] on div "Add" at bounding box center [842, 644] width 17 height 9
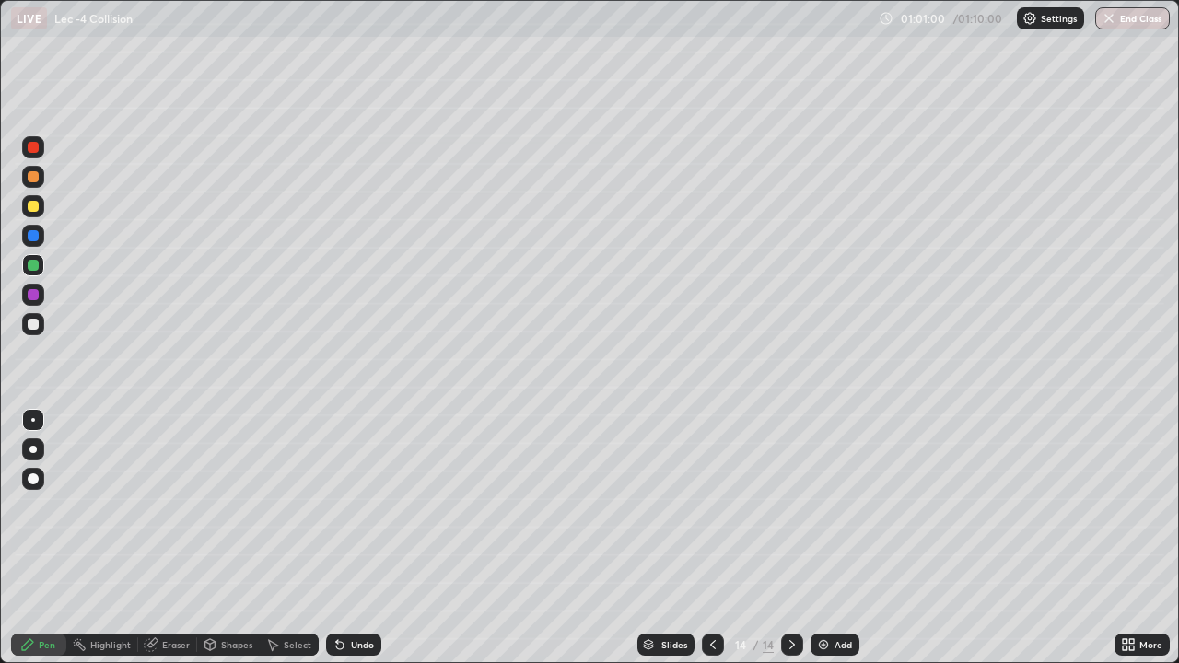
click at [233, 594] on div "Shapes" at bounding box center [236, 644] width 31 height 9
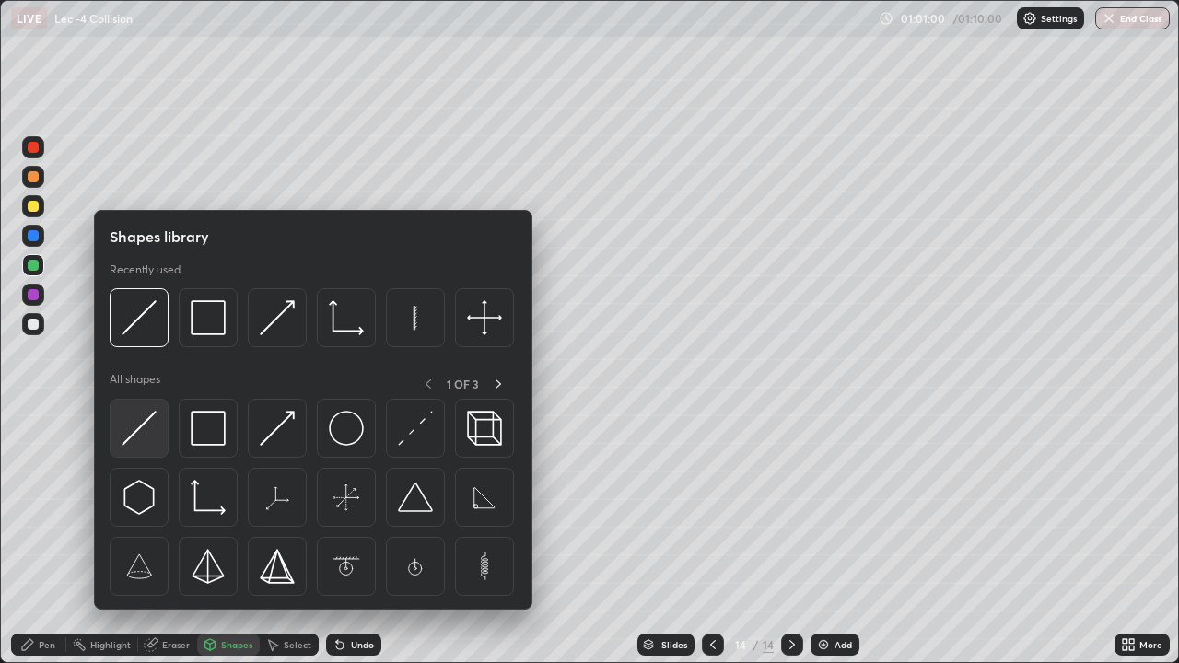
click at [142, 433] on img at bounding box center [139, 428] width 35 height 35
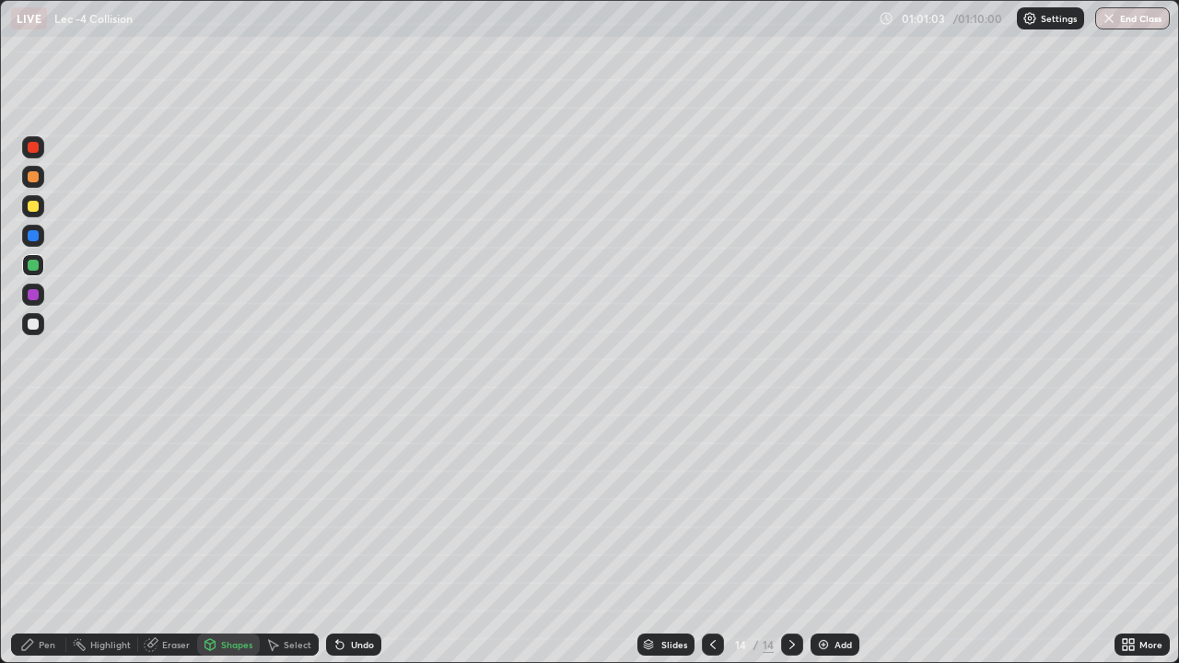
click at [41, 594] on div "Pen" at bounding box center [47, 644] width 17 height 9
click at [222, 594] on div "Shapes" at bounding box center [236, 644] width 31 height 9
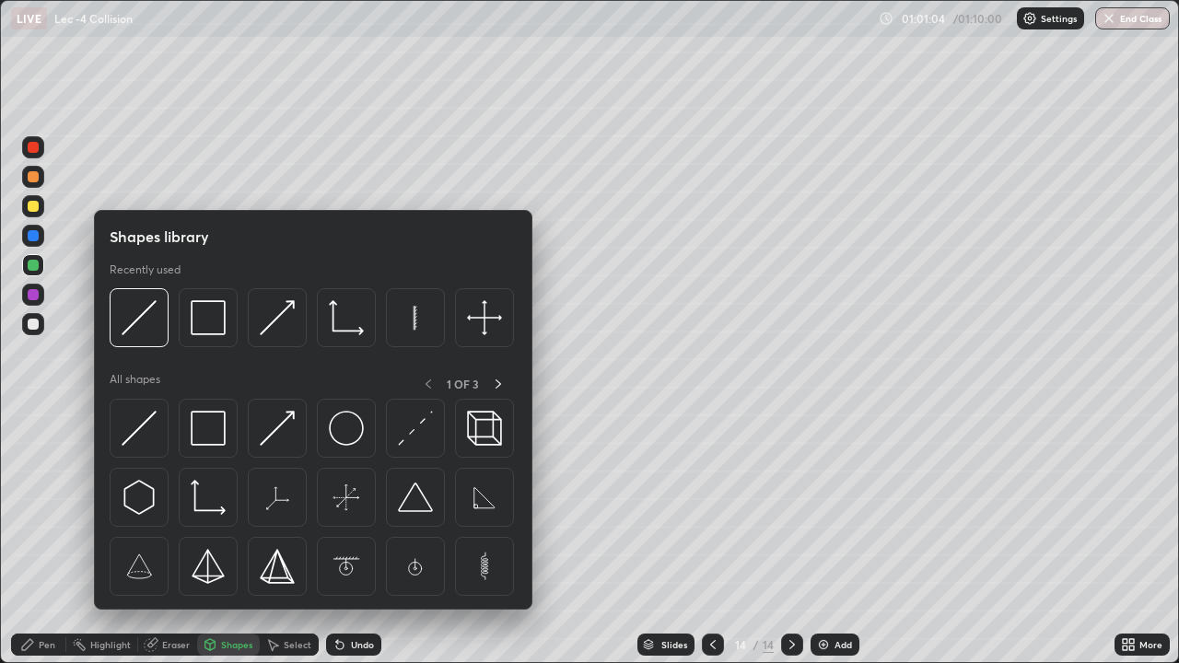
click at [142, 431] on img at bounding box center [139, 428] width 35 height 35
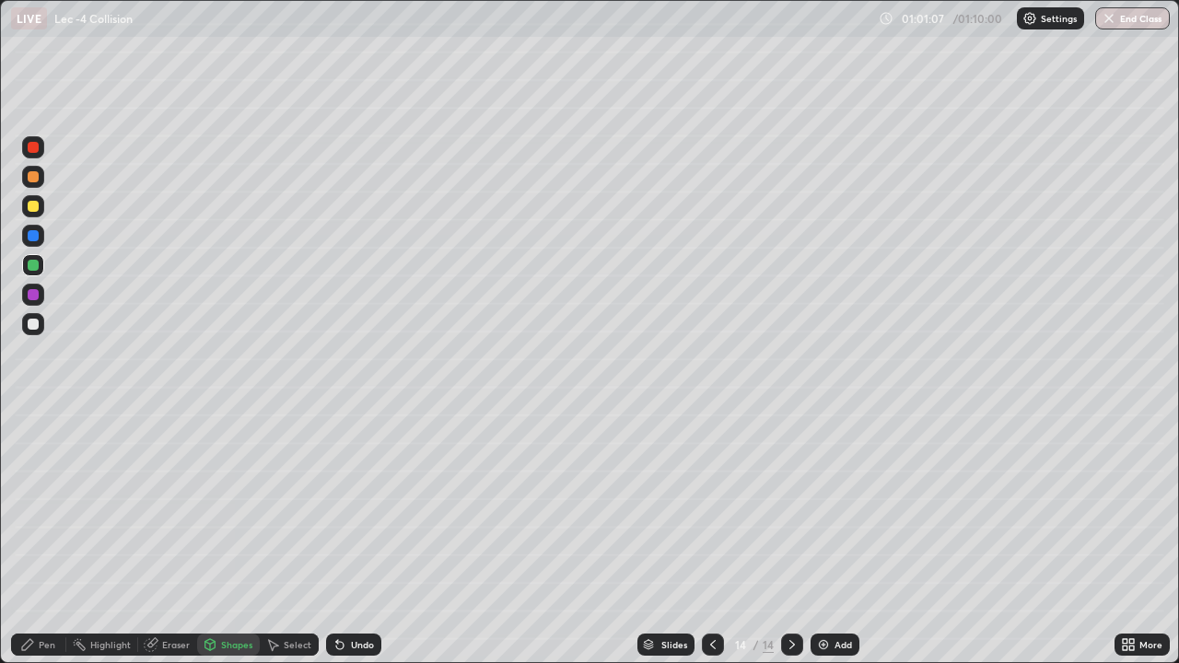
click at [32, 594] on icon at bounding box center [27, 644] width 15 height 15
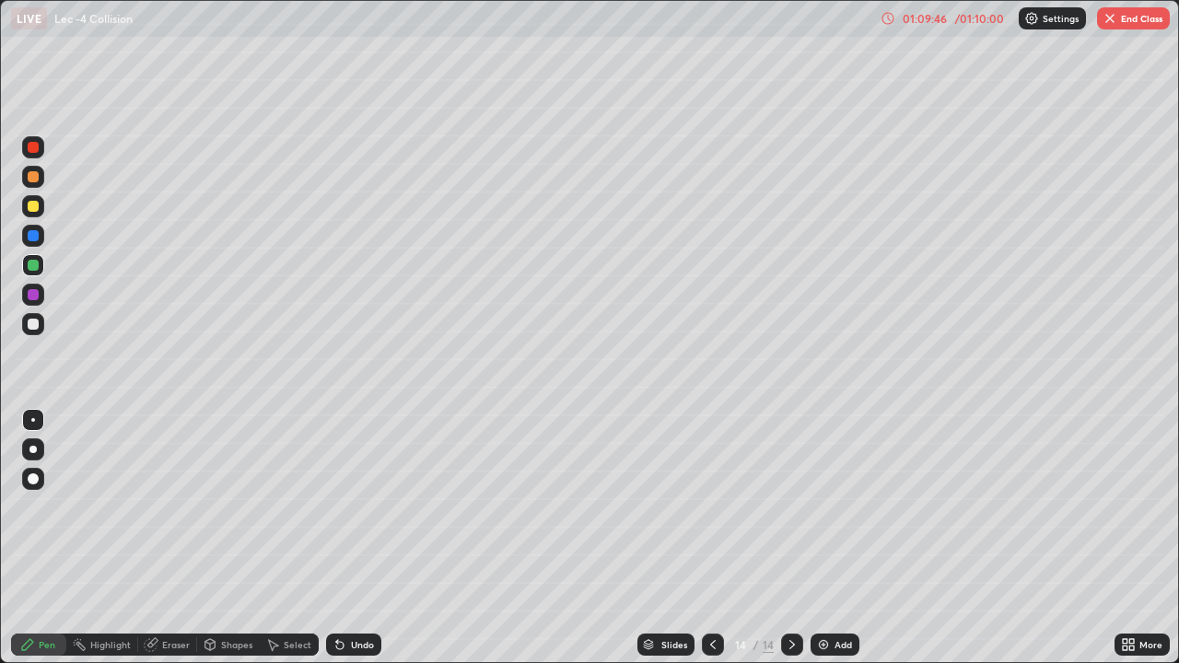
click at [1141, 23] on button "End Class" at bounding box center [1133, 18] width 73 height 22
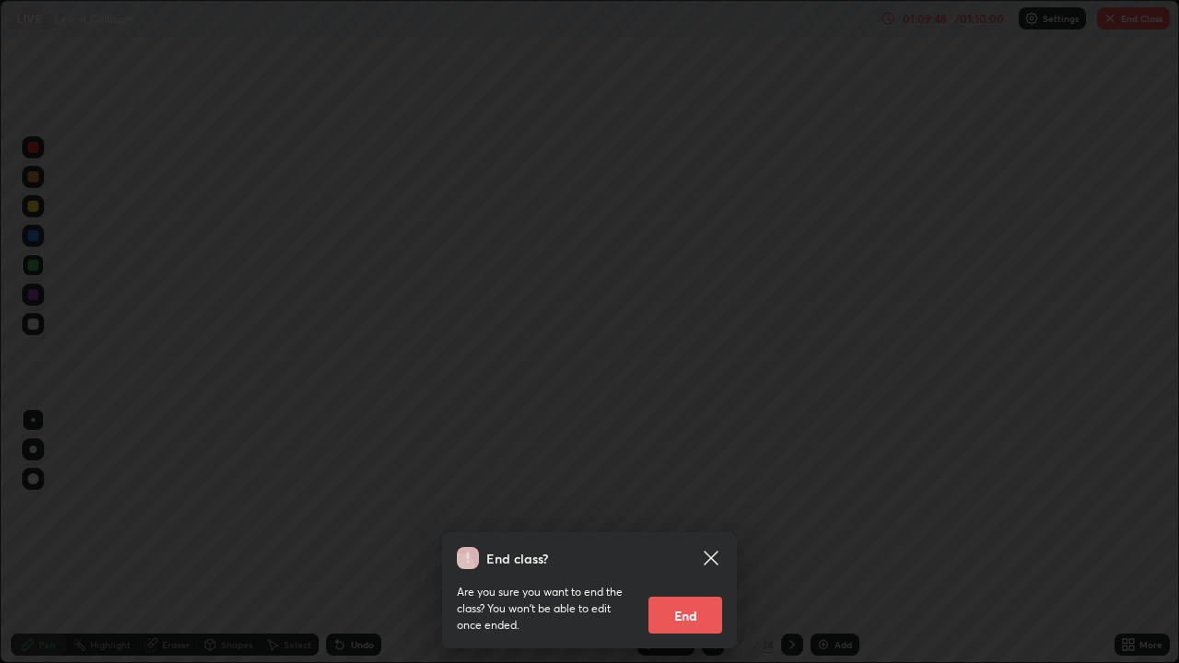
click at [703, 594] on button "End" at bounding box center [685, 615] width 74 height 37
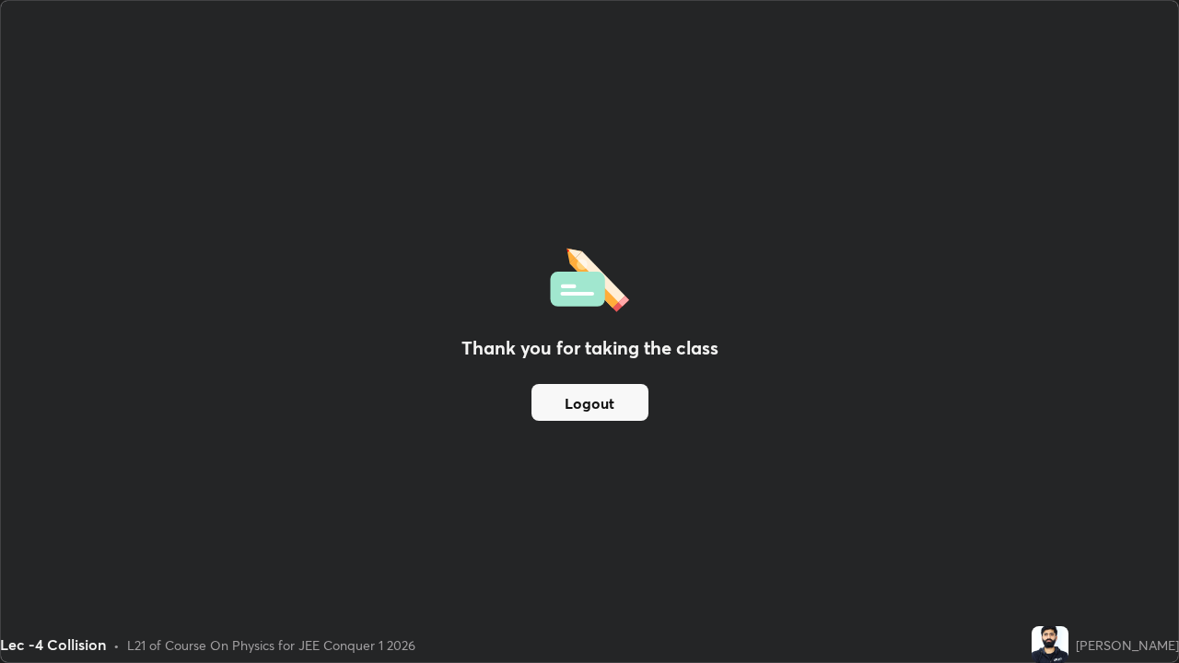
click at [619, 414] on button "Logout" at bounding box center [589, 402] width 117 height 37
click at [637, 416] on button "Logout" at bounding box center [589, 402] width 117 height 37
